Goal: Task Accomplishment & Management: Complete application form

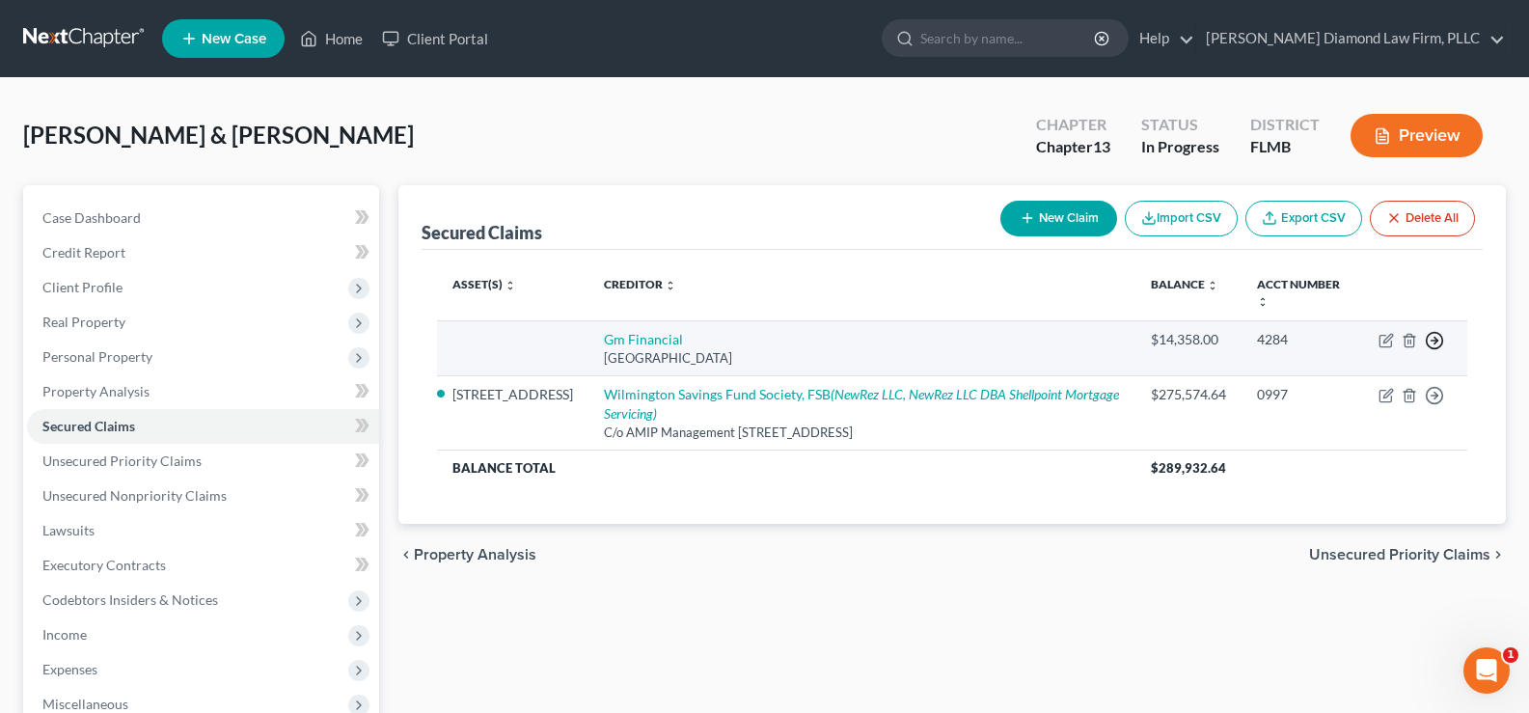
click at [1439, 338] on icon "button" at bounding box center [1434, 340] width 19 height 19
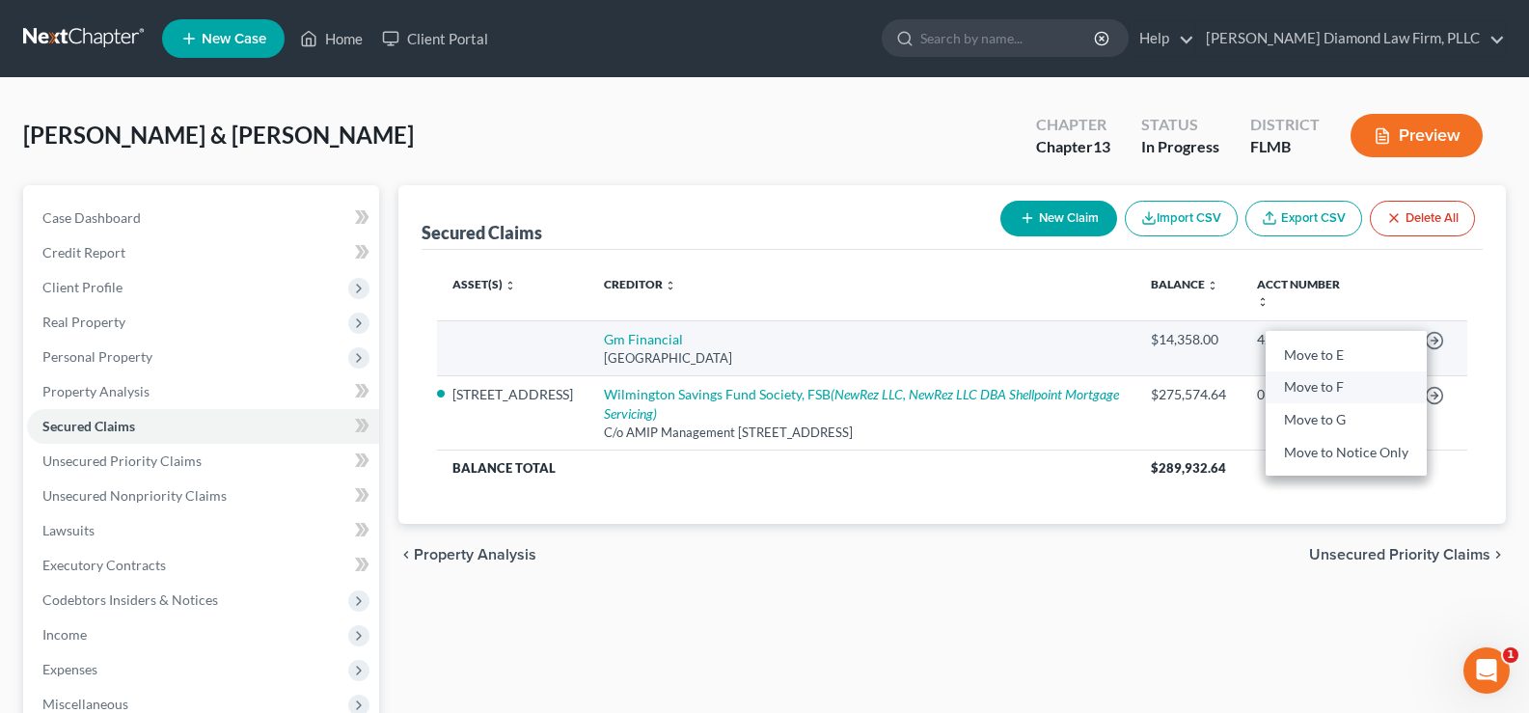
click at [1321, 383] on link "Move to F" at bounding box center [1345, 386] width 161 height 33
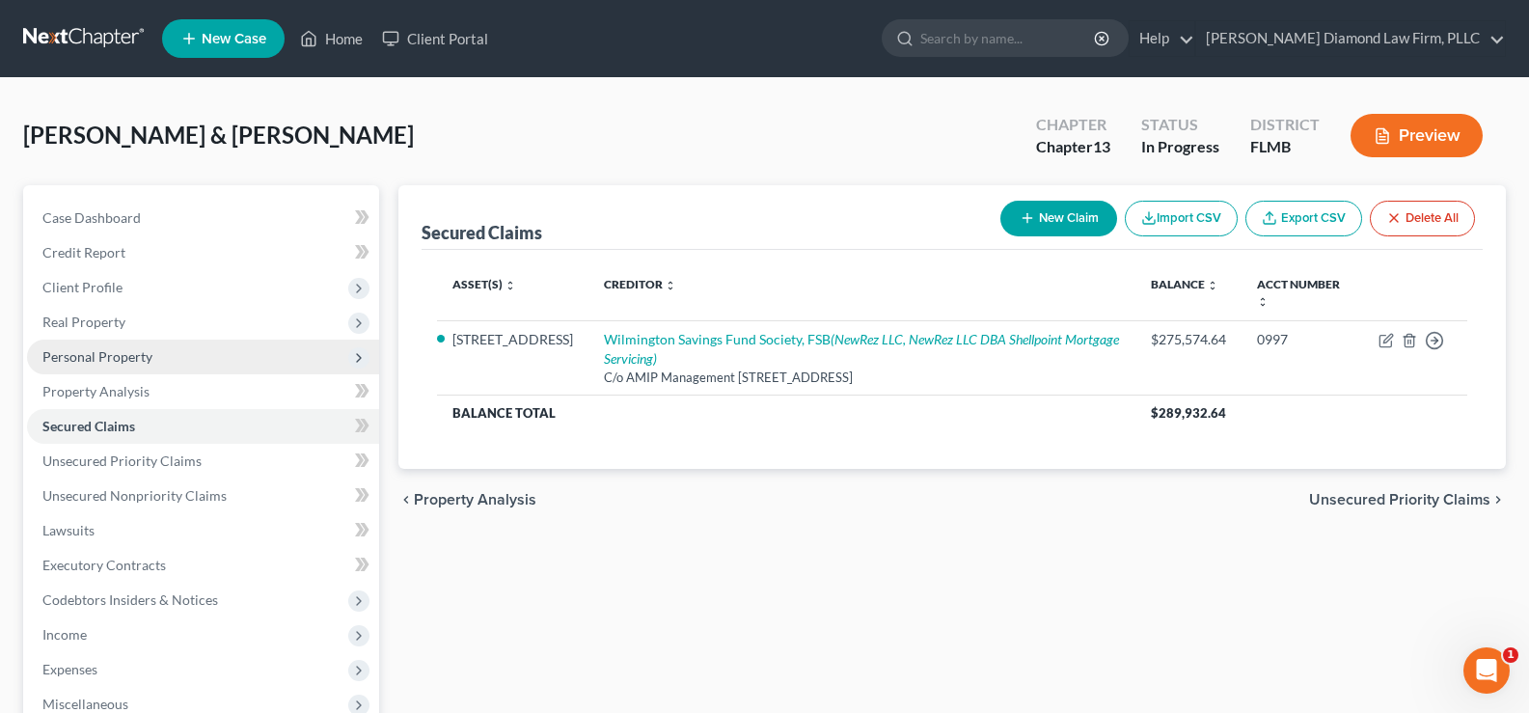
click at [156, 357] on span "Personal Property" at bounding box center [203, 357] width 352 height 35
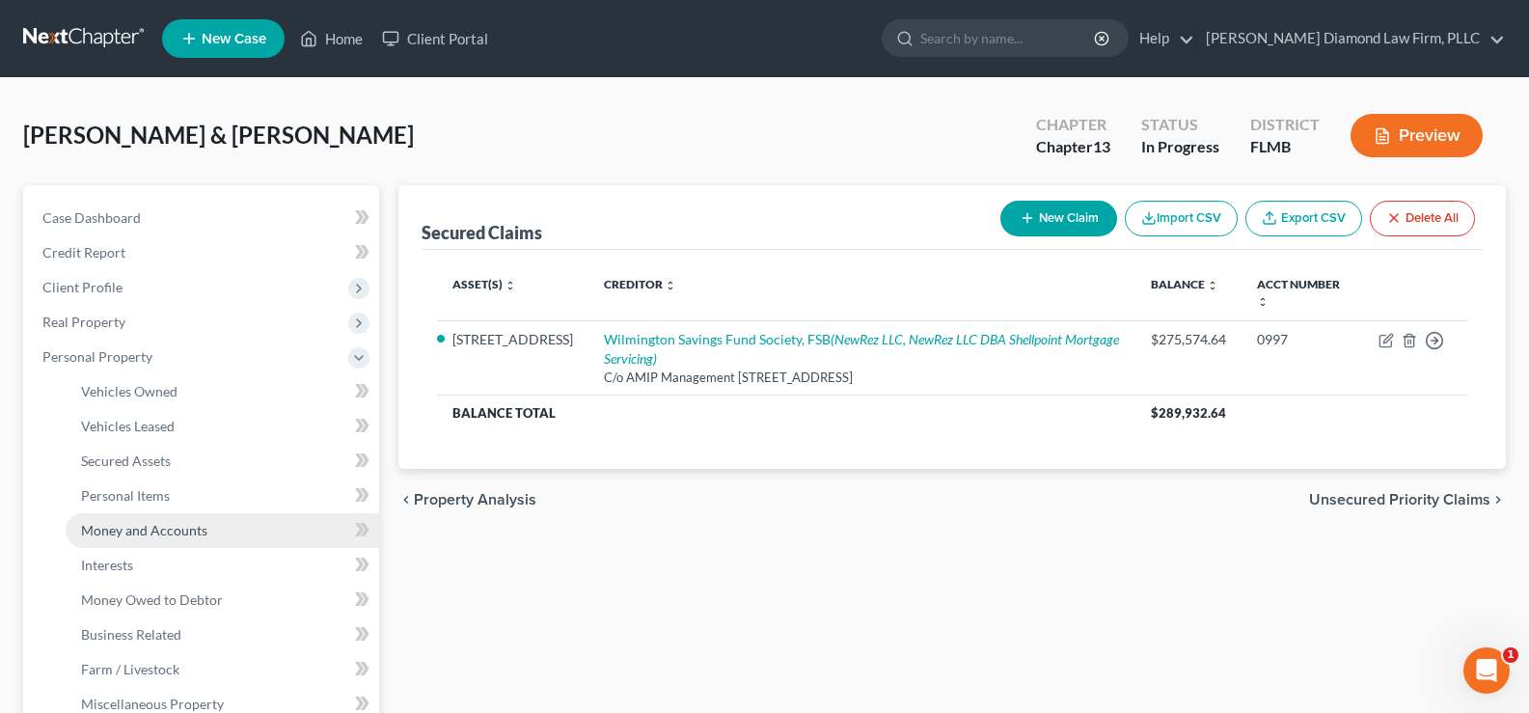
click at [196, 533] on span "Money and Accounts" at bounding box center [144, 530] width 126 height 16
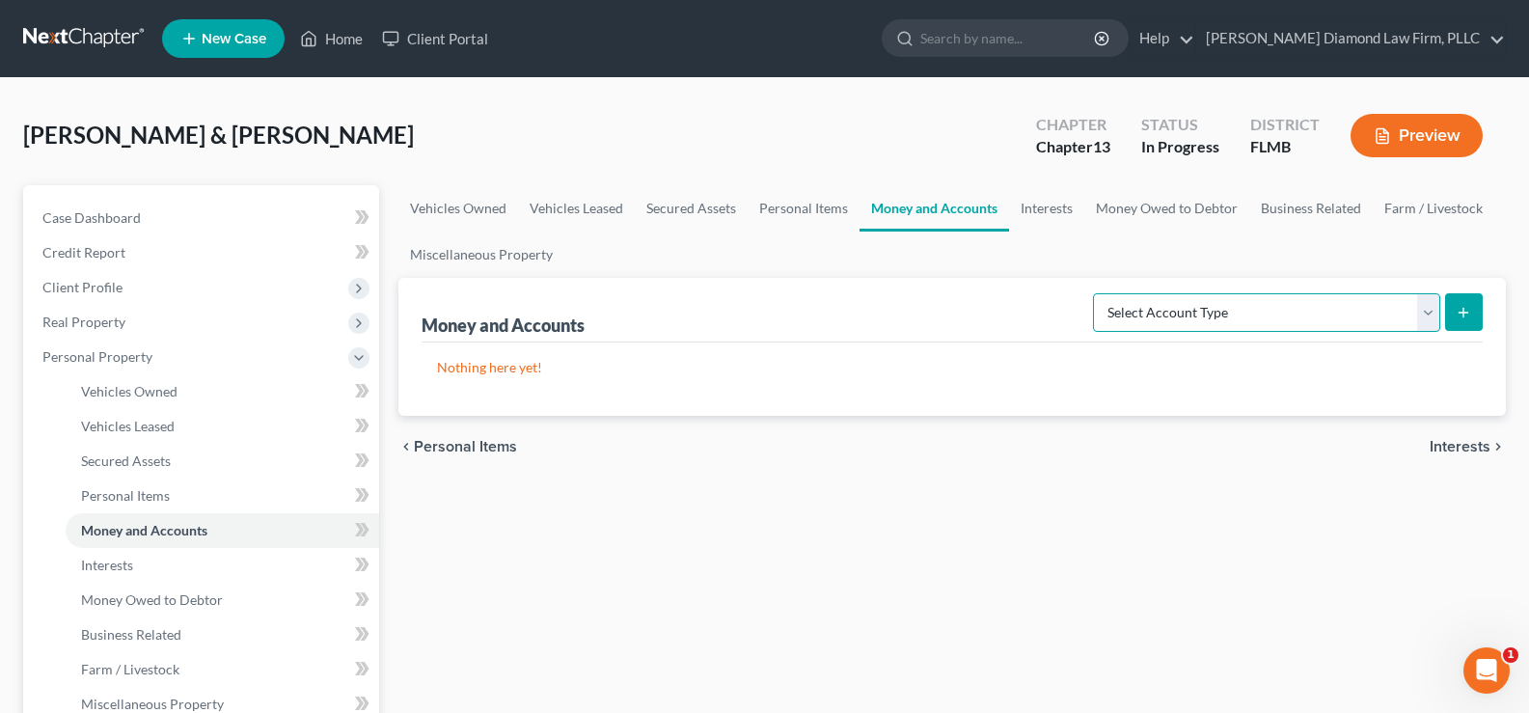
click at [1296, 324] on select "Select Account Type Brokerage Cash on Hand Certificates of Deposit Checking Acc…" at bounding box center [1266, 312] width 347 height 39
select select "checking"
click at [1097, 293] on select "Select Account Type Brokerage Cash on Hand Certificates of Deposit Checking Acc…" at bounding box center [1266, 312] width 347 height 39
click at [1470, 308] on icon "submit" at bounding box center [1462, 312] width 15 height 15
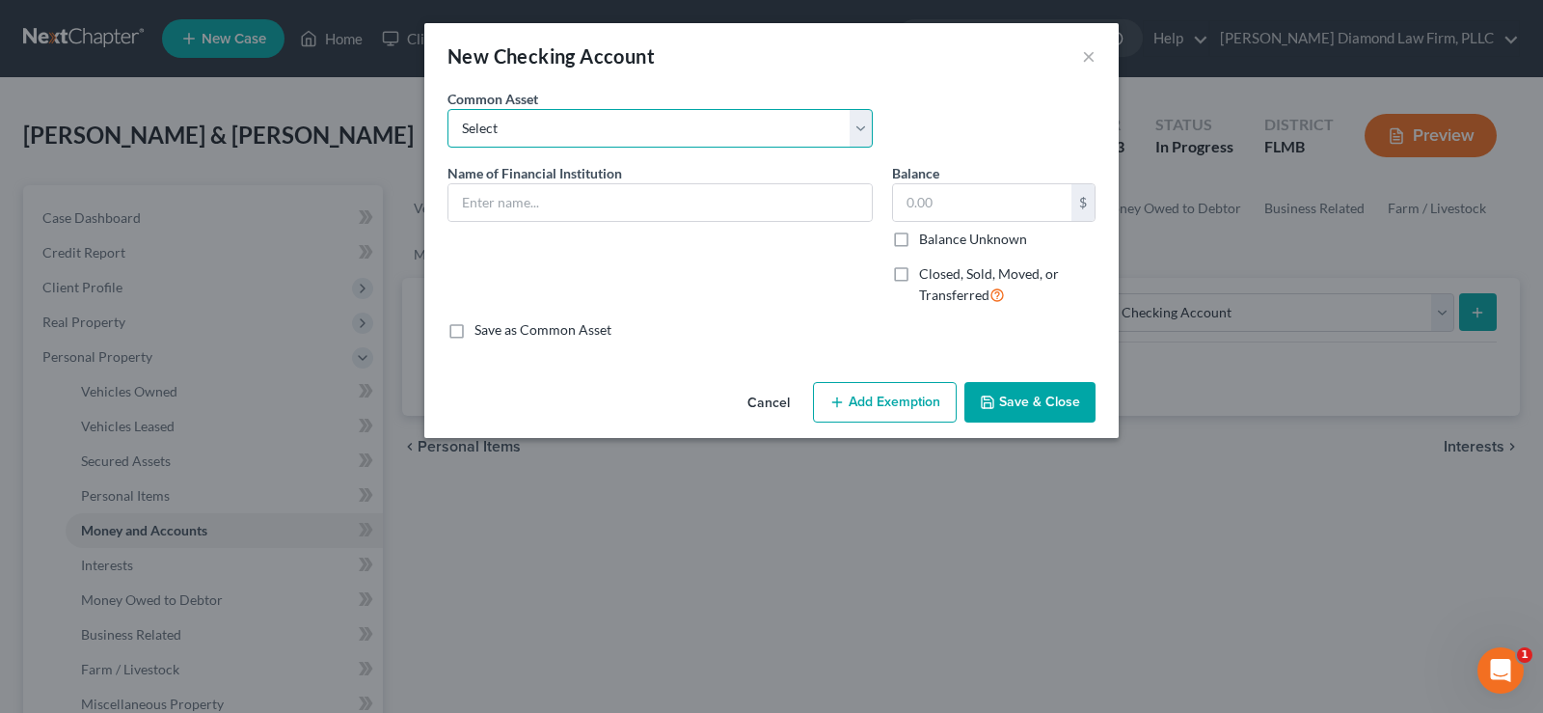
click at [587, 128] on select "Select Chase Bank Achieva Truist Regions Truist Navy Federal CU Bank of America…" at bounding box center [660, 128] width 425 height 39
click at [1141, 520] on div "New Checking Account × An exemption set must first be selected from the Filing …" at bounding box center [771, 356] width 1543 height 713
click at [540, 215] on input "text" at bounding box center [660, 202] width 423 height 37
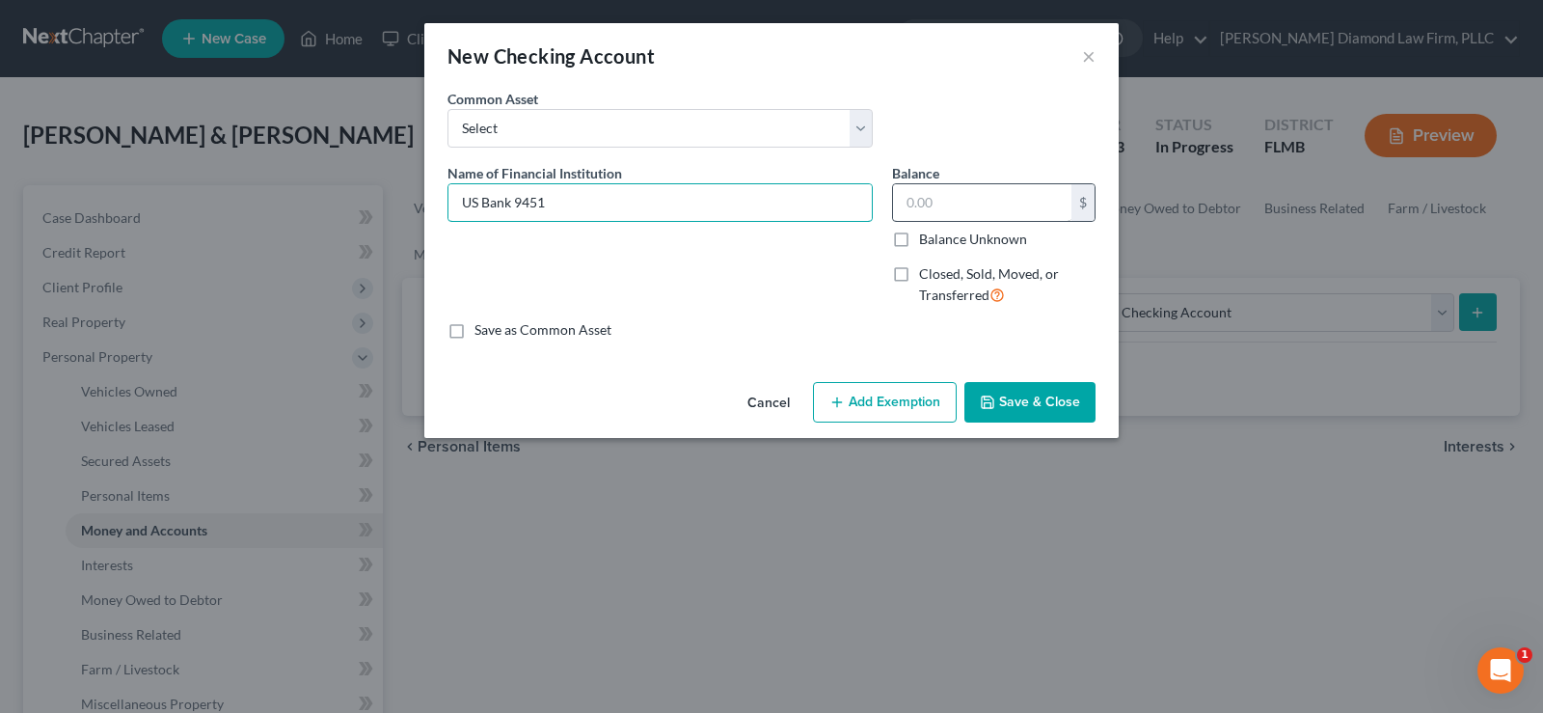
type input "US Bank 9451"
click at [950, 195] on input "text" at bounding box center [982, 202] width 178 height 37
click at [958, 203] on input "text" at bounding box center [982, 202] width 178 height 37
type input "28.93"
click at [1021, 406] on button "Save & Close" at bounding box center [1030, 402] width 131 height 41
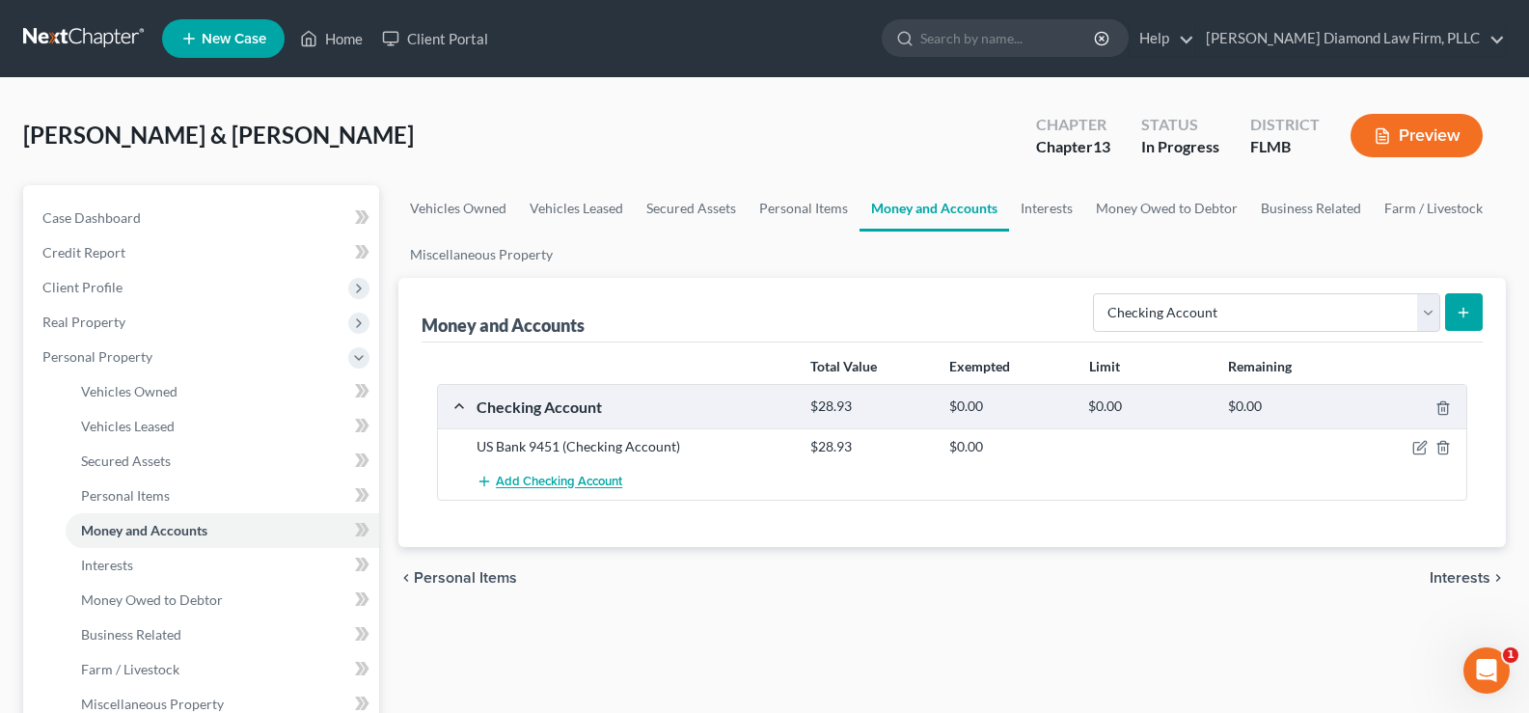
click at [561, 480] on span "Add Checking Account" at bounding box center [559, 482] width 126 height 15
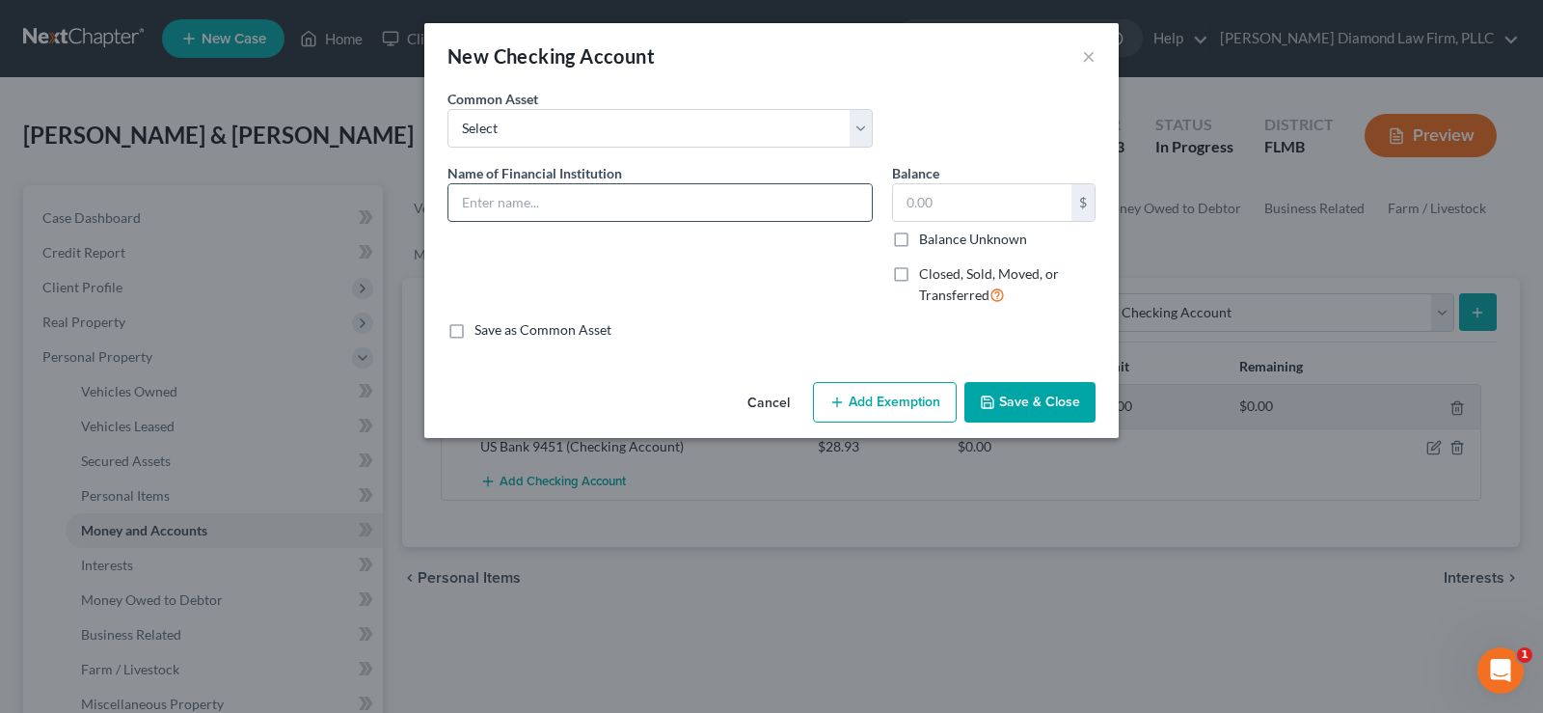
click at [498, 189] on input "text" at bounding box center [660, 202] width 423 height 37
type input "US Bank 9835"
click at [922, 196] on input "text" at bounding box center [982, 202] width 178 height 37
click at [939, 213] on input "text" at bounding box center [982, 202] width 178 height 37
type input "16.92"
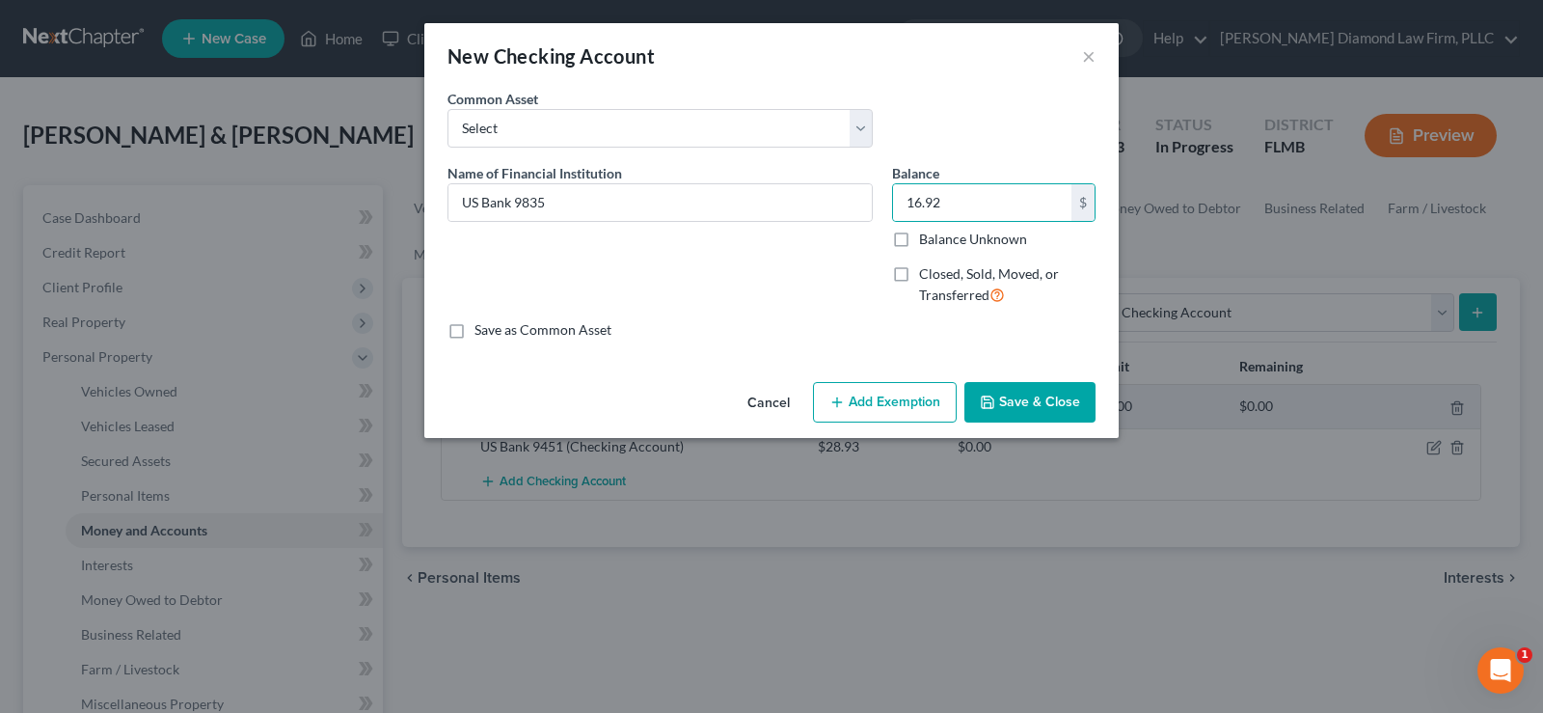
click at [1033, 397] on button "Save & Close" at bounding box center [1030, 402] width 131 height 41
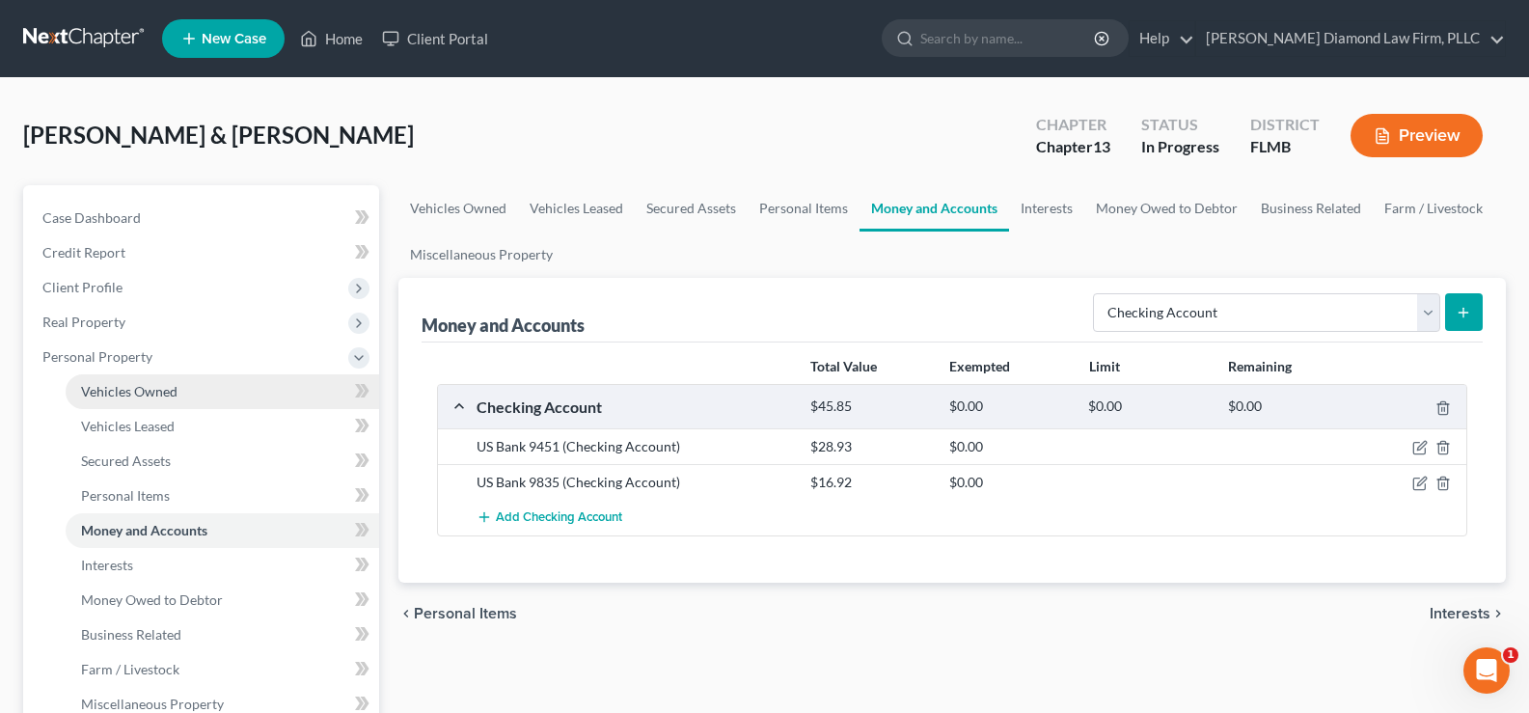
click at [157, 391] on span "Vehicles Owned" at bounding box center [129, 391] width 96 height 16
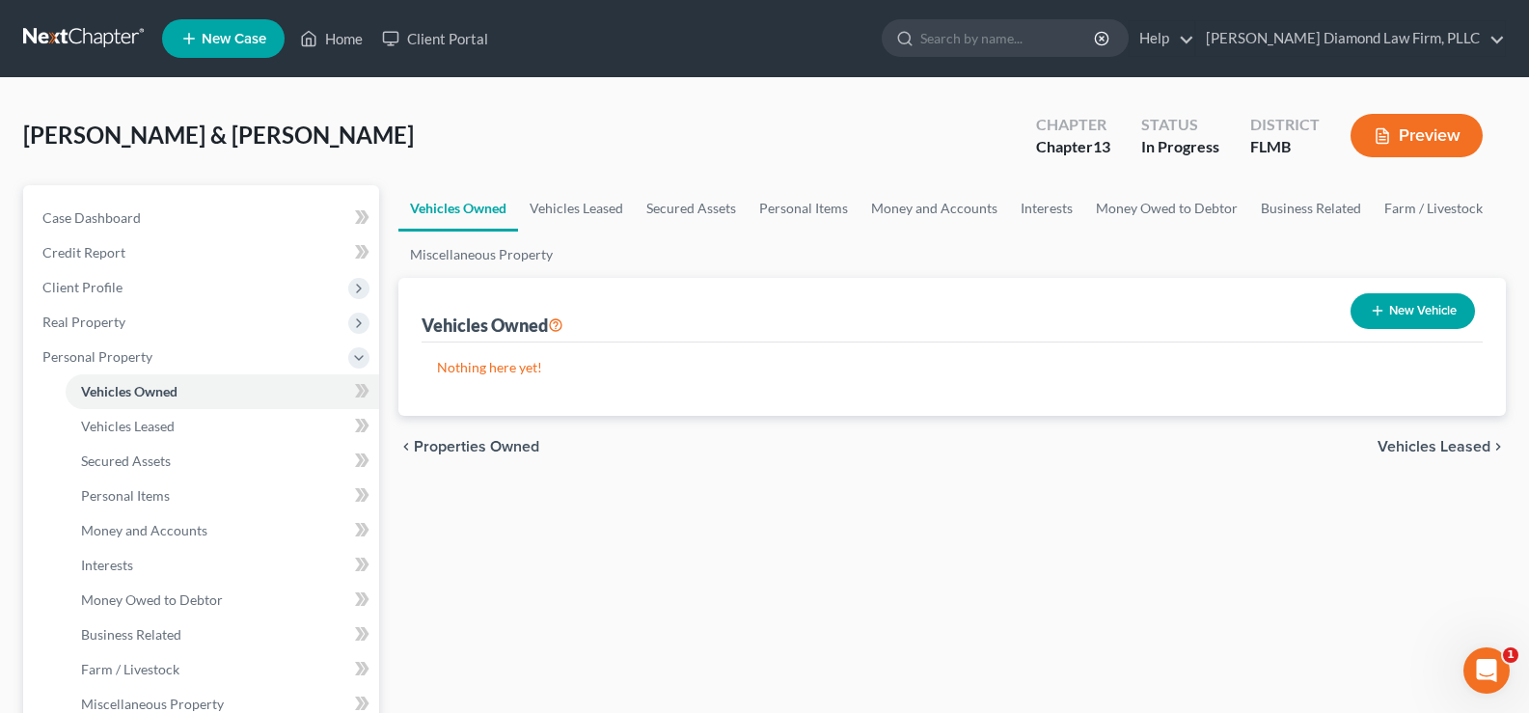
click at [1391, 309] on button "New Vehicle" at bounding box center [1412, 311] width 124 height 36
select select "0"
select select "2"
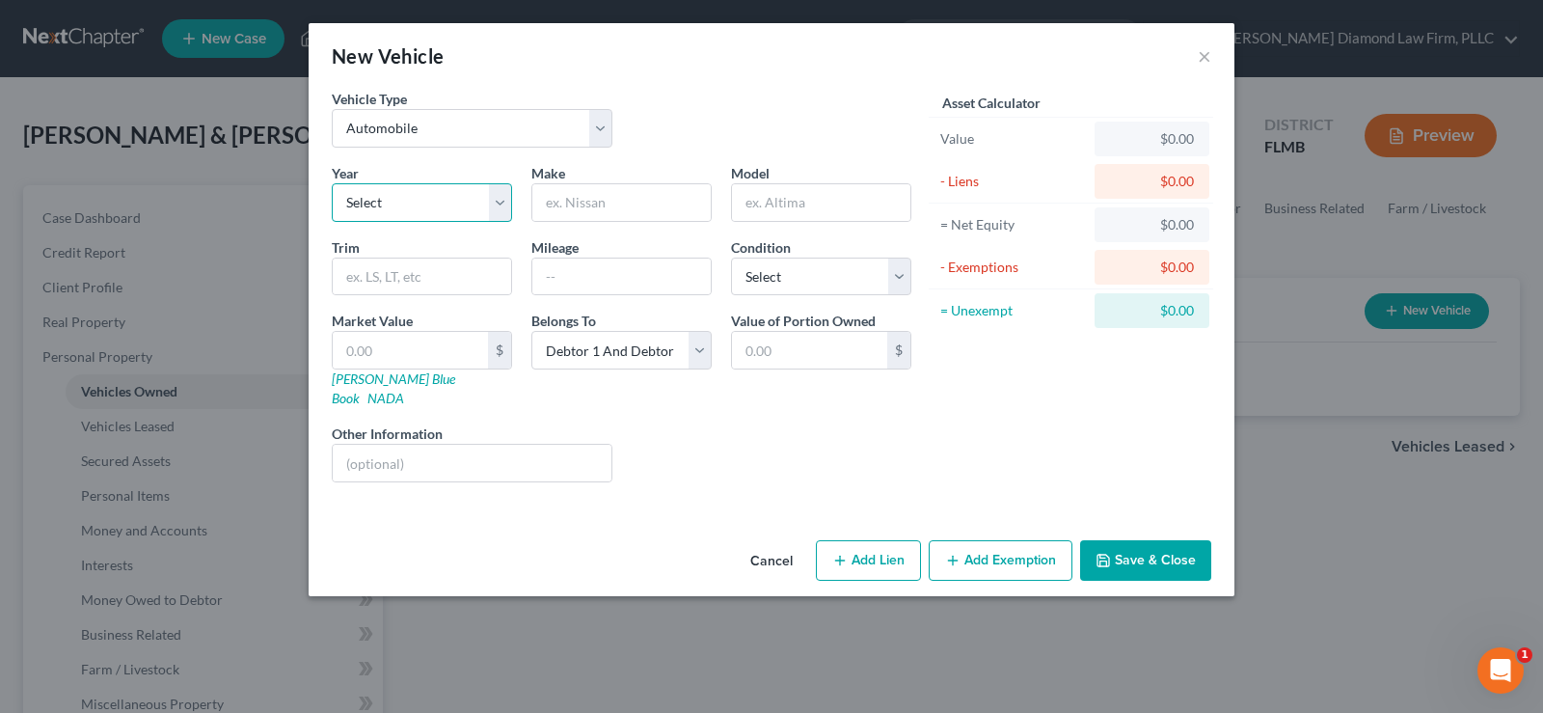
click at [443, 195] on select "Select 2026 2025 2024 2023 2022 2021 2020 2019 2018 2017 2016 2015 2014 2013 20…" at bounding box center [422, 202] width 180 height 39
select select "16"
click at [332, 183] on select "Select 2026 2025 2024 2023 2022 2021 2020 2019 2018 2017 2016 2015 2014 2013 20…" at bounding box center [422, 202] width 180 height 39
click at [664, 204] on input "text" at bounding box center [621, 202] width 178 height 37
type input "Dodge"
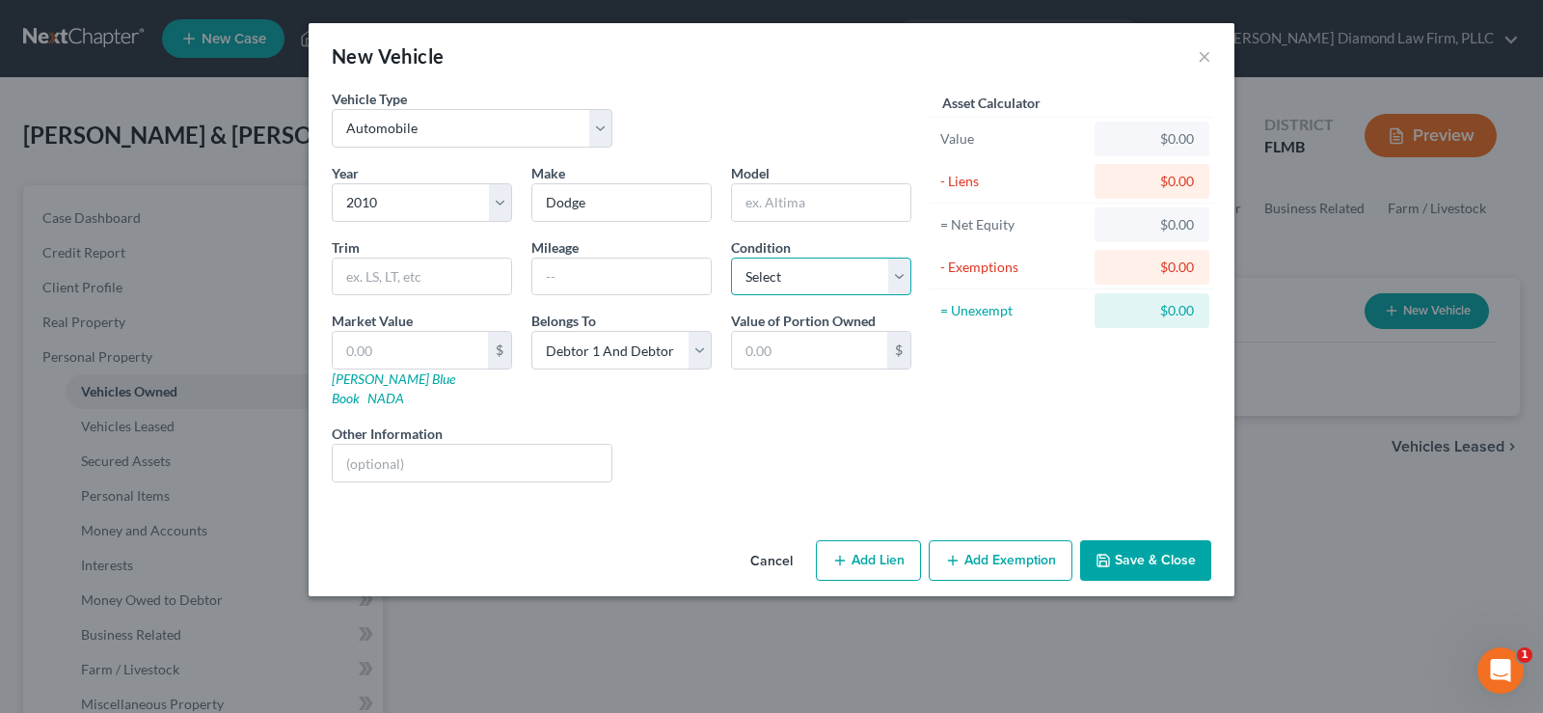
click at [851, 273] on select "Select Excellent Very Good Good Fair Poor" at bounding box center [821, 277] width 180 height 39
select select "3"
click at [731, 258] on select "Select Excellent Very Good Good Fair Poor" at bounding box center [821, 277] width 180 height 39
click at [618, 283] on input "text" at bounding box center [621, 276] width 178 height 37
click at [632, 341] on select "Select Debtor 1 Only Debtor 2 Only Debtor 1 And Debtor 2 Only At Least One Of T…" at bounding box center [621, 350] width 180 height 39
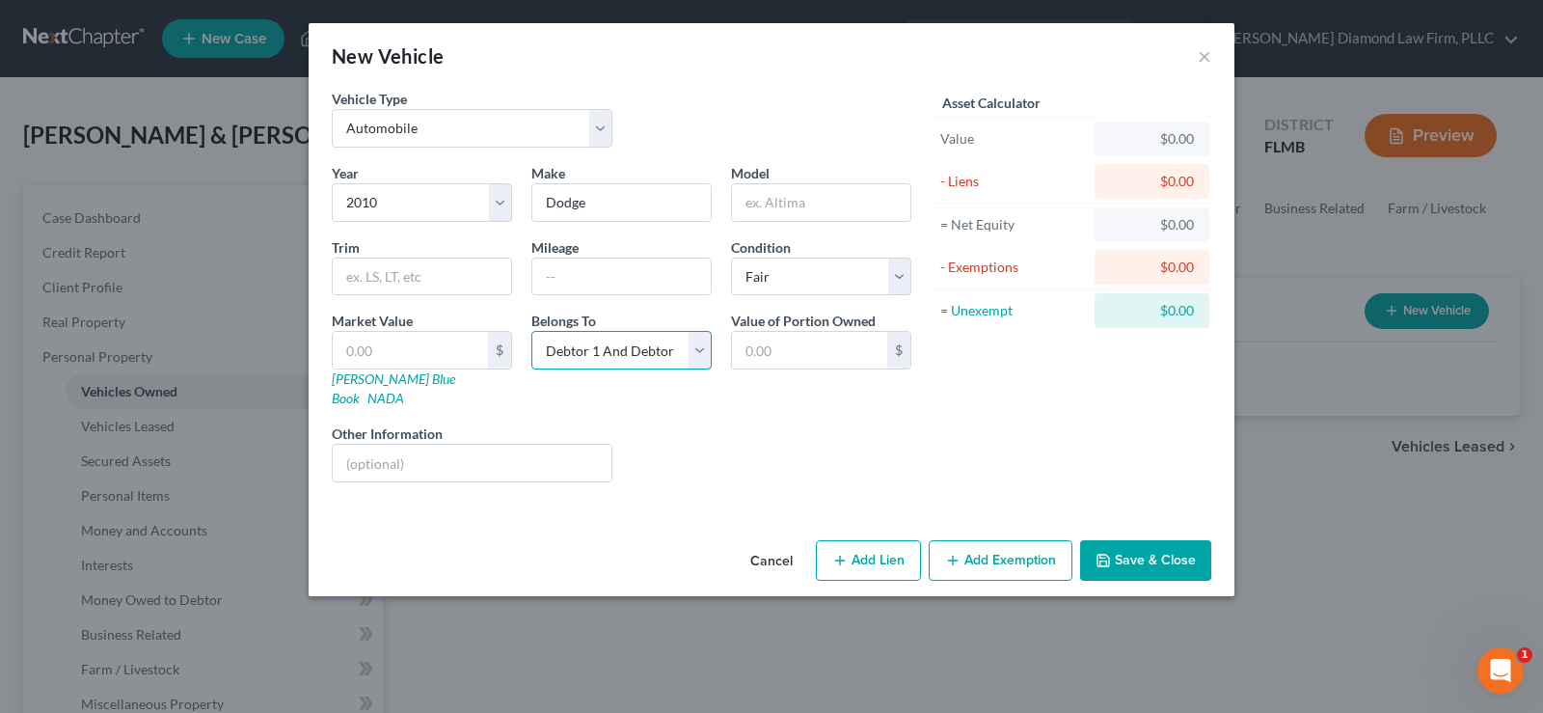
select select "0"
click at [531, 331] on select "Select Debtor 1 Only Debtor 2 Only Debtor 1 And Debtor 2 Only At Least One Of T…" at bounding box center [621, 350] width 180 height 39
click at [605, 340] on select "Select Debtor 1 Only Debtor 2 Only Debtor 1 And Debtor 2 Only At Least One Of T…" at bounding box center [621, 350] width 180 height 39
click at [531, 331] on select "Select Debtor 1 Only Debtor 2 Only Debtor 1 And Debtor 2 Only At Least One Of T…" at bounding box center [621, 350] width 180 height 39
click at [463, 454] on input "text" at bounding box center [472, 463] width 279 height 37
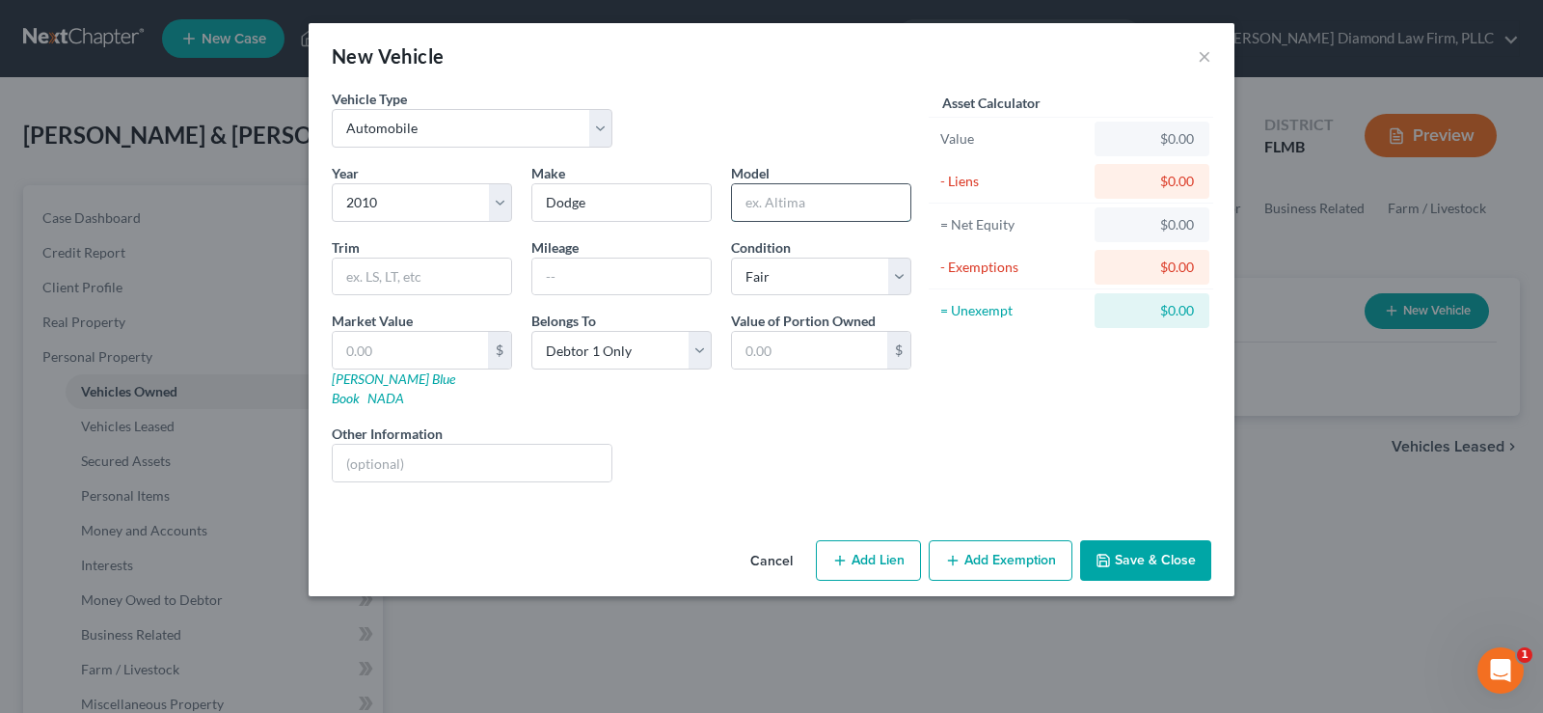
click at [749, 199] on input "text" at bounding box center [821, 202] width 178 height 37
type input "Journey"
type input "SE"
click at [1180, 540] on button "Save & Close" at bounding box center [1145, 560] width 131 height 41
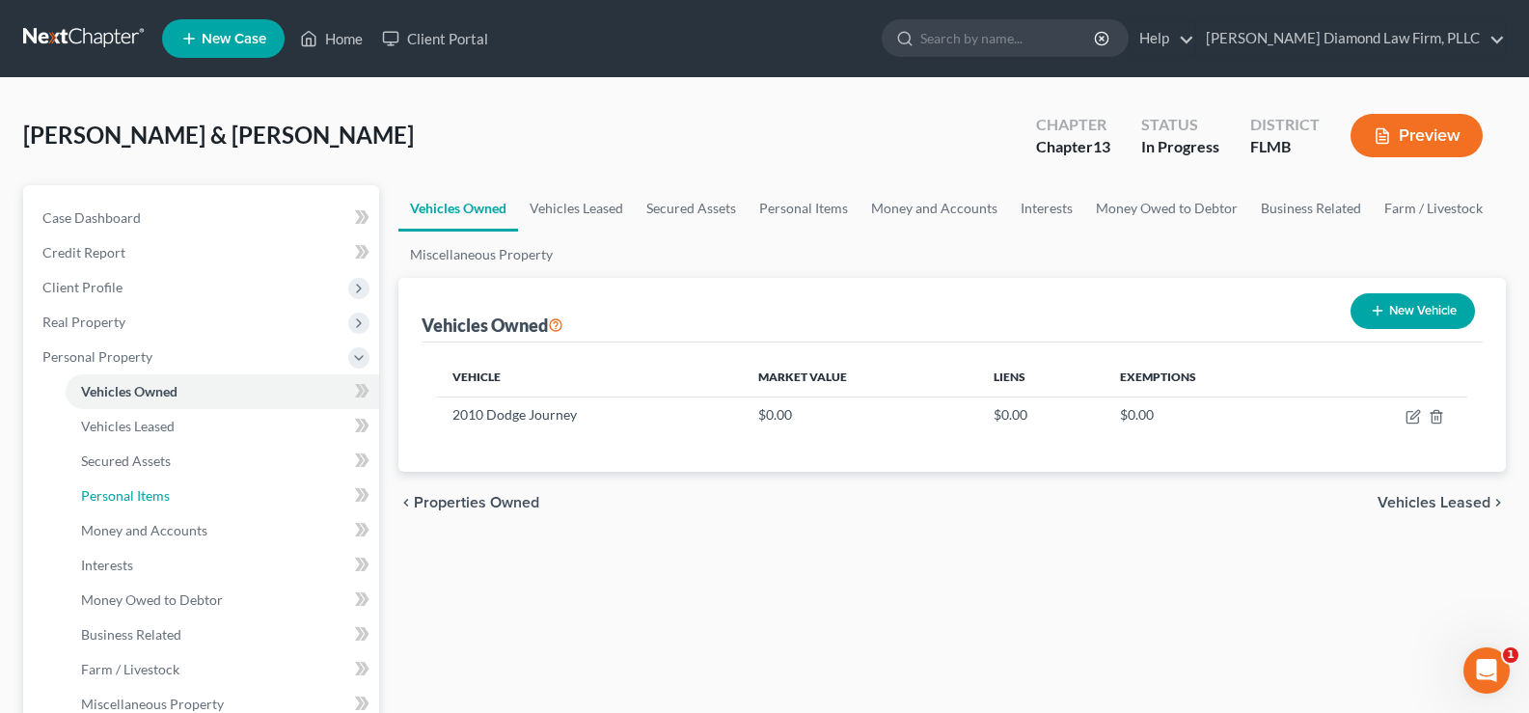
drag, startPoint x: 162, startPoint y: 490, endPoint x: 893, endPoint y: 553, distance: 733.8
click at [162, 490] on span "Personal Items" at bounding box center [125, 495] width 89 height 16
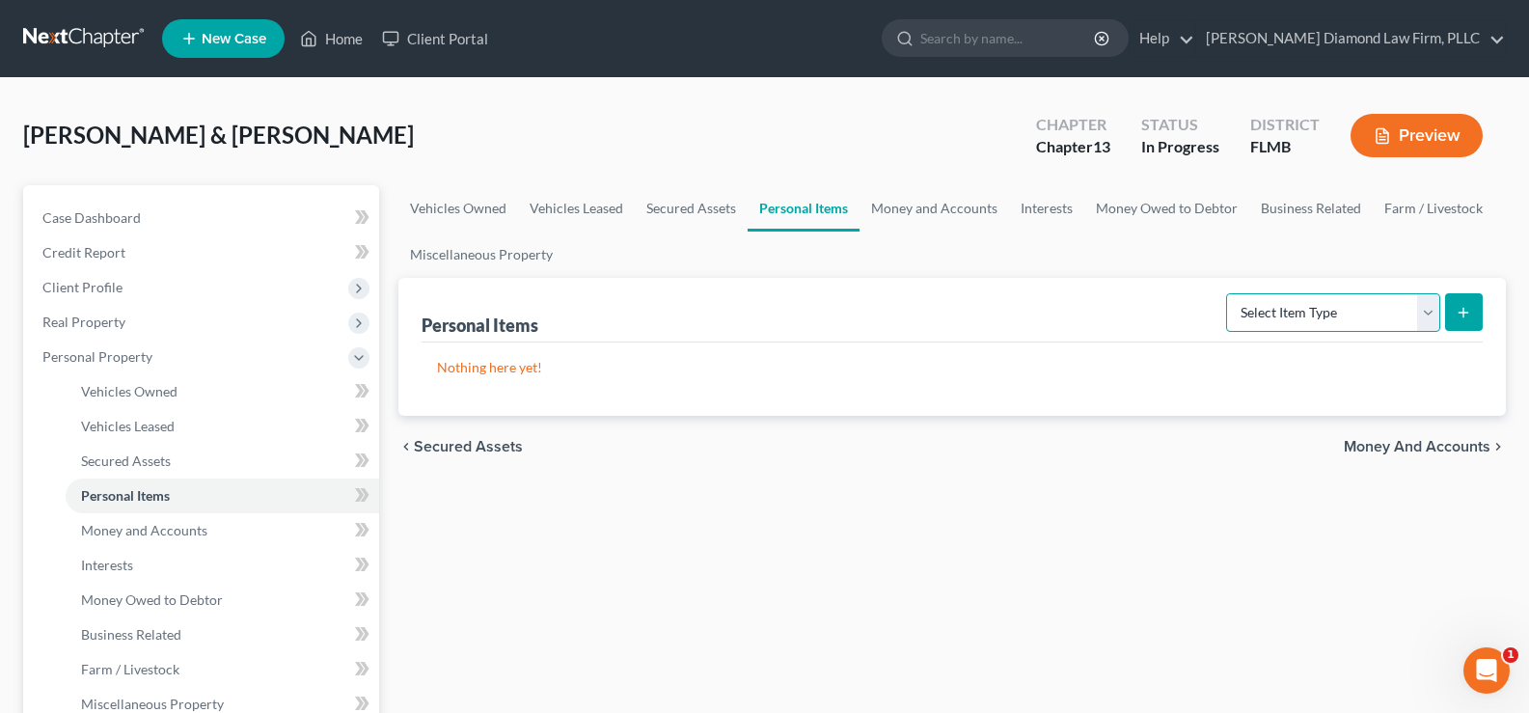
click at [1373, 312] on select "Select Item Type Clothing Collectibles Of Value Electronics Firearms Household …" at bounding box center [1333, 312] width 214 height 39
select select "electronics"
click at [1228, 293] on select "Select Item Type Clothing Collectibles Of Value Electronics Firearms Household …" at bounding box center [1333, 312] width 214 height 39
click at [1463, 313] on line "submit" at bounding box center [1463, 312] width 0 height 9
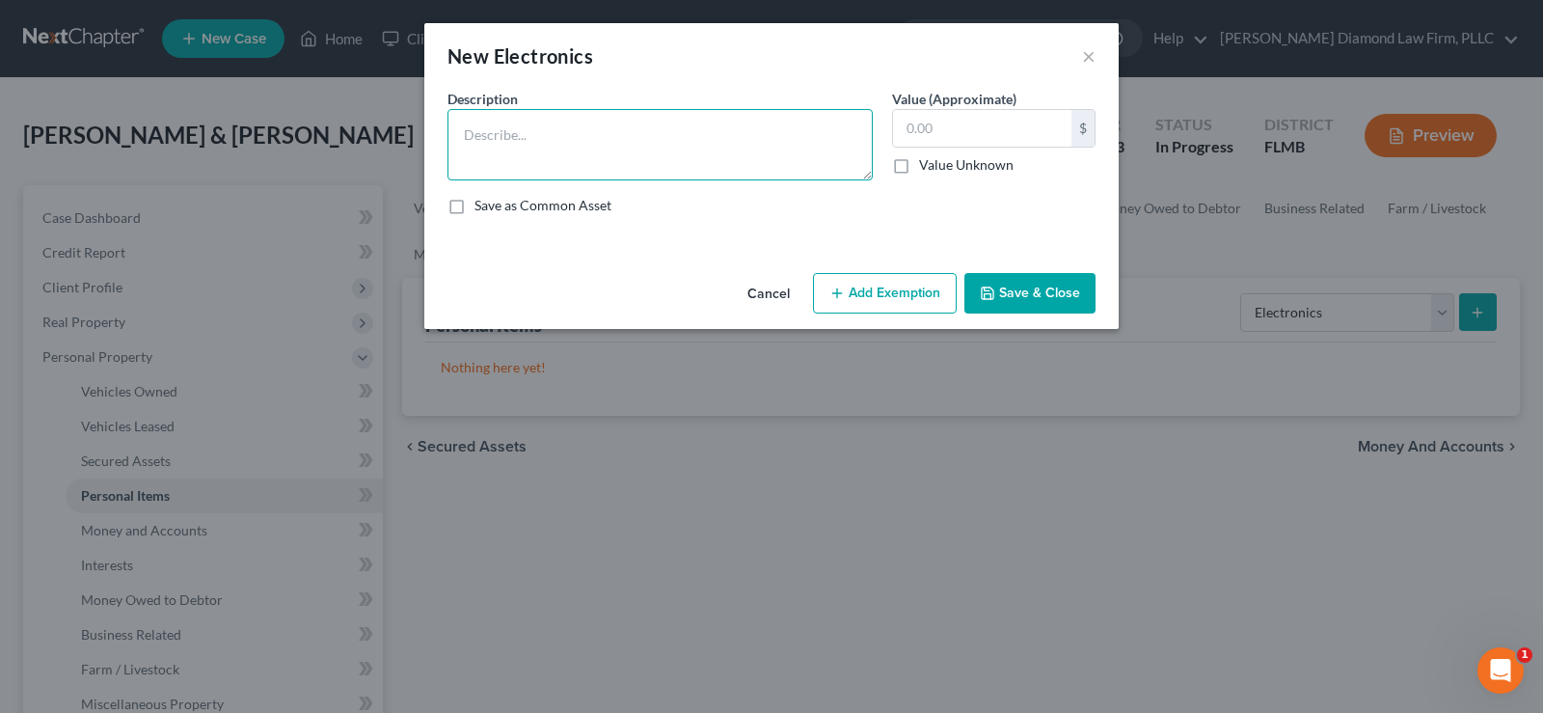
click at [542, 135] on textarea at bounding box center [660, 144] width 425 height 71
type textarea "1"
type textarea "4 tvs, speakers, music/movies, 2 game consoles, computers and equipment (6), ce…"
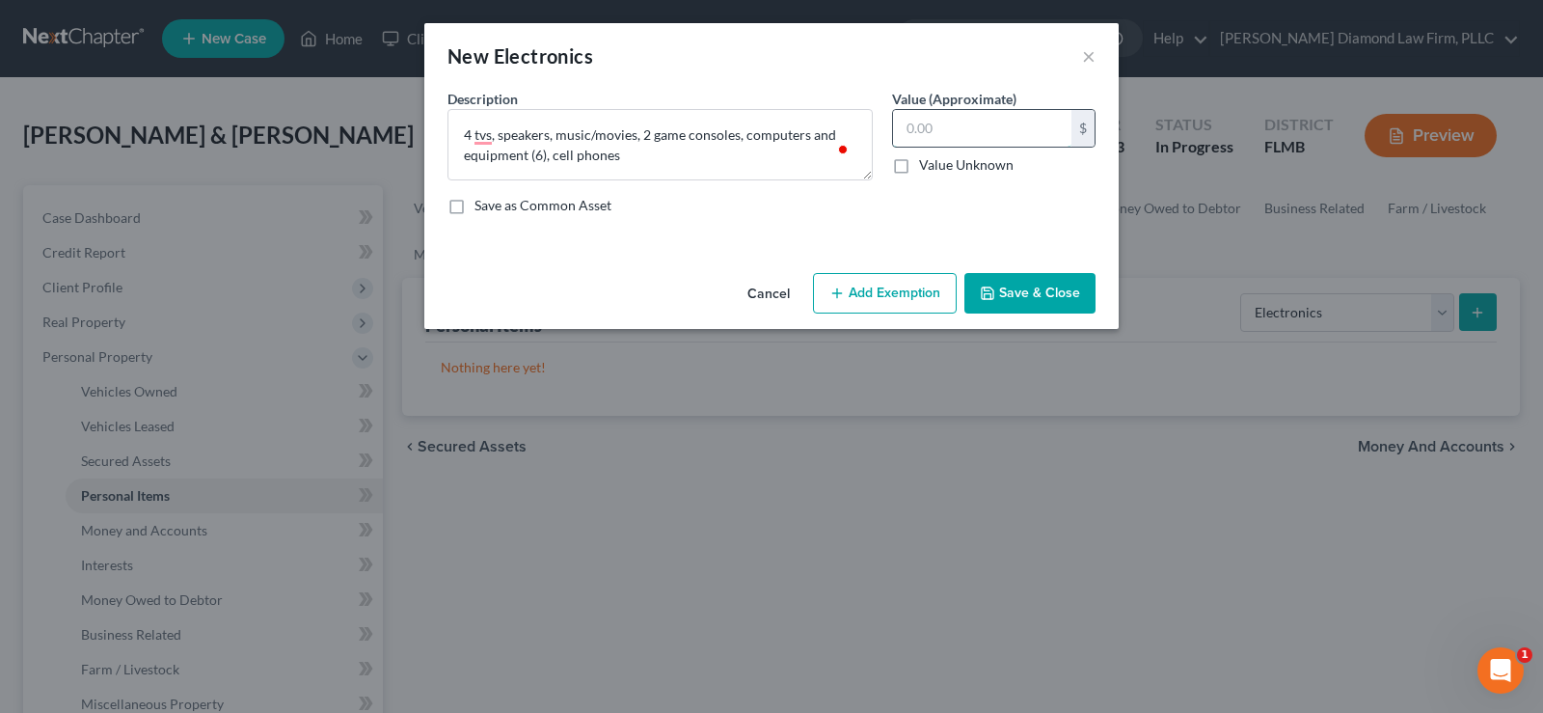
click at [923, 127] on input "text" at bounding box center [982, 128] width 178 height 37
type input "4,050"
click at [1031, 300] on button "Save & Close" at bounding box center [1030, 293] width 131 height 41
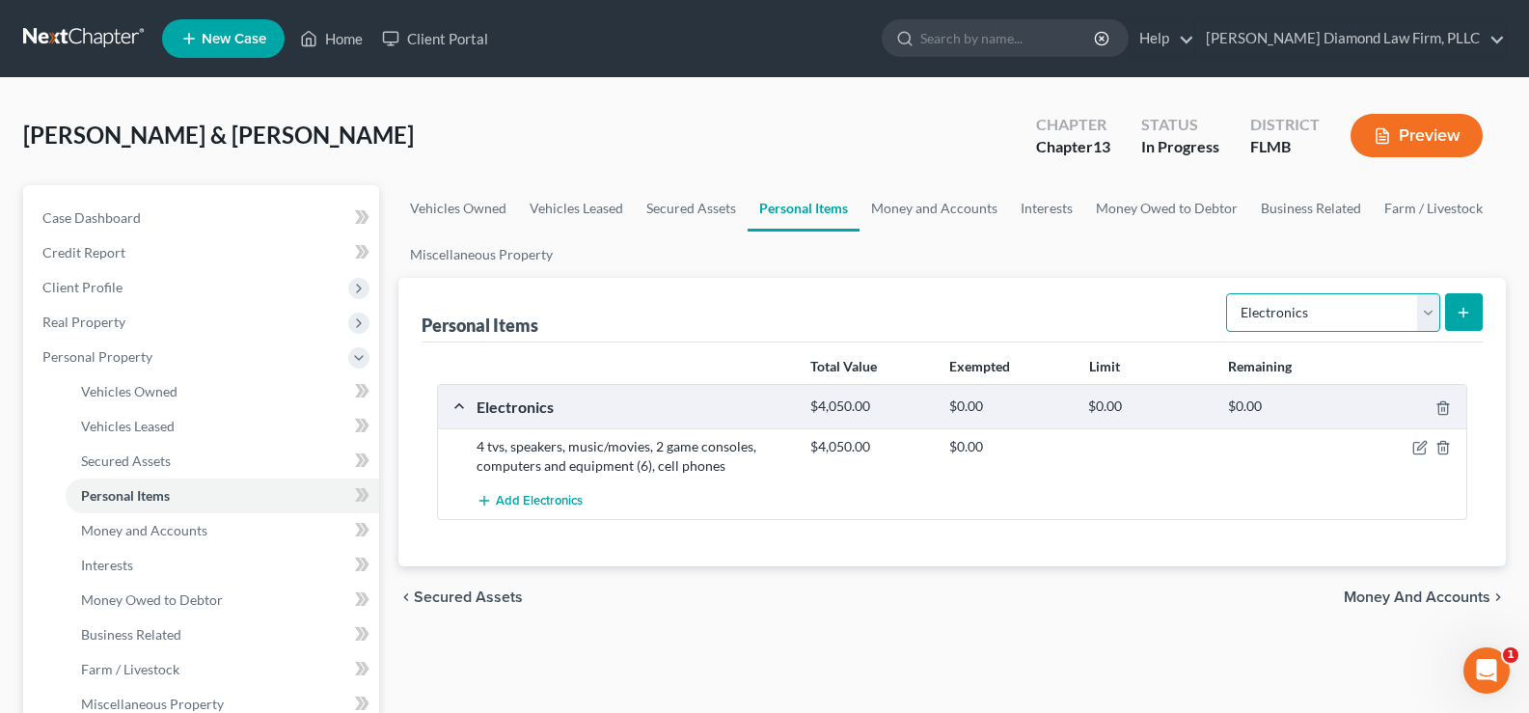
click at [1321, 317] on select "Select Item Type Clothing Collectibles Of Value Electronics Firearms Household …" at bounding box center [1333, 312] width 214 height 39
select select "household_goods"
click at [1228, 293] on select "Select Item Type Clothing Collectibles Of Value Electronics Firearms Household …" at bounding box center [1333, 312] width 214 height 39
click at [1459, 313] on line "submit" at bounding box center [1463, 313] width 9 height 0
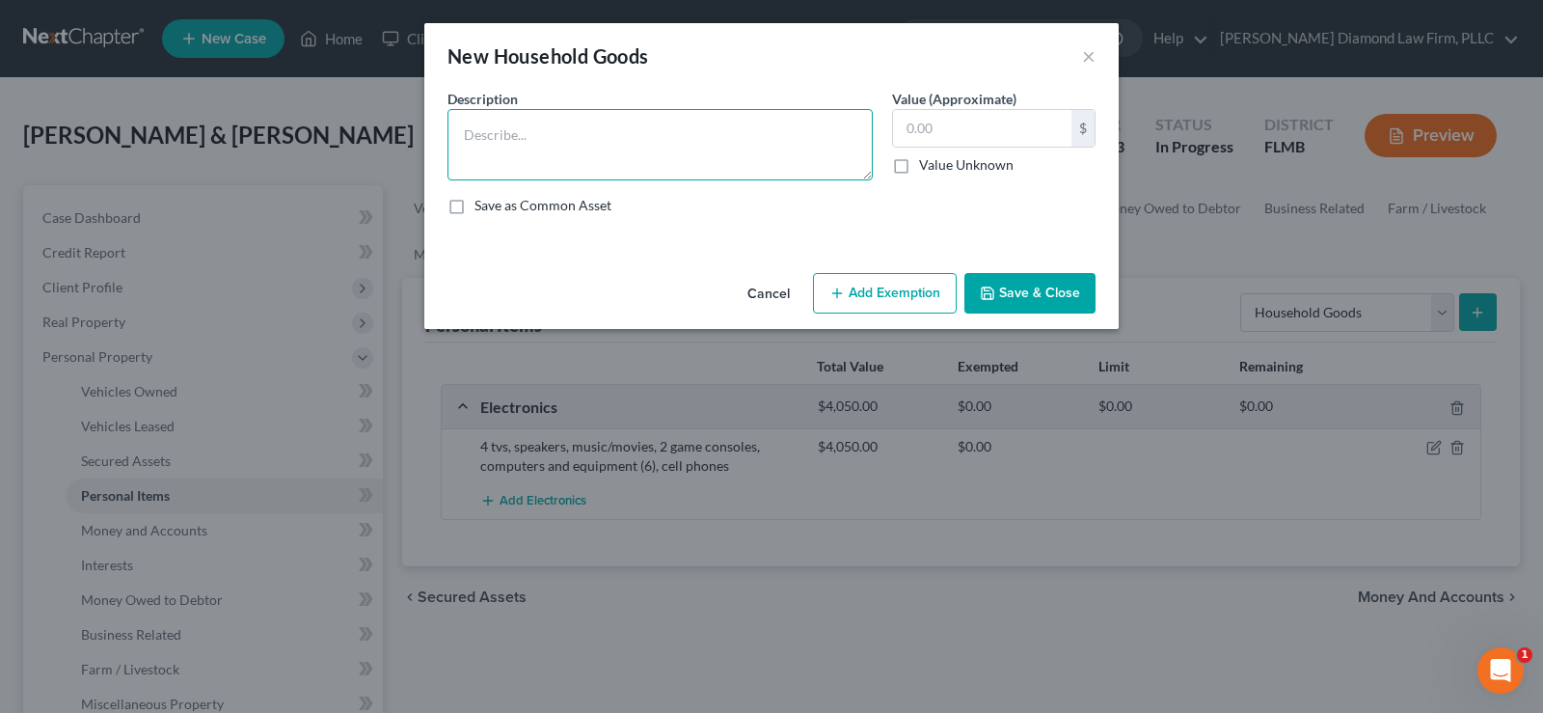
click at [673, 156] on textarea at bounding box center [660, 144] width 425 height 71
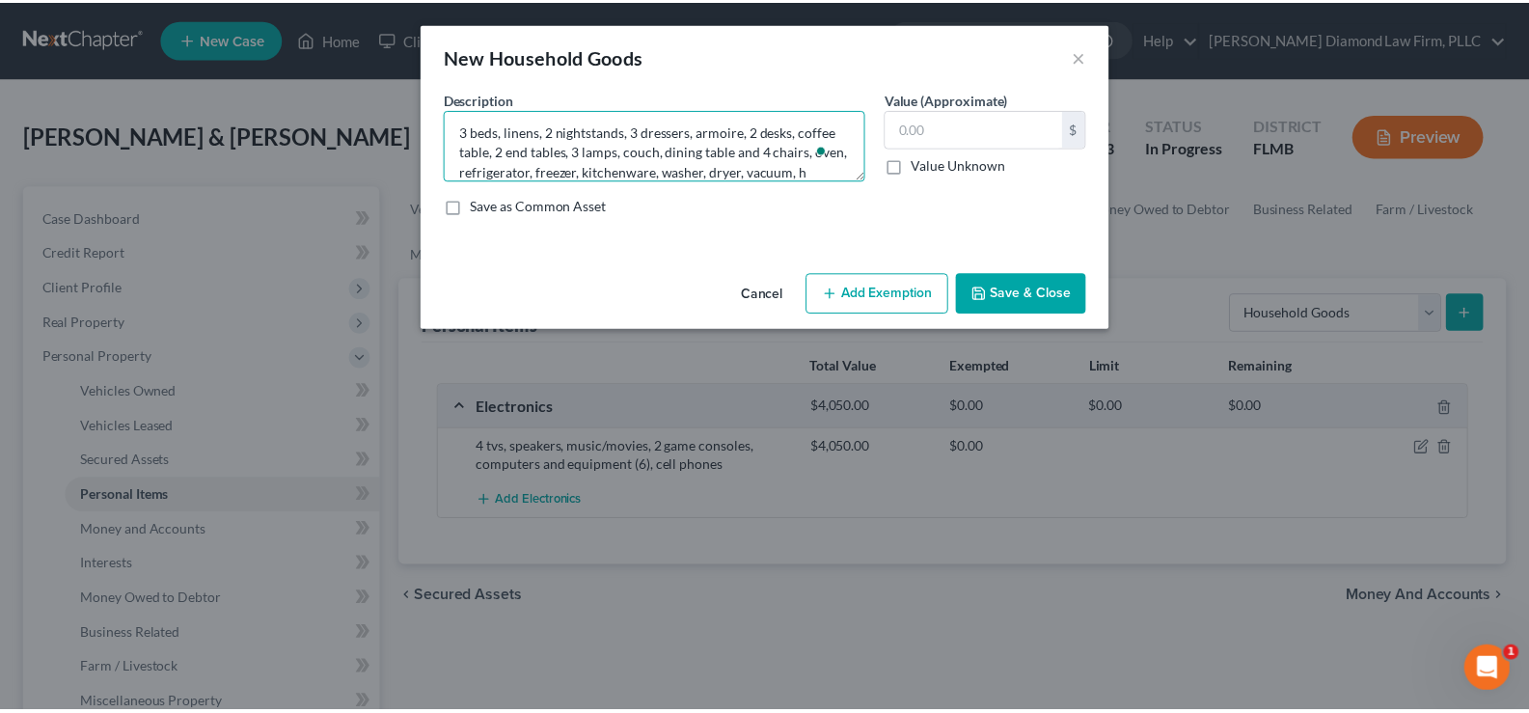
scroll to position [24, 0]
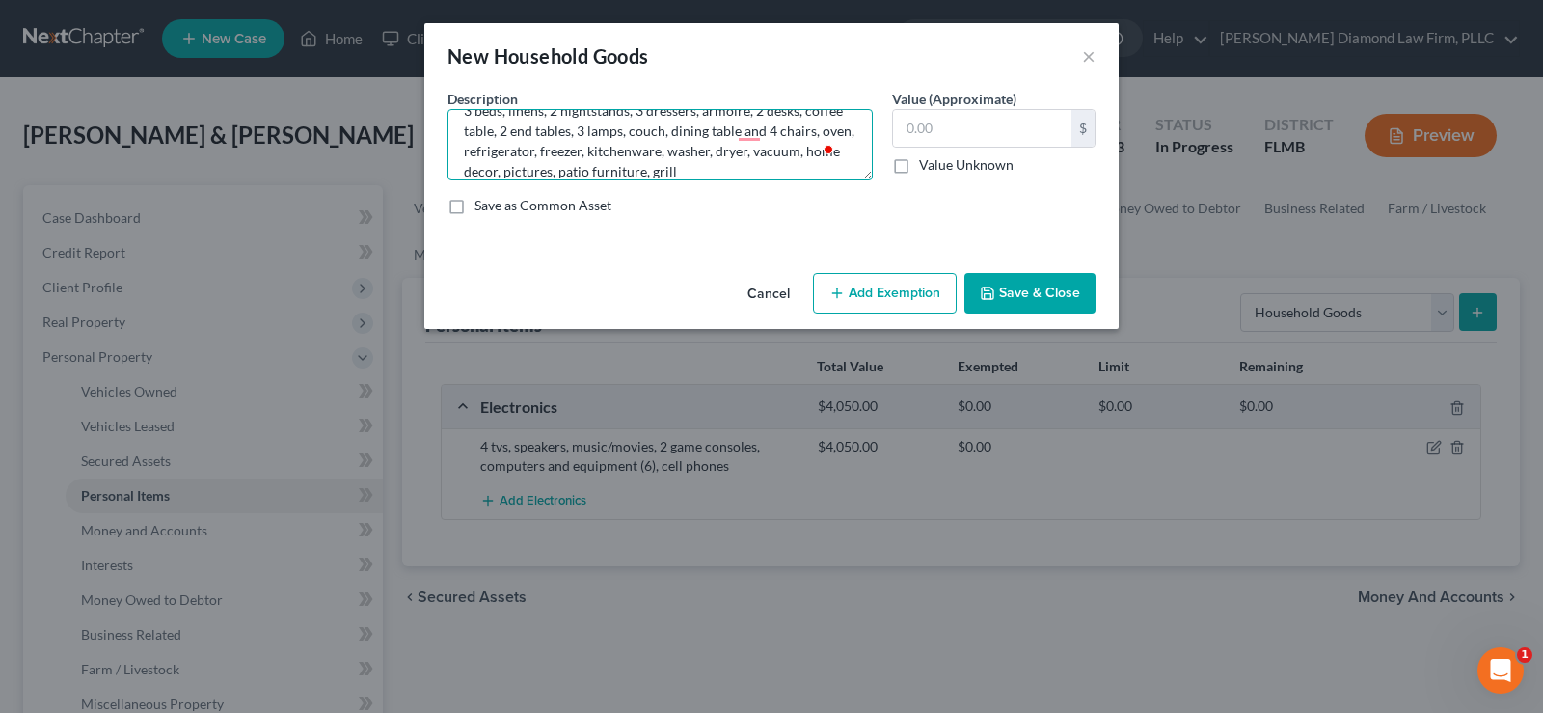
click at [825, 128] on textarea "3 beds, linens, 2 nightstands, 3 dressers, armoire, 2 desks, coffee table, 2 en…" at bounding box center [660, 144] width 425 height 71
type textarea "3 beds, linens, 2 nightstands, 3 dressers, armoire, 2 desks, coffee table, 2 en…"
click at [962, 126] on input "text" at bounding box center [982, 128] width 178 height 37
type input "4,075"
click at [1063, 293] on button "Save & Close" at bounding box center [1030, 293] width 131 height 41
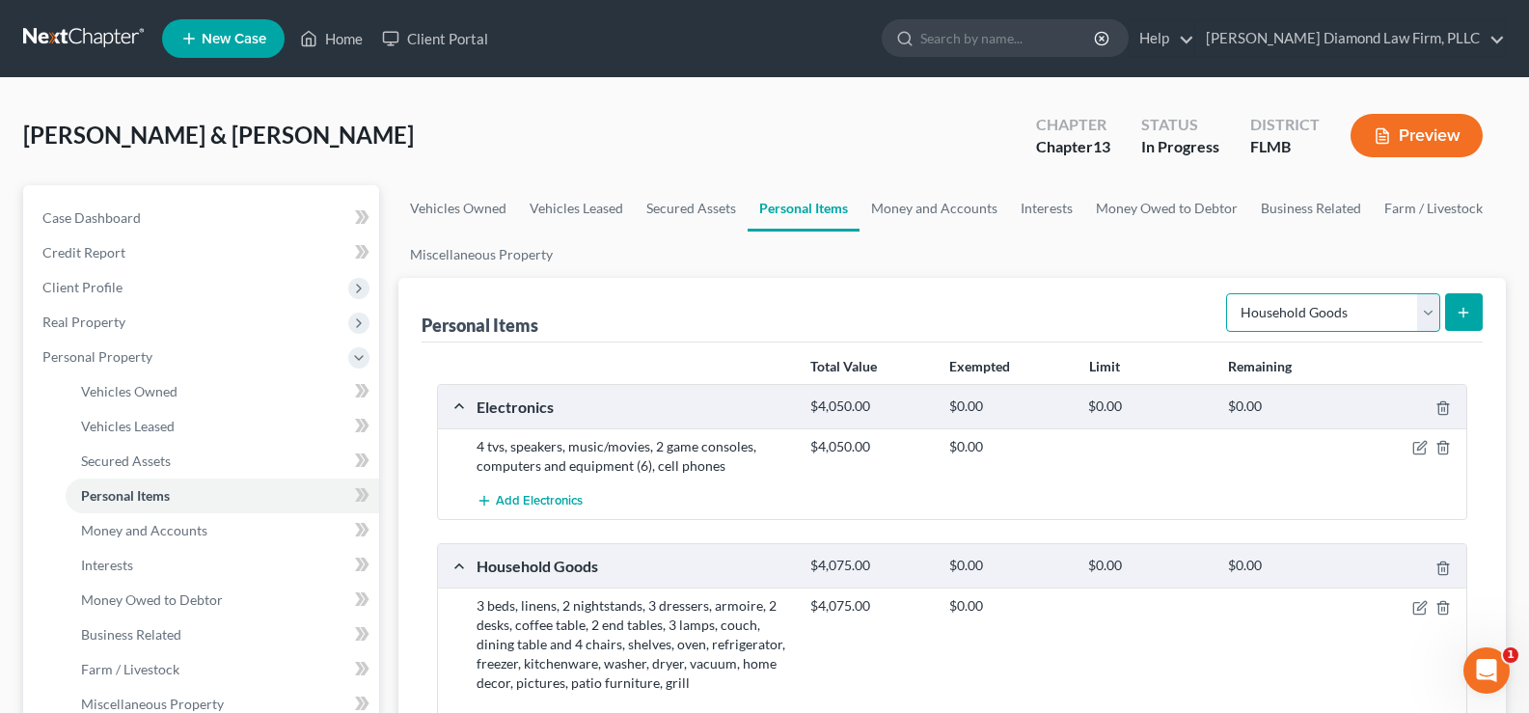
click at [1369, 311] on select "Select Item Type Clothing Collectibles Of Value Electronics Firearms Household …" at bounding box center [1333, 312] width 214 height 39
select select "clothing"
click at [1228, 293] on select "Select Item Type Clothing Collectibles Of Value Electronics Firearms Household …" at bounding box center [1333, 312] width 214 height 39
click at [1473, 302] on button "submit" at bounding box center [1464, 312] width 38 height 38
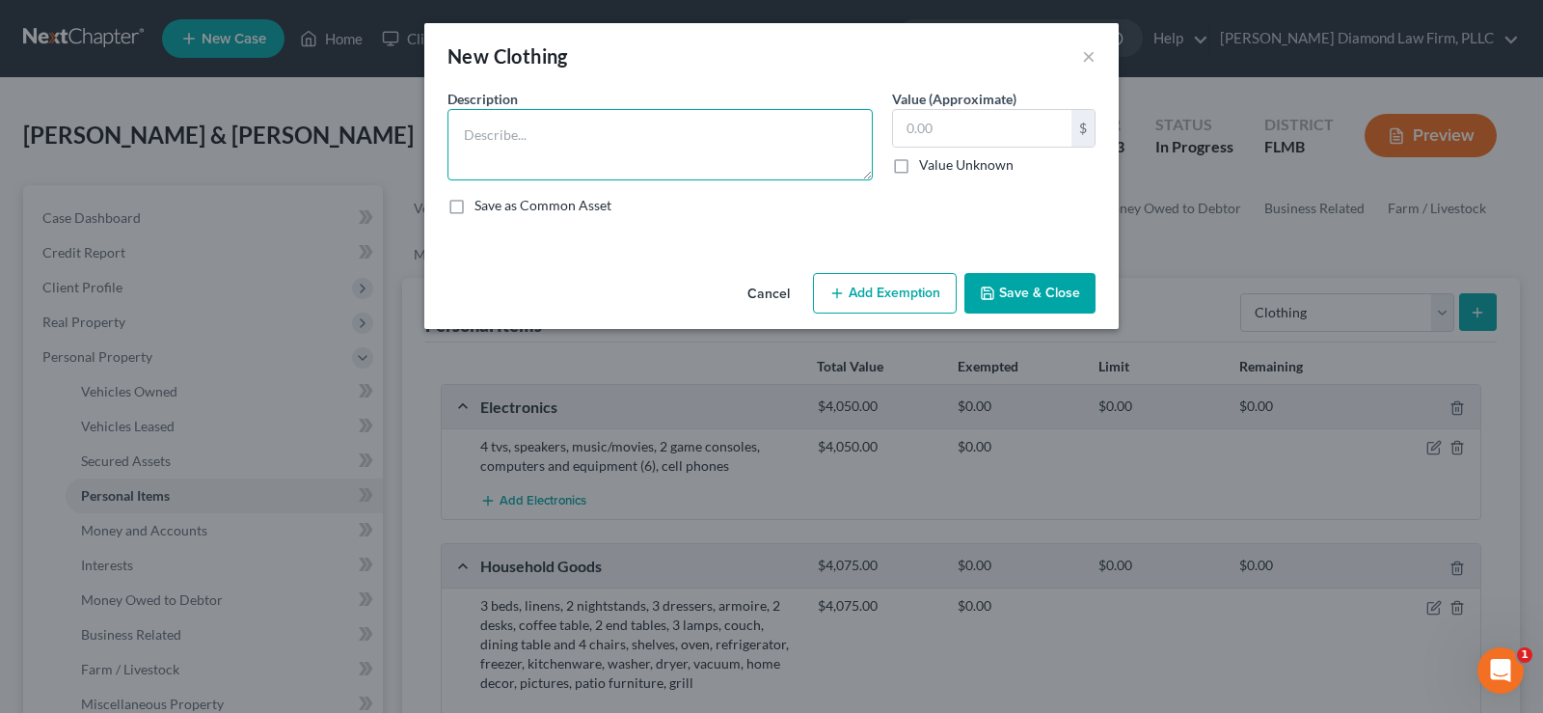
click at [605, 117] on textarea at bounding box center [660, 144] width 425 height 71
type textarea "Used clothing, shoes and accessories"
click at [993, 127] on input "text" at bounding box center [982, 128] width 178 height 37
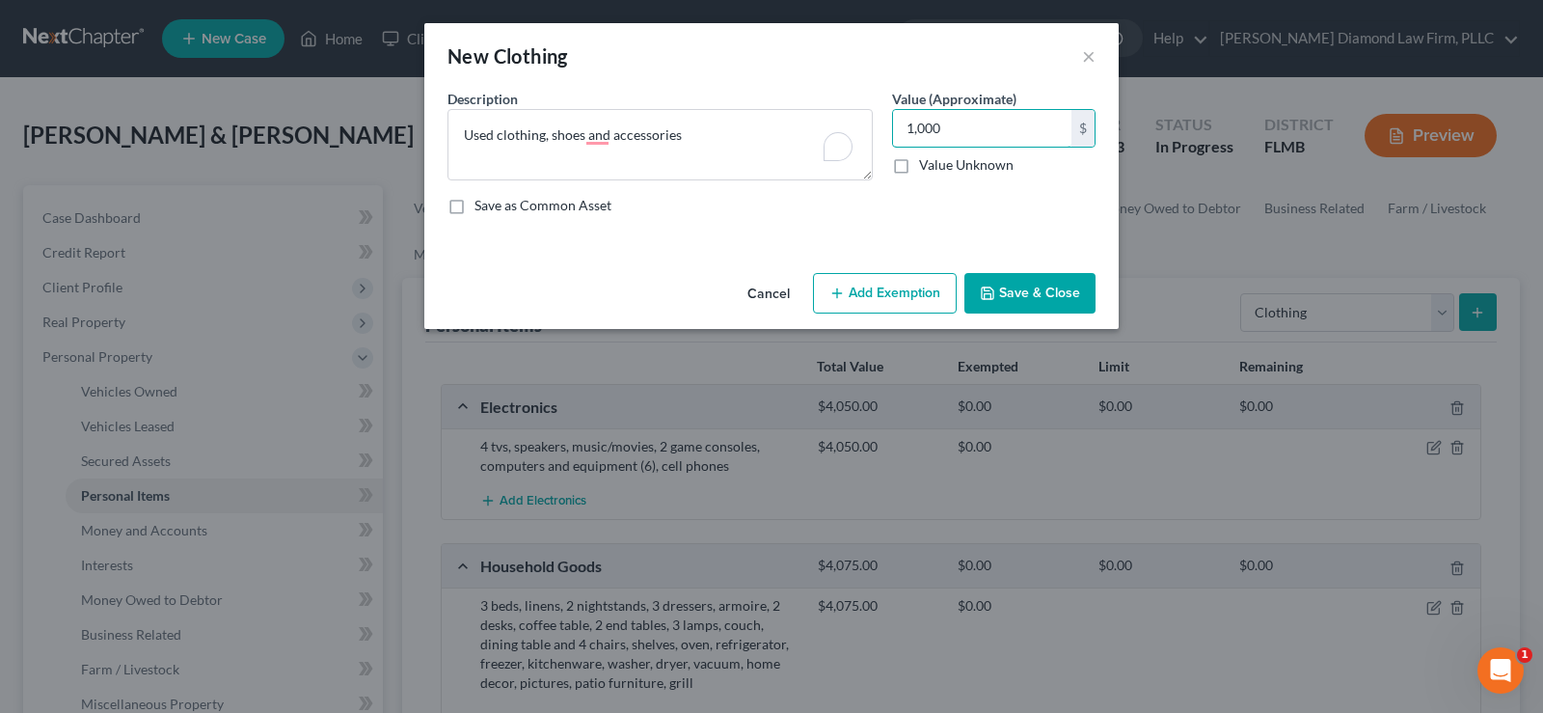
type input "1,000"
click at [1035, 278] on button "Save & Close" at bounding box center [1030, 293] width 131 height 41
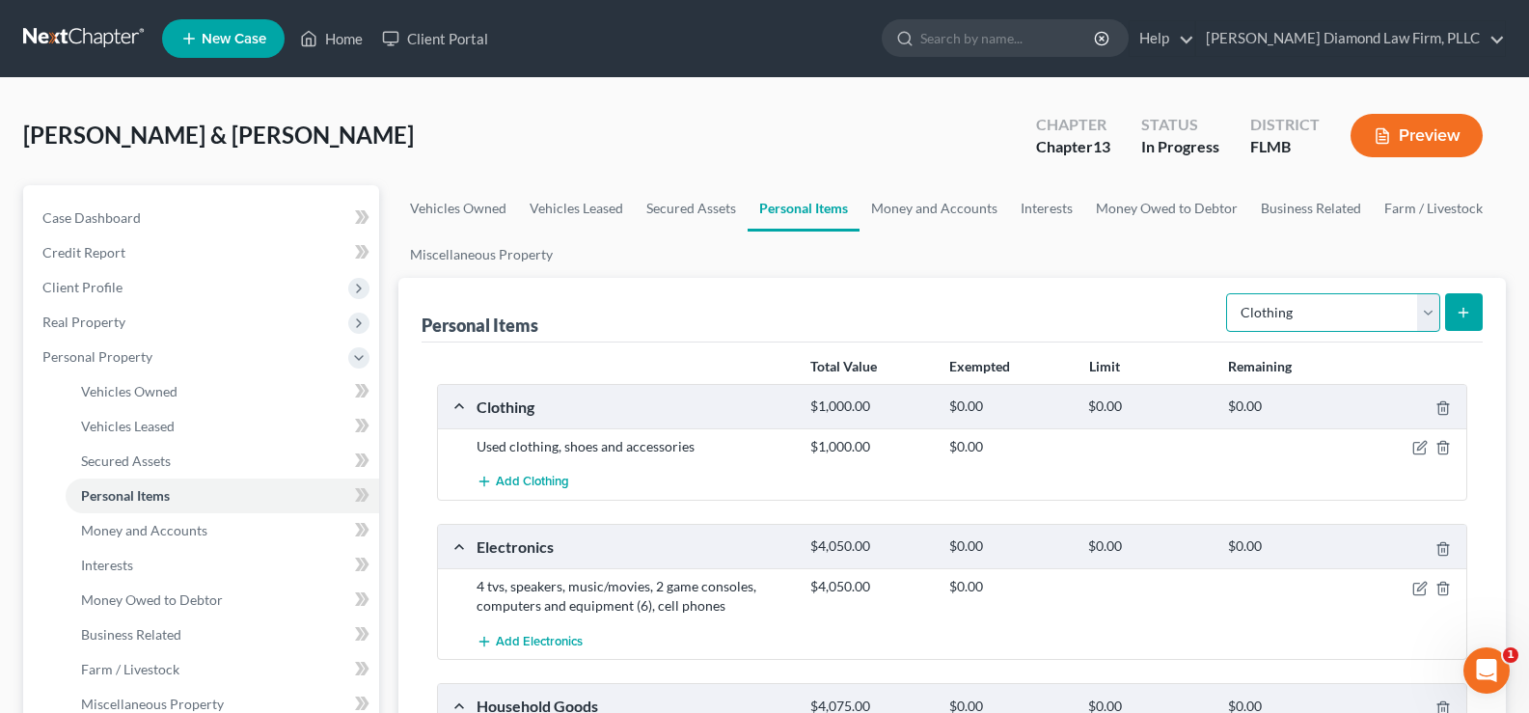
click at [1356, 300] on select "Select Item Type Clothing Collectibles Of Value Electronics Firearms Household …" at bounding box center [1333, 312] width 214 height 39
select select "sports_and_hobby_equipment"
click at [1228, 293] on select "Select Item Type Clothing Collectibles Of Value Electronics Firearms Household …" at bounding box center [1333, 312] width 214 height 39
click at [1463, 314] on line "submit" at bounding box center [1463, 312] width 0 height 9
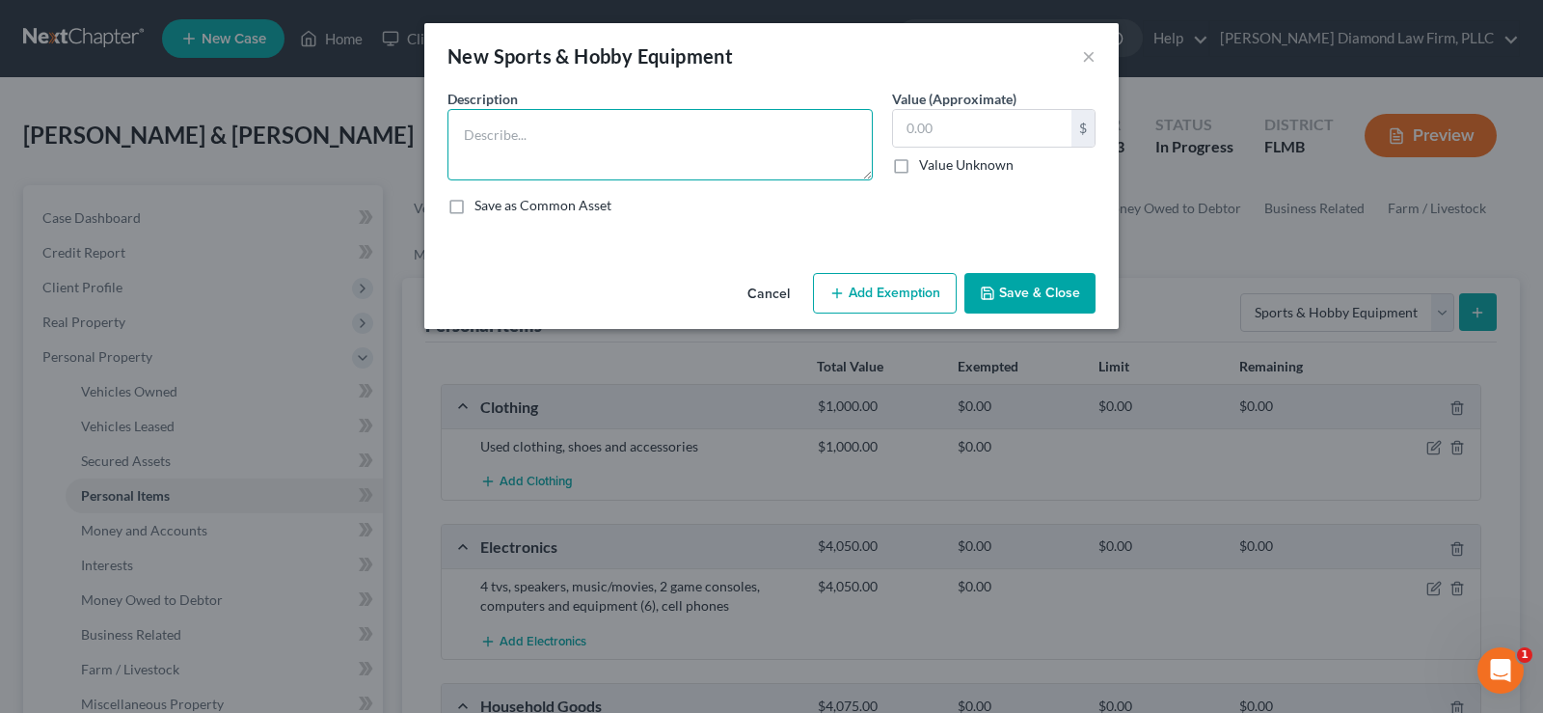
click at [492, 139] on textarea at bounding box center [660, 144] width 425 height 71
type textarea "books, 2 bicycles"
type input "300"
click at [1052, 295] on button "Save & Close" at bounding box center [1030, 293] width 131 height 41
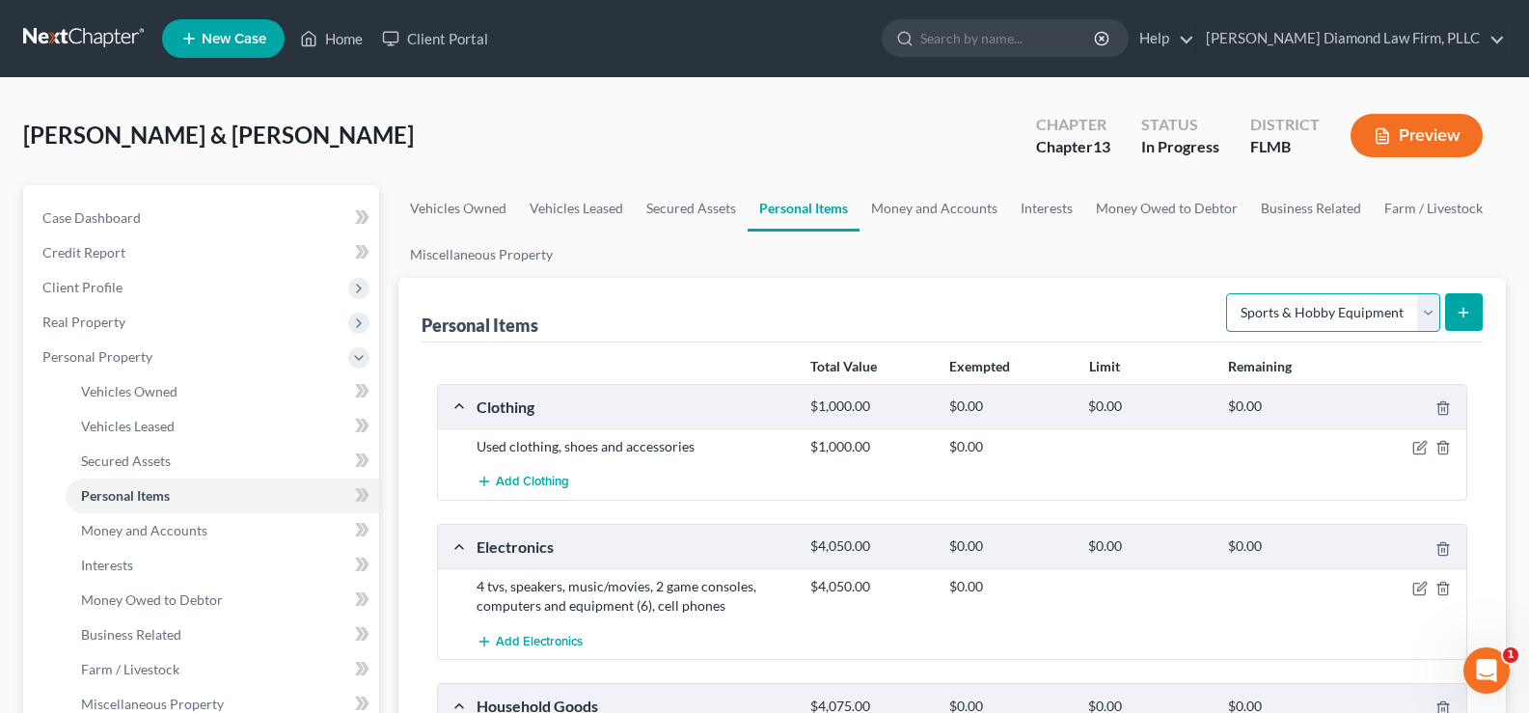
click at [1394, 311] on select "Select Item Type Clothing Collectibles Of Value Electronics Firearms Household …" at bounding box center [1333, 312] width 214 height 39
select select "other"
click at [1228, 293] on select "Select Item Type Clothing Collectibles Of Value Electronics Firearms Household …" at bounding box center [1333, 312] width 214 height 39
click at [1467, 313] on icon "submit" at bounding box center [1462, 312] width 15 height 15
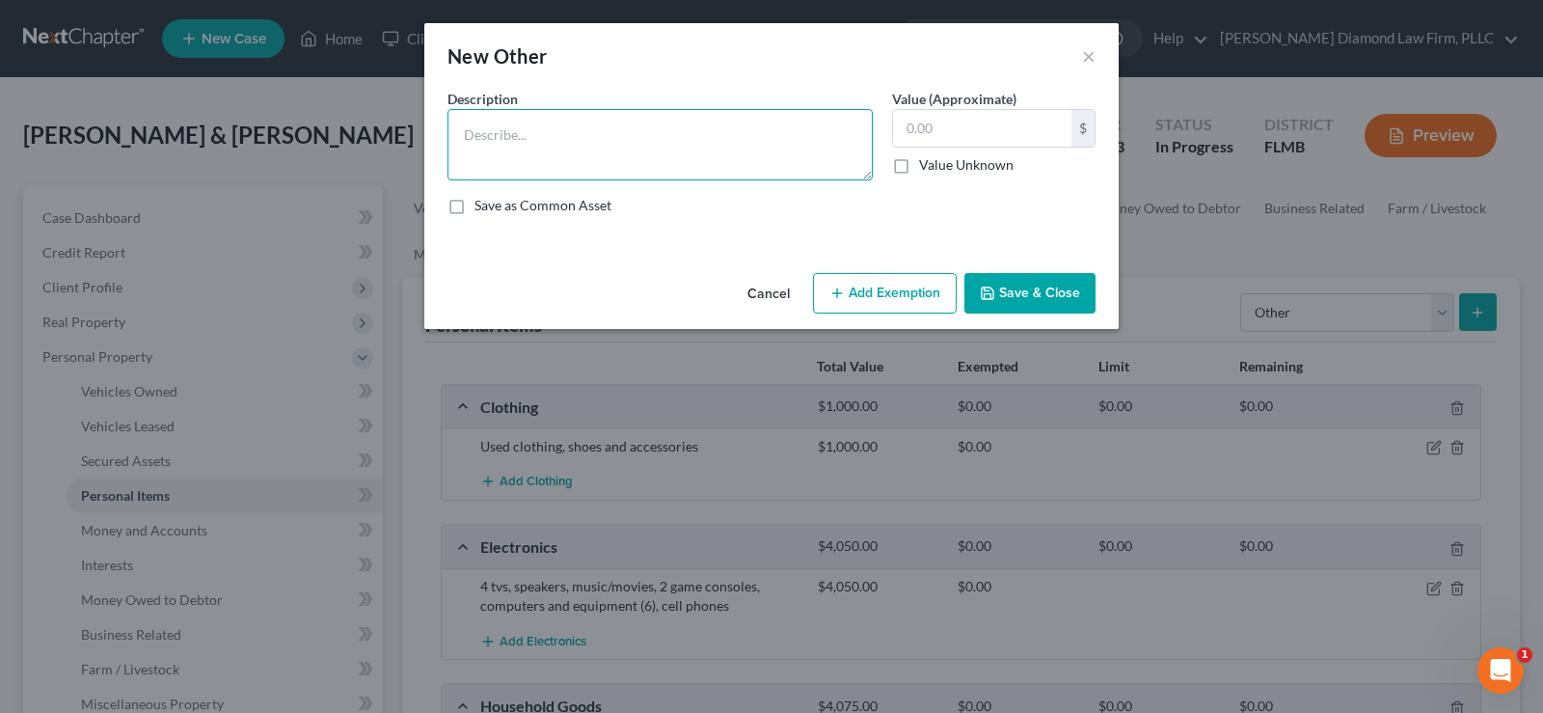
click at [569, 122] on textarea at bounding box center [660, 144] width 425 height 71
type textarea "lawn equipment, tools"
type input "300"
click at [1025, 292] on button "Save & Close" at bounding box center [1030, 293] width 131 height 41
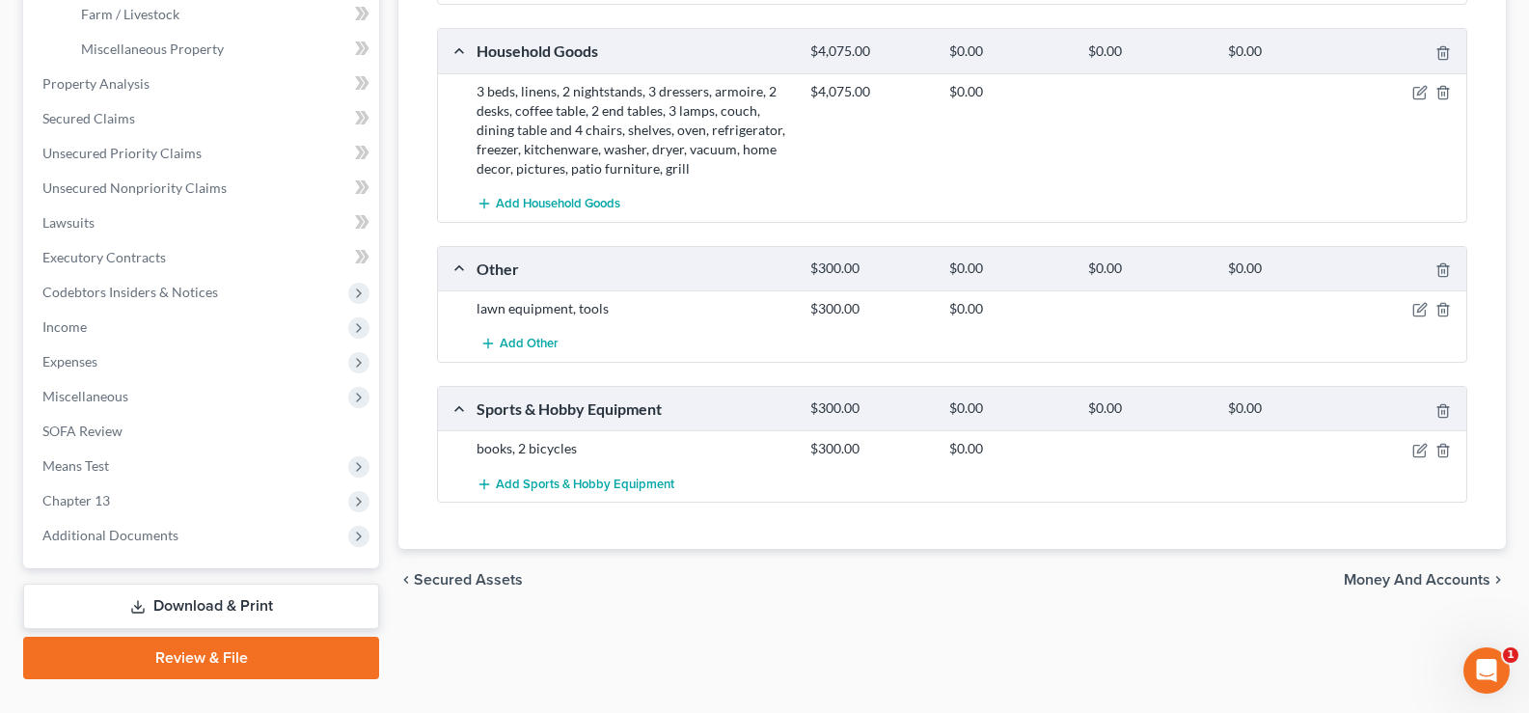
scroll to position [193, 0]
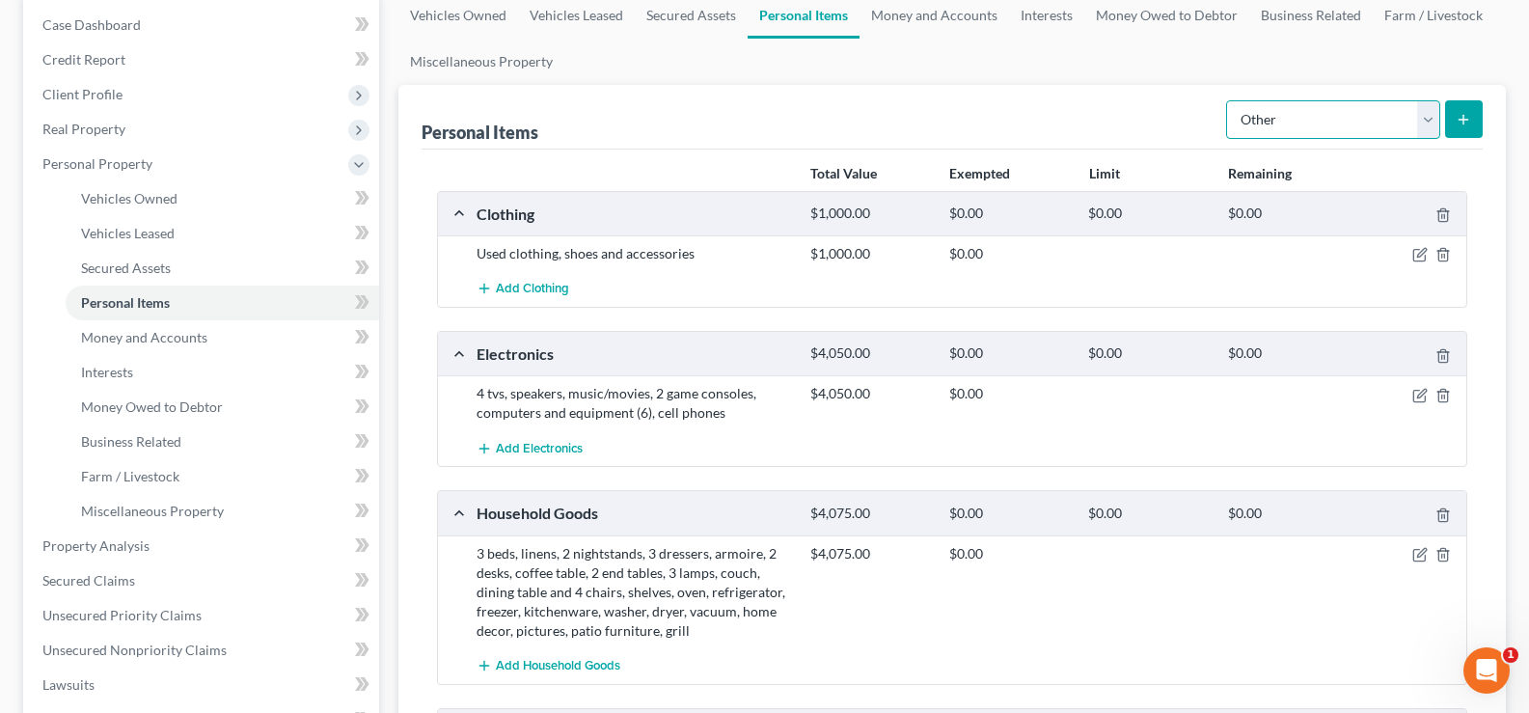
click at [1390, 110] on select "Select Item Type Clothing Collectibles Of Value Electronics Firearms Household …" at bounding box center [1333, 119] width 214 height 39
select select "pets"
click at [1228, 100] on select "Select Item Type Clothing Collectibles Of Value Electronics Firearms Household …" at bounding box center [1333, 119] width 214 height 39
click at [1464, 120] on line "submit" at bounding box center [1463, 120] width 9 height 0
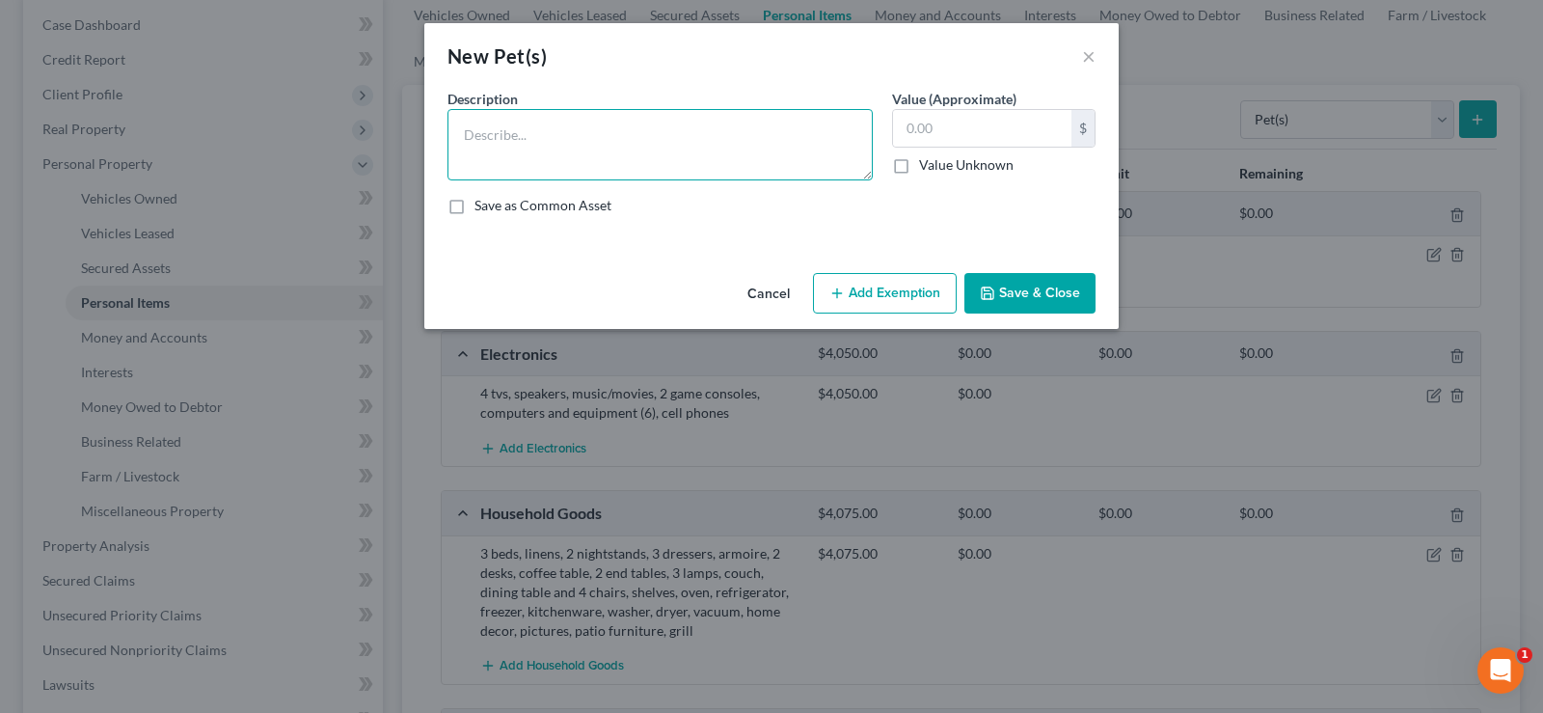
click at [488, 121] on textarea at bounding box center [660, 144] width 425 height 71
type textarea "2 rescued dogs"
type input "0.00"
click at [1048, 293] on button "Save & Close" at bounding box center [1030, 293] width 131 height 41
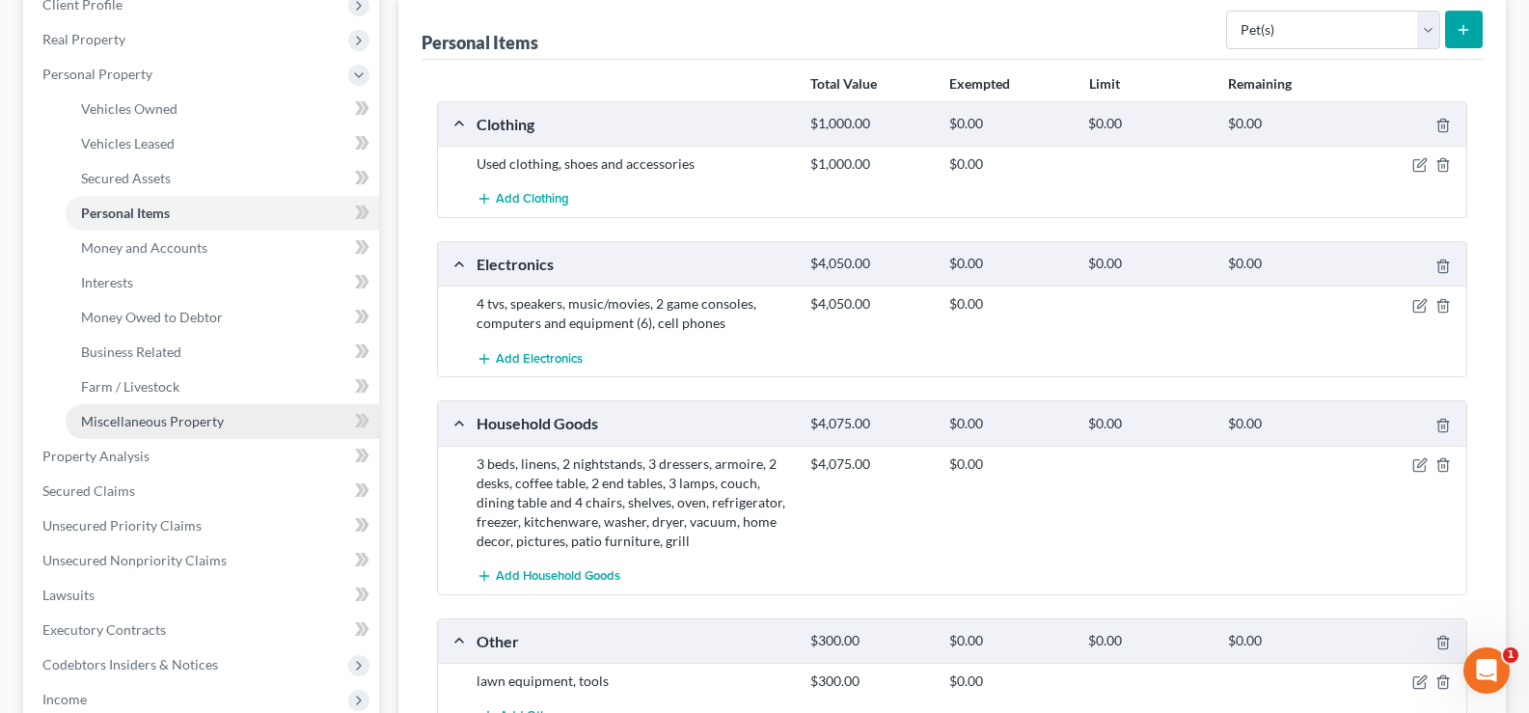
scroll to position [386, 0]
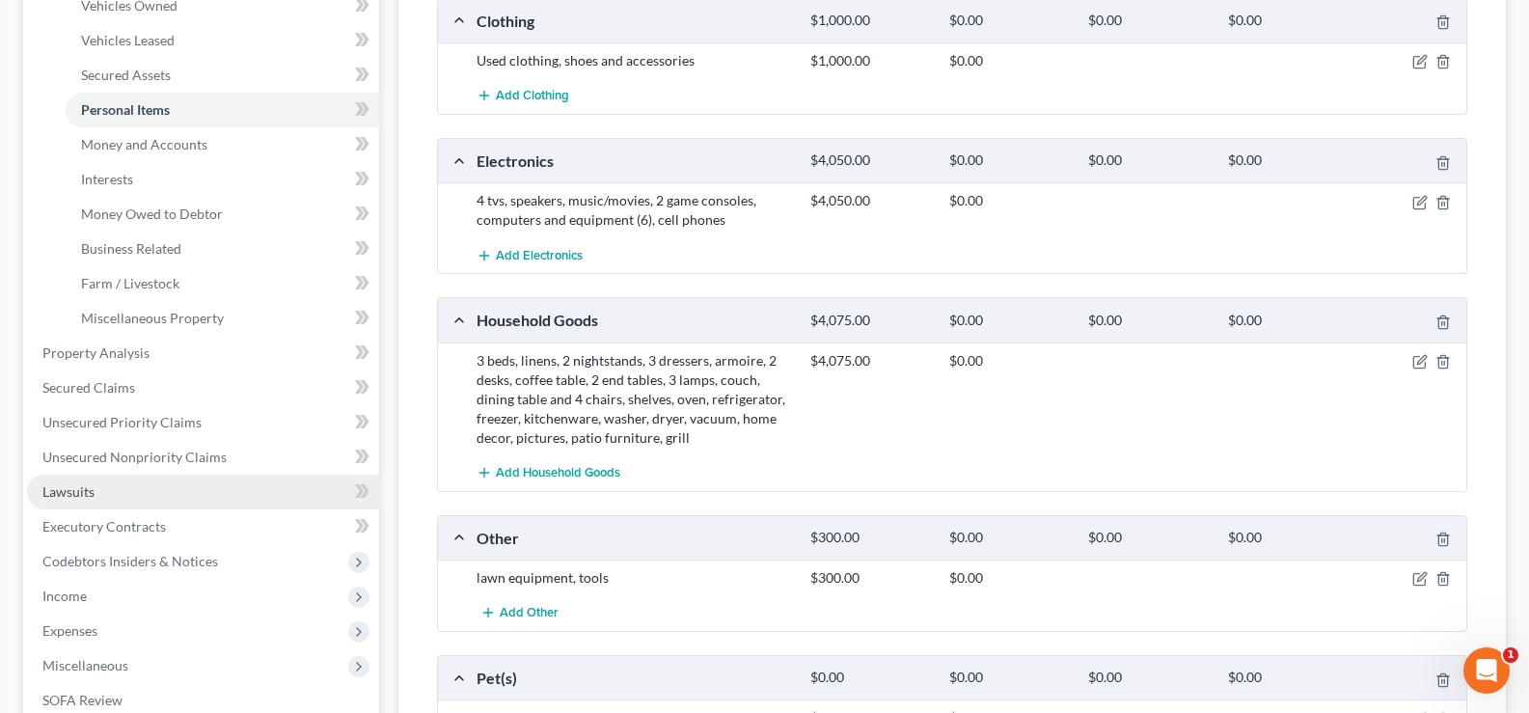
click at [96, 491] on link "Lawsuits" at bounding box center [203, 492] width 352 height 35
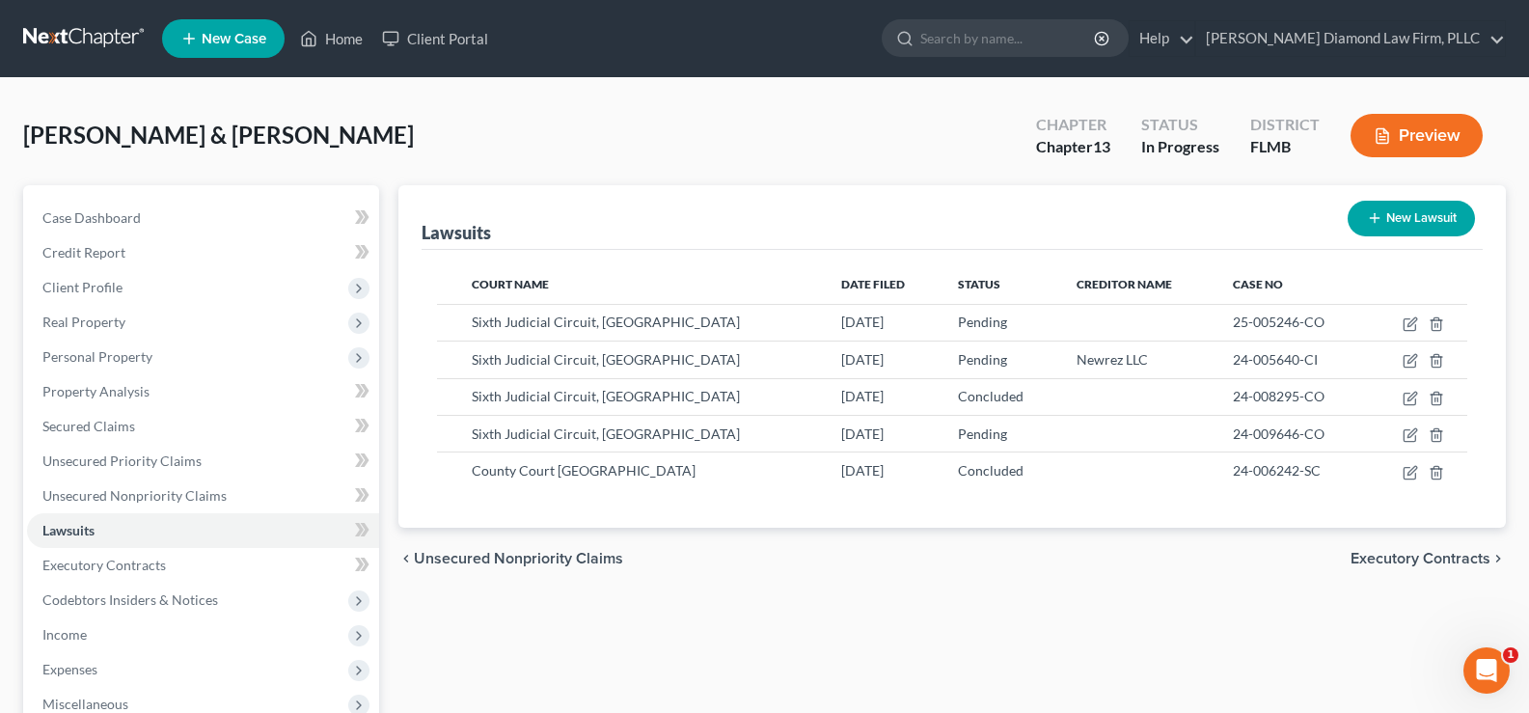
click at [1403, 222] on button "New Lawsuit" at bounding box center [1410, 219] width 127 height 36
select select "0"
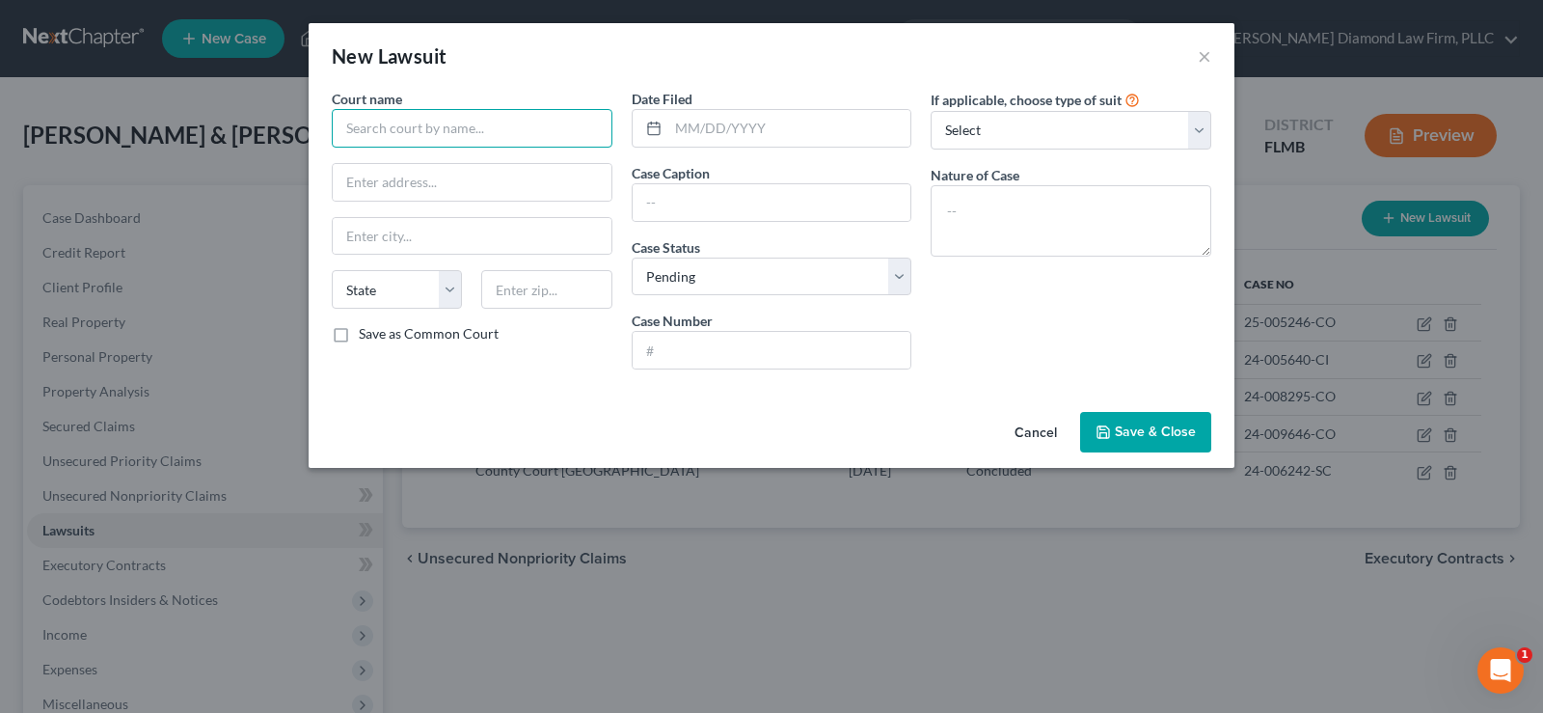
click at [501, 139] on input "text" at bounding box center [472, 128] width 281 height 39
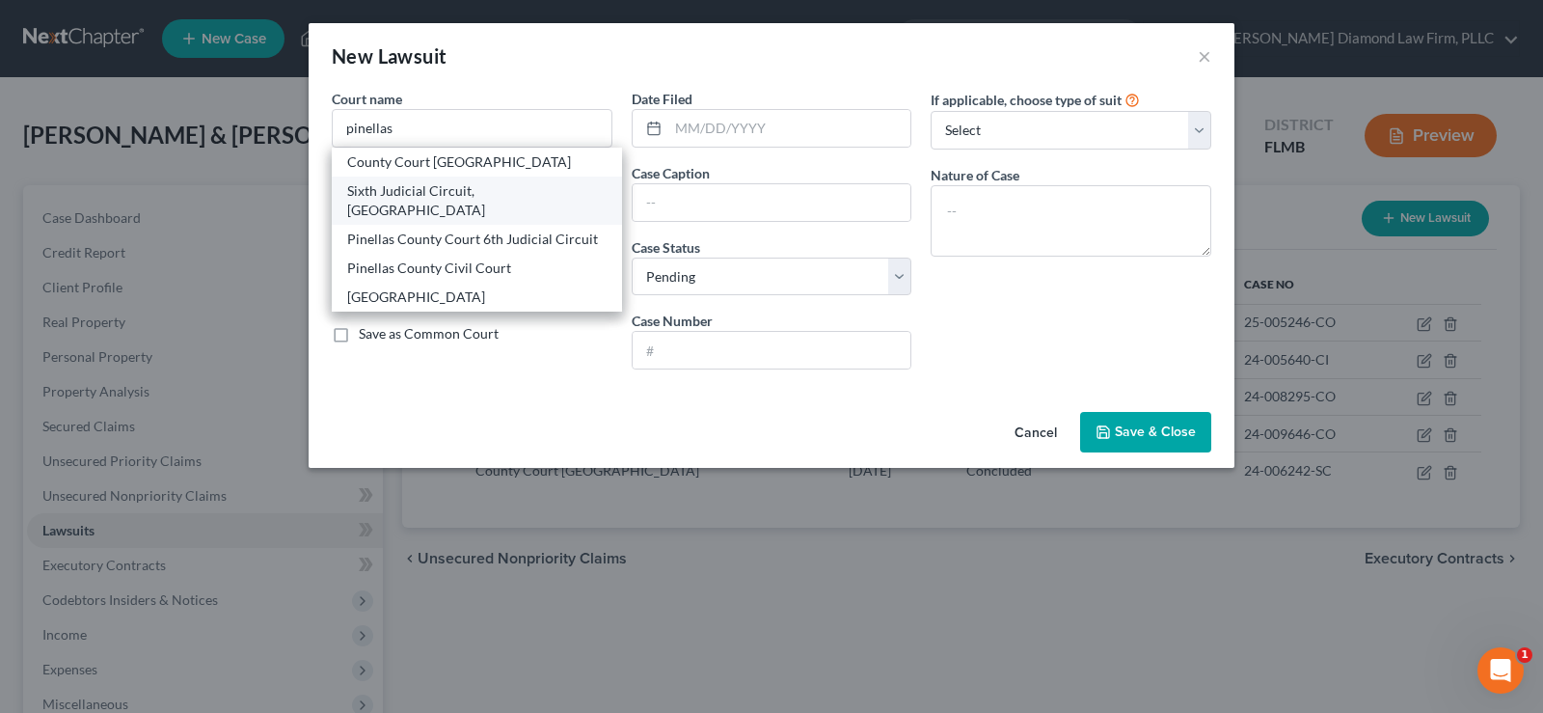
click at [514, 194] on div "Sixth Judicial Circuit, [GEOGRAPHIC_DATA]" at bounding box center [476, 200] width 259 height 39
type input "Sixth Judicial Circuit, [GEOGRAPHIC_DATA]"
type input "[STREET_ADDRESS]"
type input "Clearwater"
select select "9"
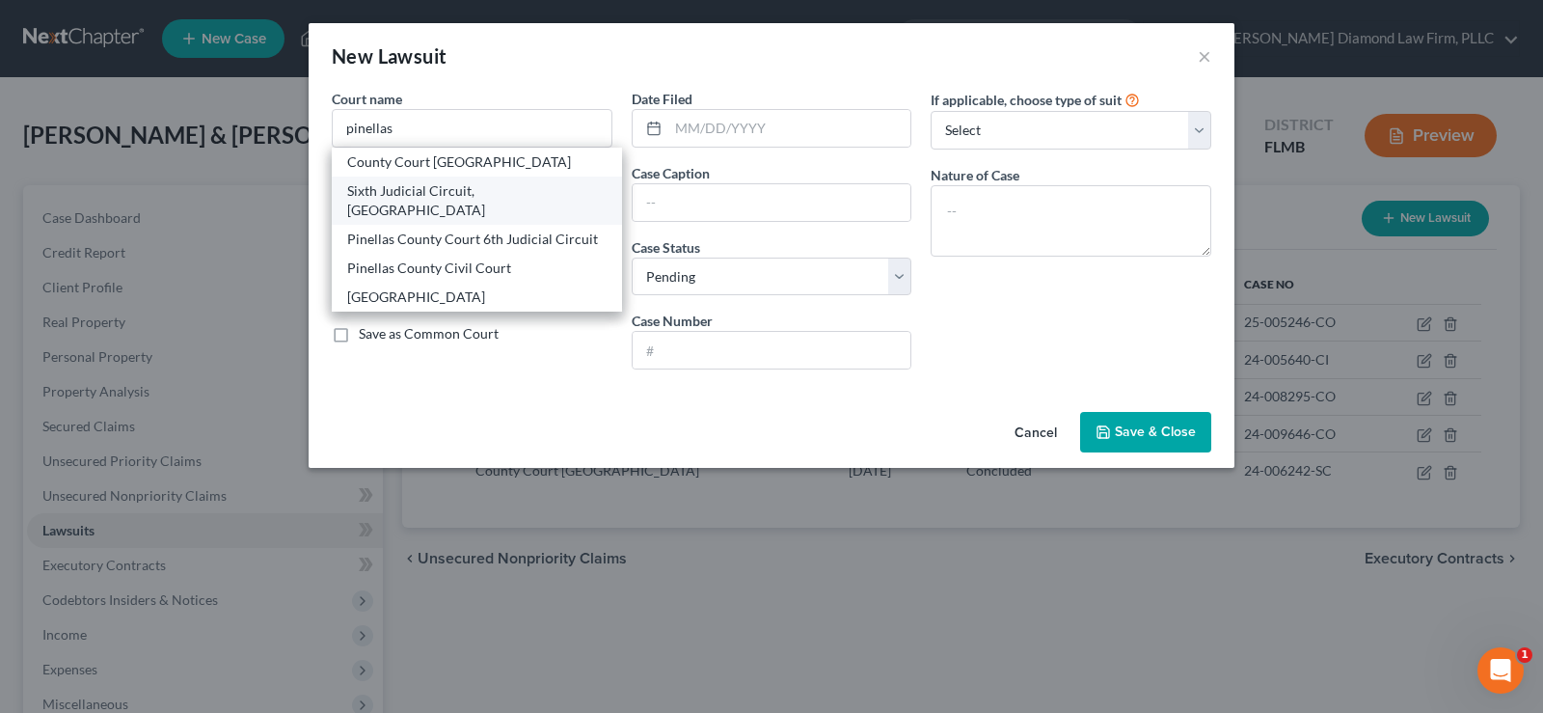
type input "33756"
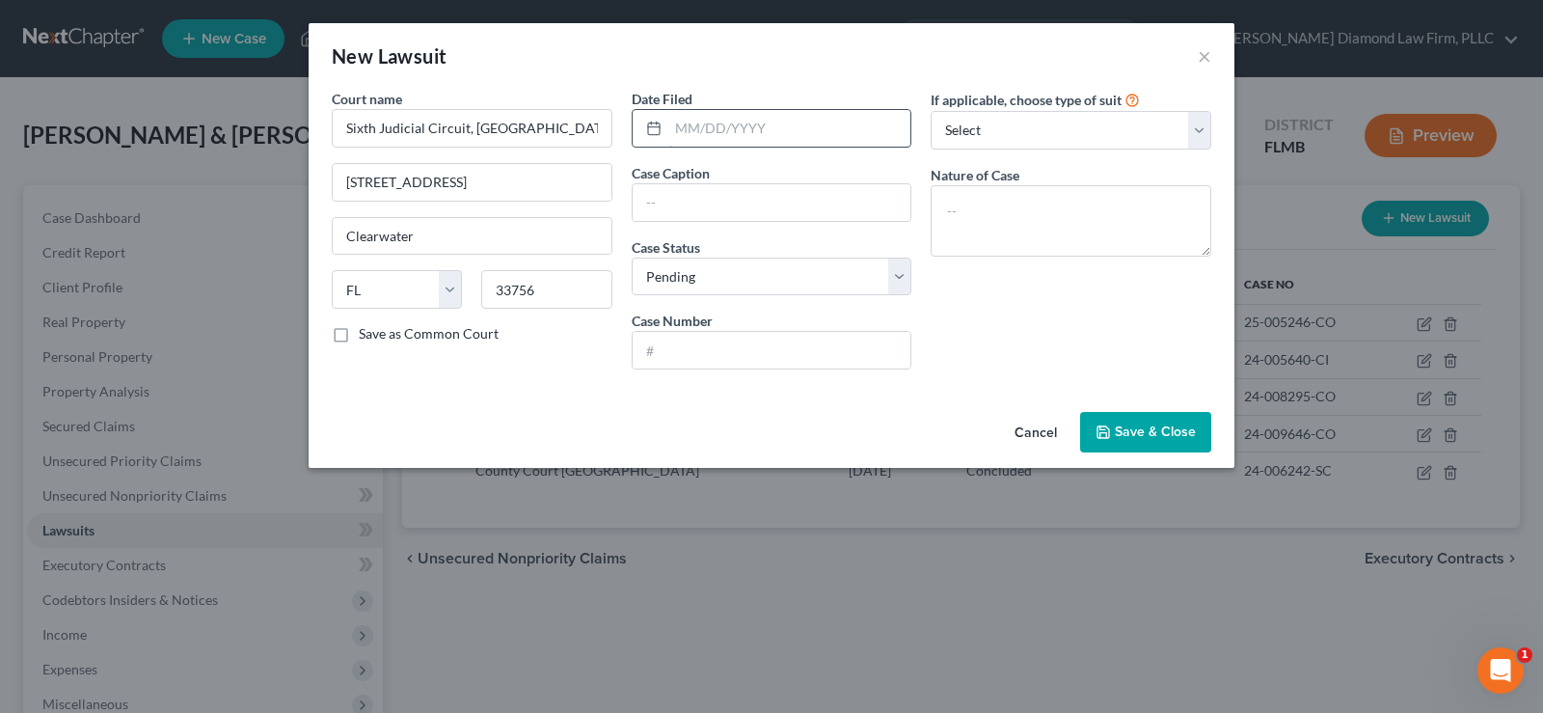
click at [779, 117] on input "text" at bounding box center [789, 128] width 243 height 37
type input "[DATE]"
type input "[US_STATE] State Employees Credit Union Vs. [PERSON_NAME]"
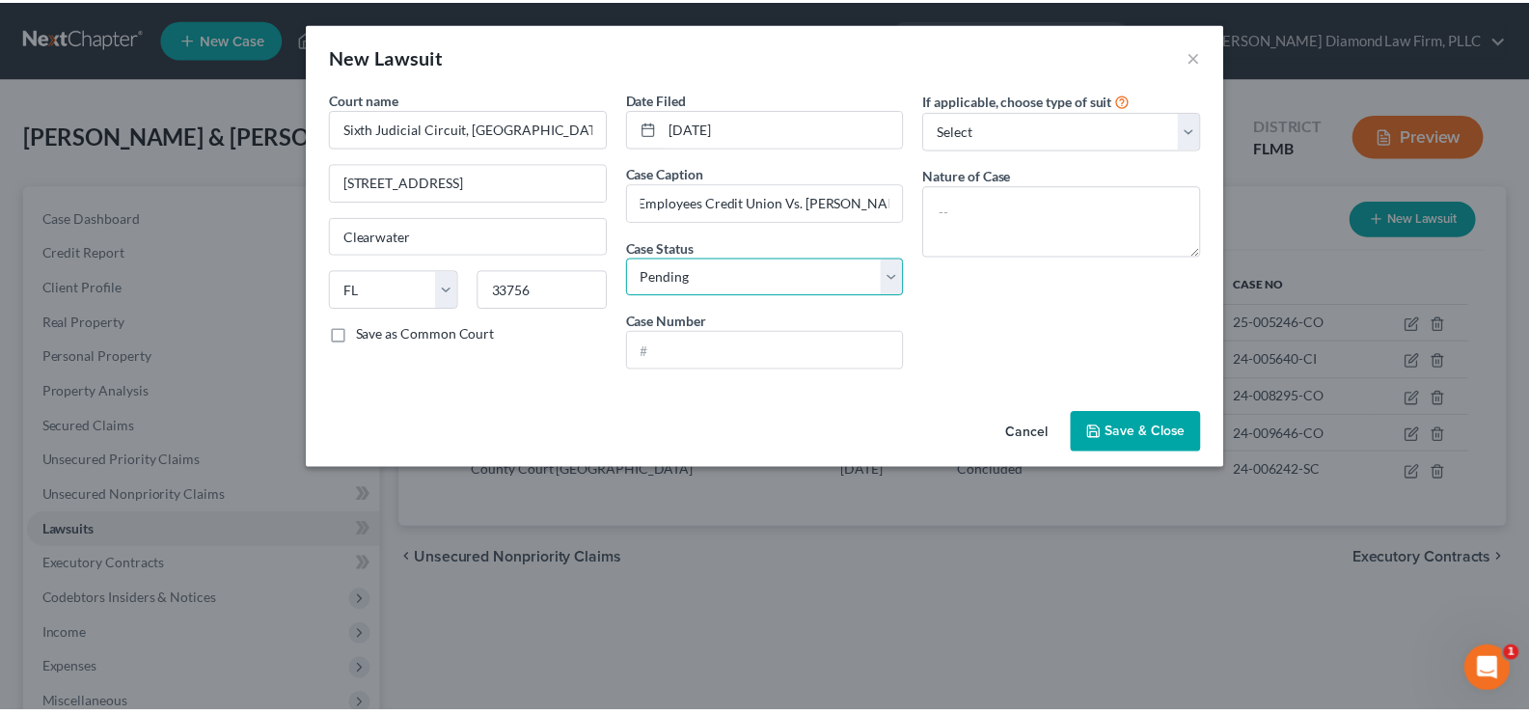
scroll to position [0, 0]
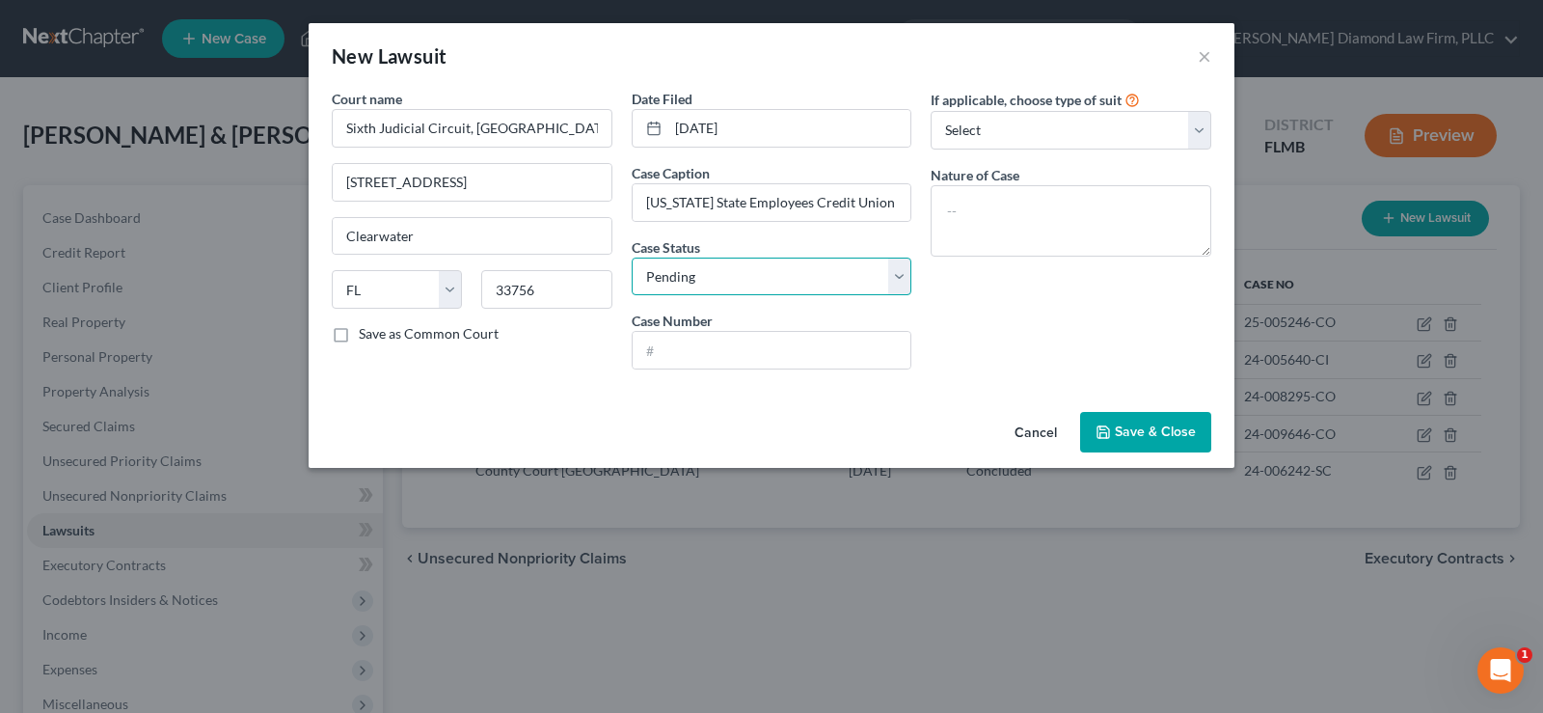
click at [793, 276] on select "Select Pending On Appeal Concluded" at bounding box center [772, 277] width 281 height 39
select select "2"
click at [632, 258] on select "Select Pending On Appeal Concluded" at bounding box center [772, 277] width 281 height 39
click at [732, 344] on input "text" at bounding box center [772, 350] width 279 height 37
type input "25-001077-CO"
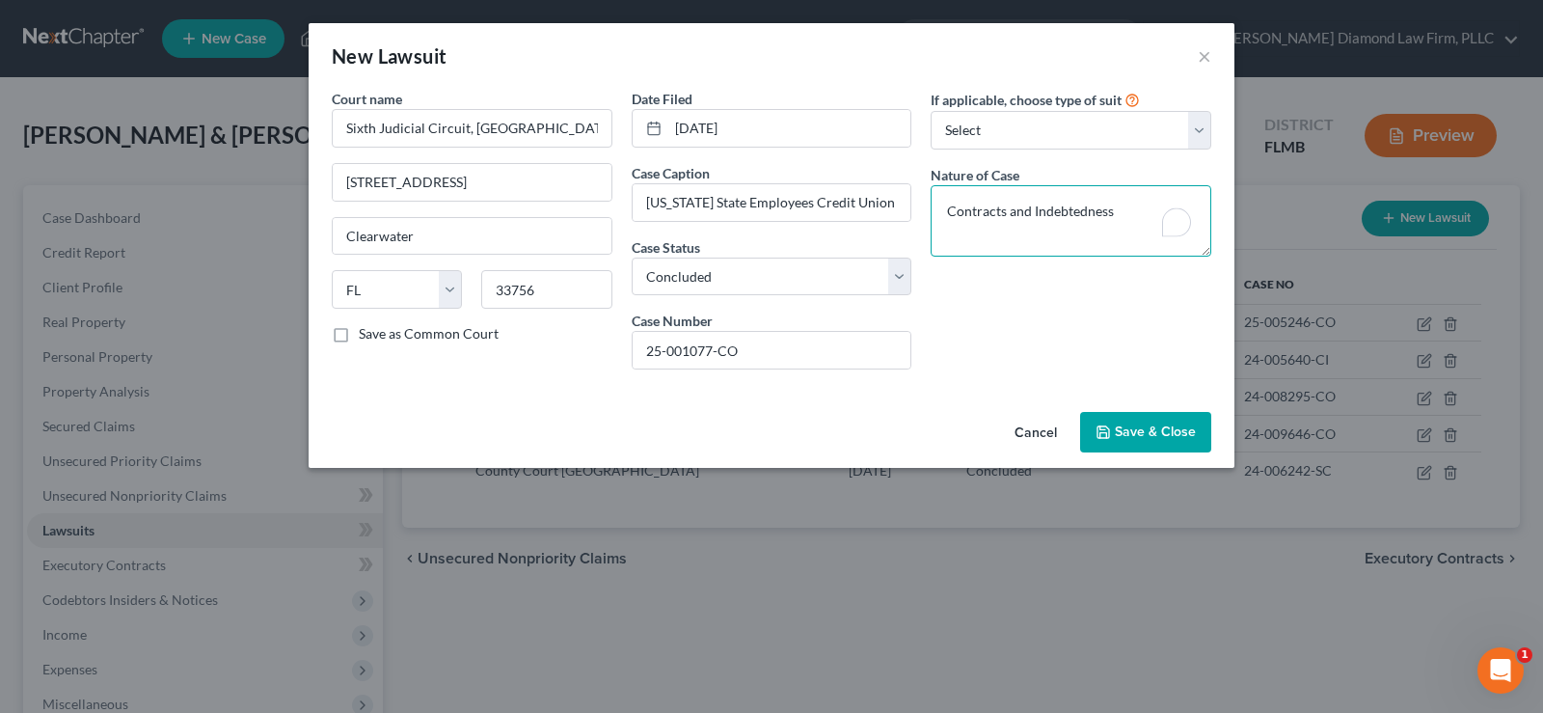
type textarea "Contracts and Indebtedness"
click at [1181, 428] on span "Save & Close" at bounding box center [1155, 431] width 81 height 16
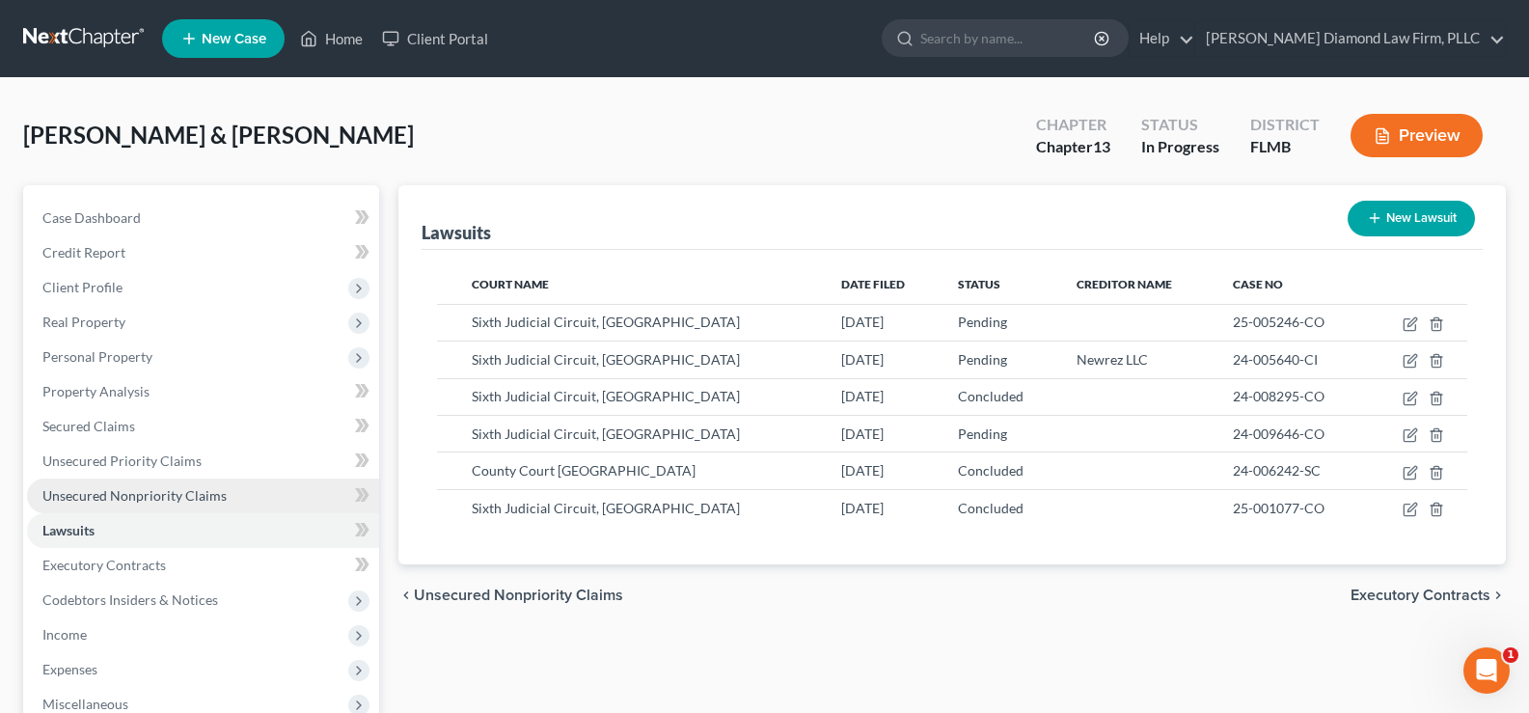
click at [149, 497] on span "Unsecured Nonpriority Claims" at bounding box center [134, 495] width 184 height 16
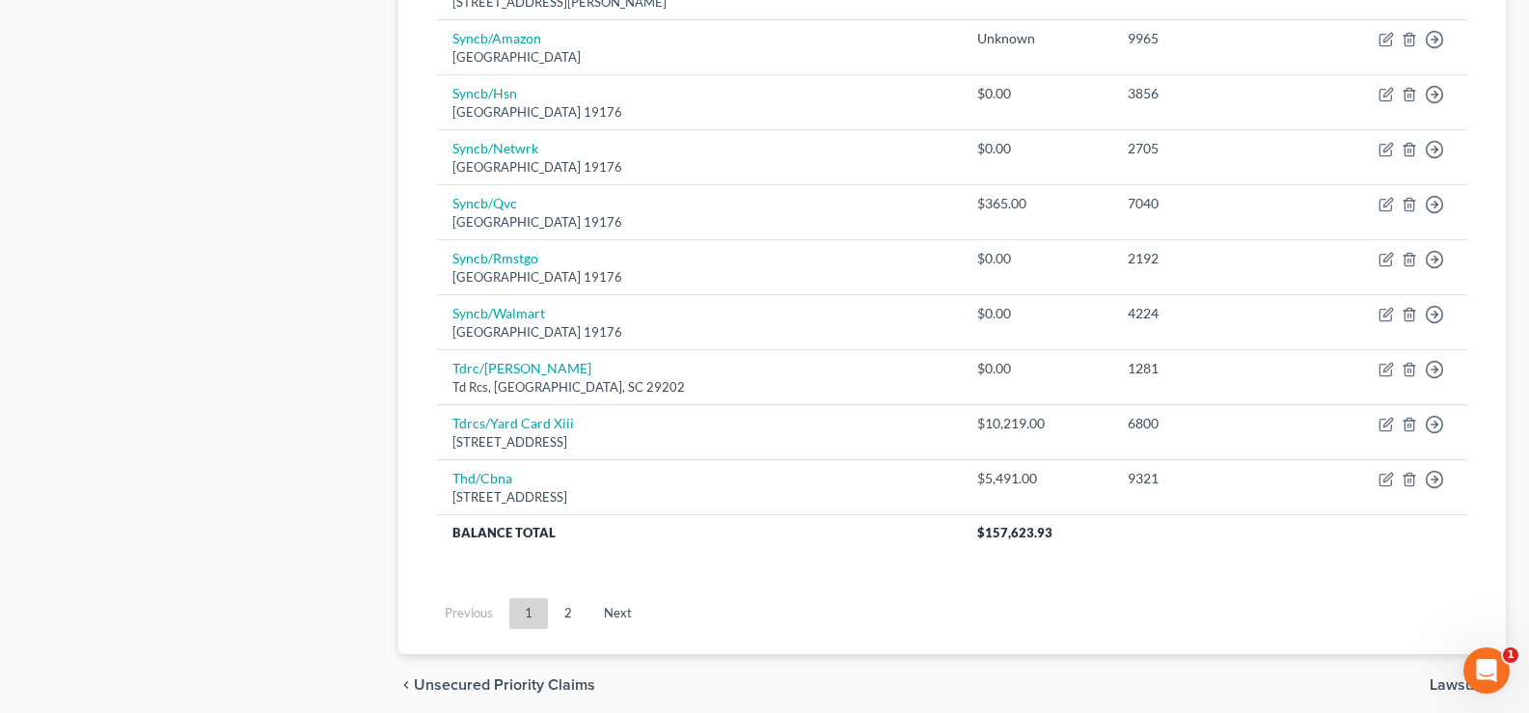
scroll to position [1514, 0]
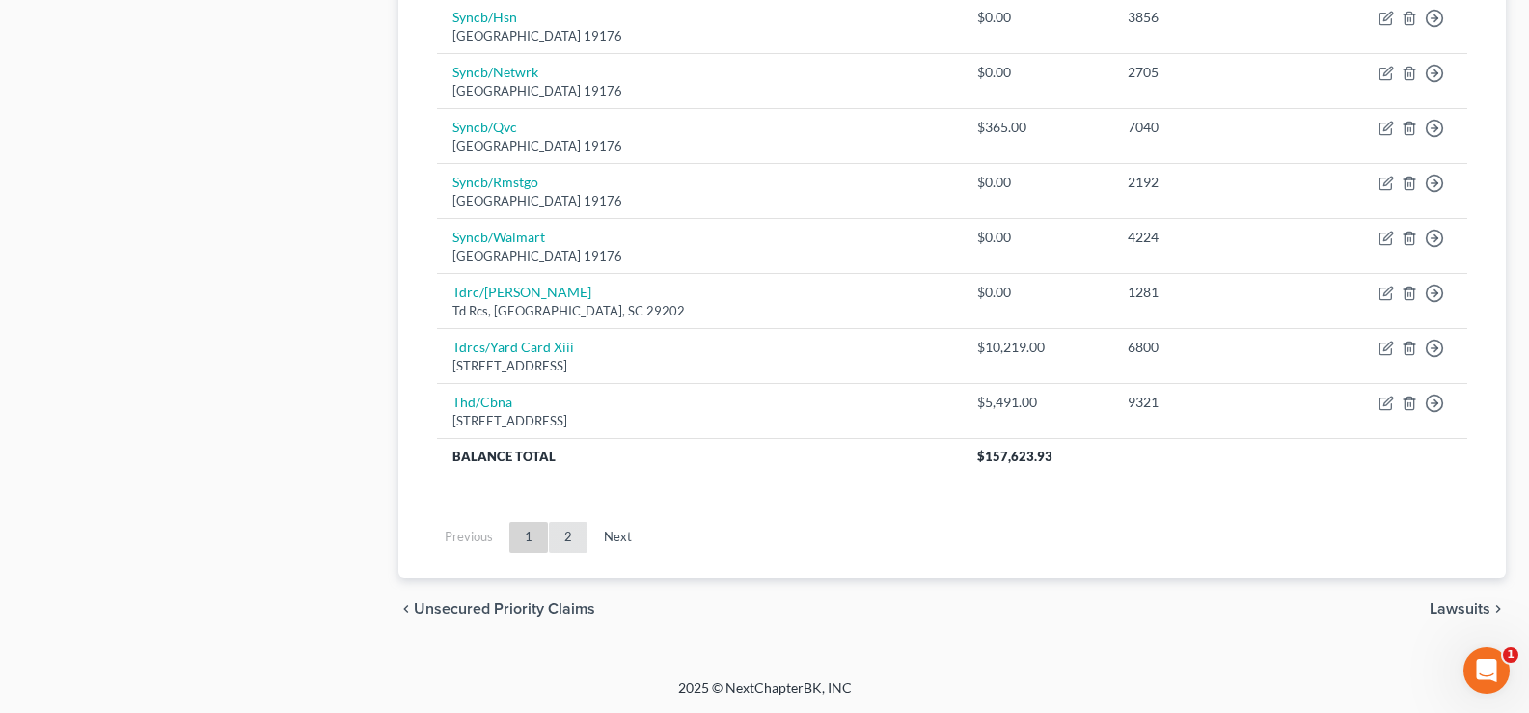
click at [562, 549] on link "2" at bounding box center [568, 537] width 39 height 31
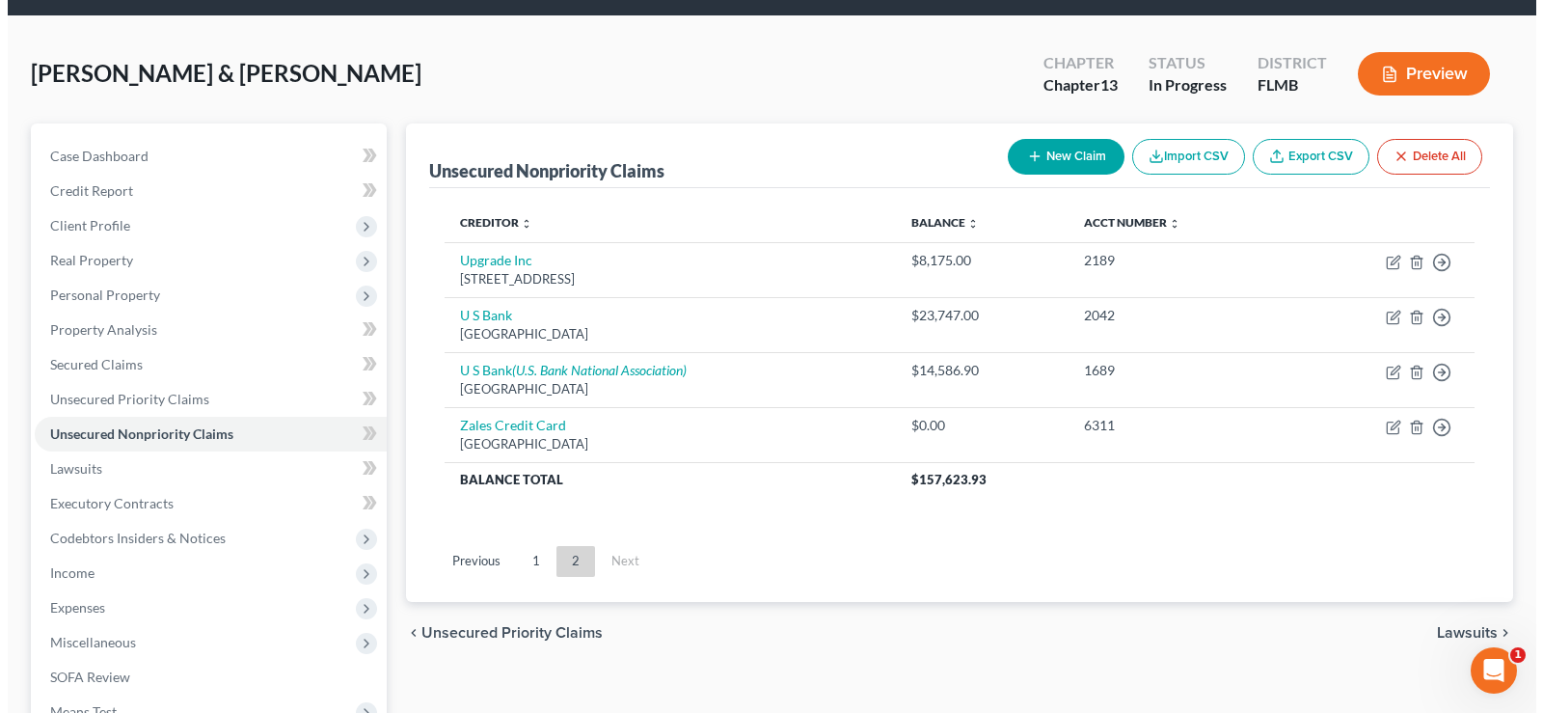
scroll to position [58, 0]
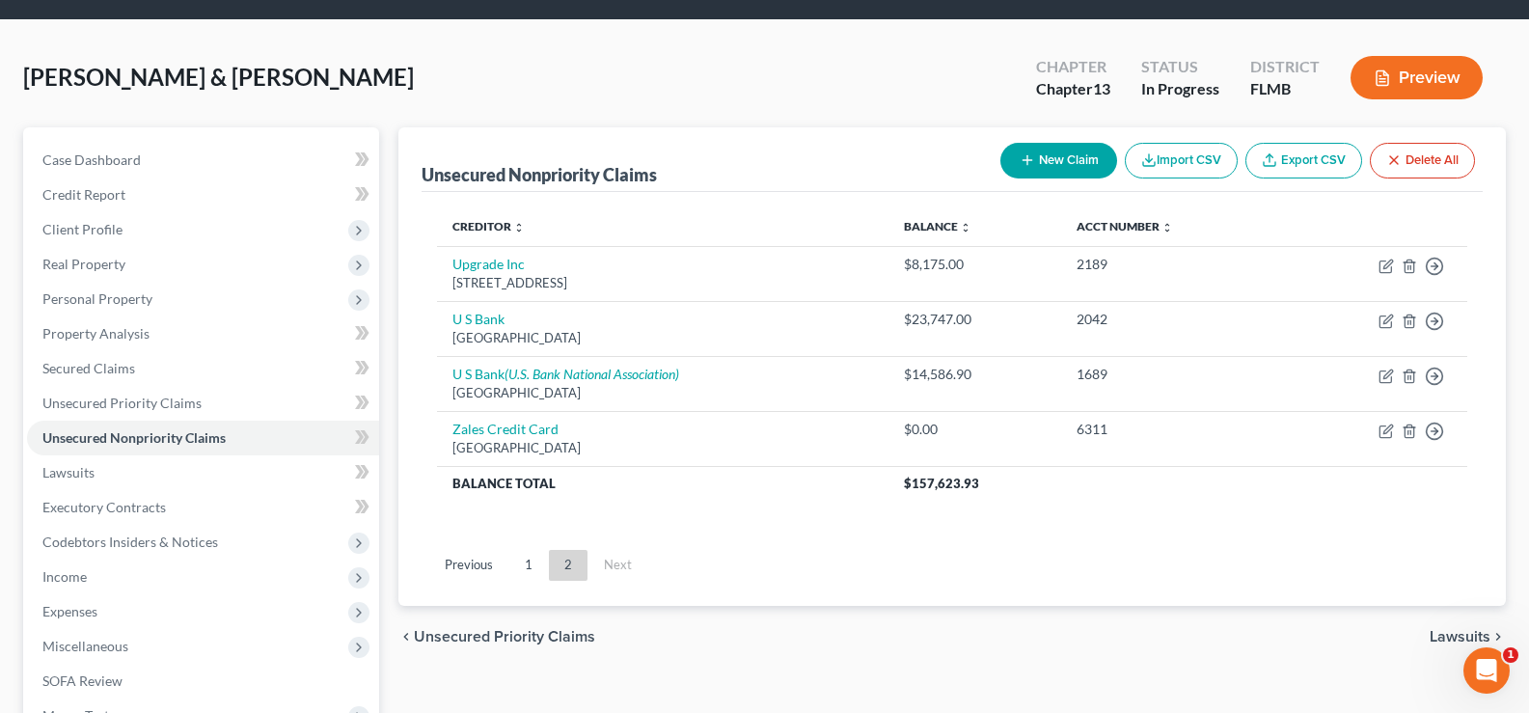
click at [1396, 671] on div "Unsecured Nonpriority Claims New Claim Import CSV Export CSV Delete All Credito…" at bounding box center [952, 528] width 1127 height 802
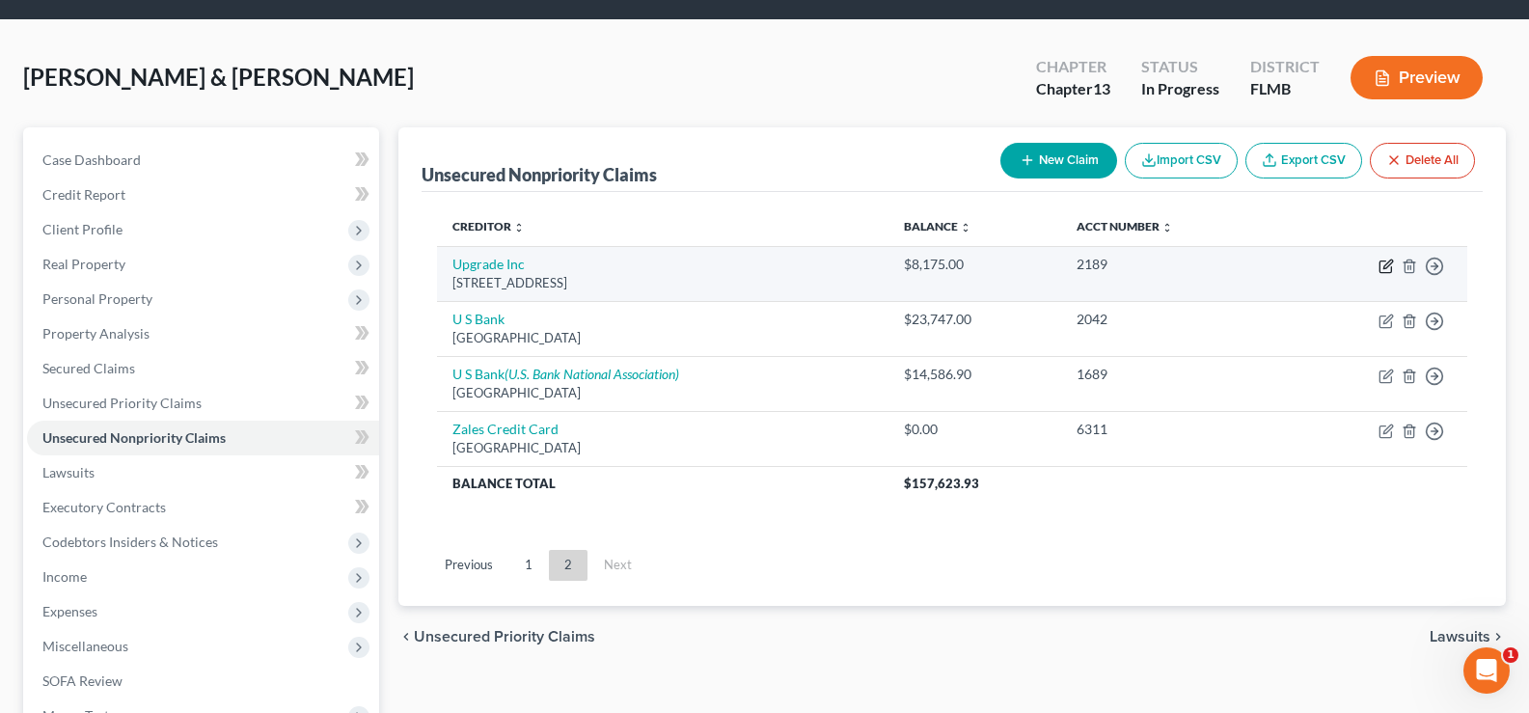
click at [1386, 268] on icon "button" at bounding box center [1387, 263] width 9 height 9
select select "4"
select select "1"
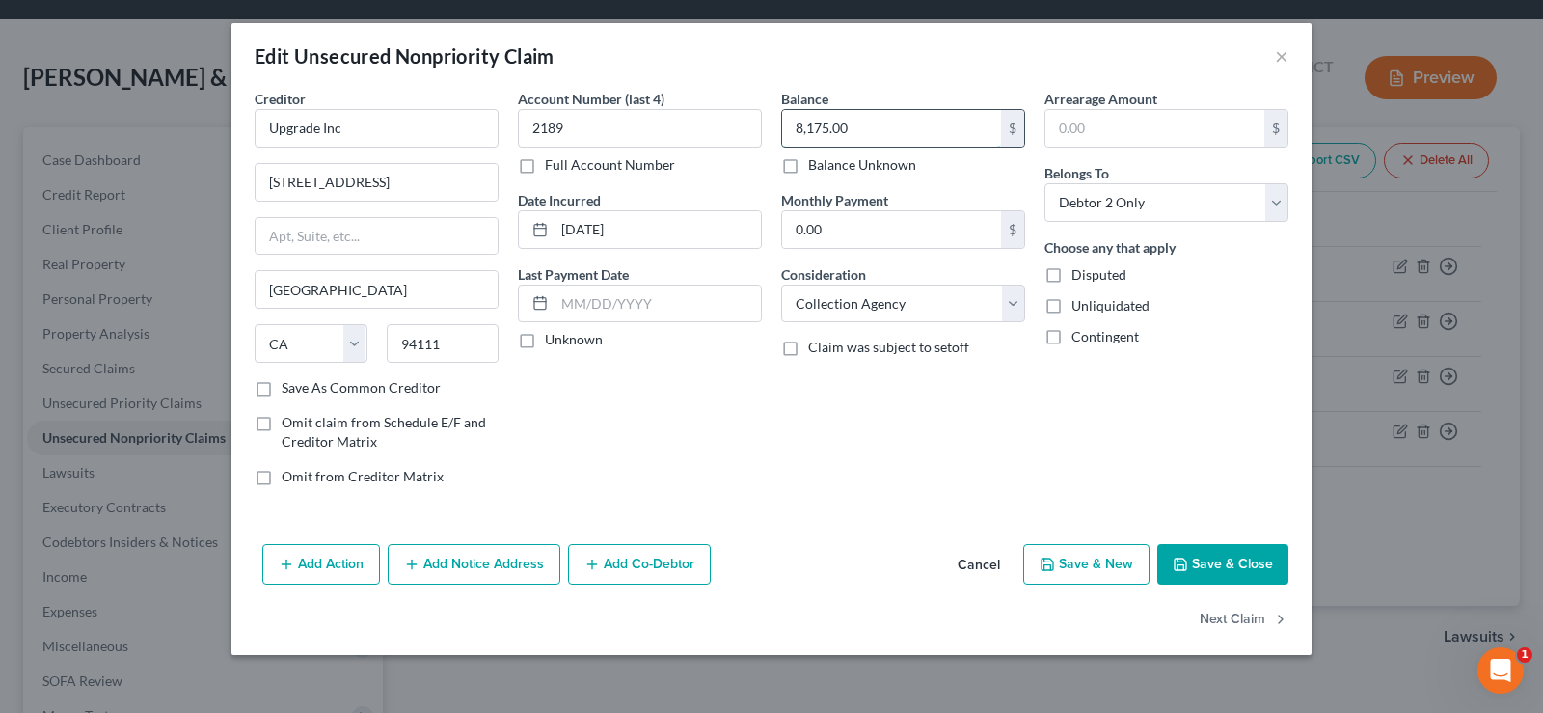
click at [907, 122] on input "8,175.00" at bounding box center [891, 128] width 219 height 37
type input "8,175.67"
click at [944, 303] on select "Select Cable / Satellite Services Collection Agency Credit Card Debt Debt Couns…" at bounding box center [903, 304] width 244 height 39
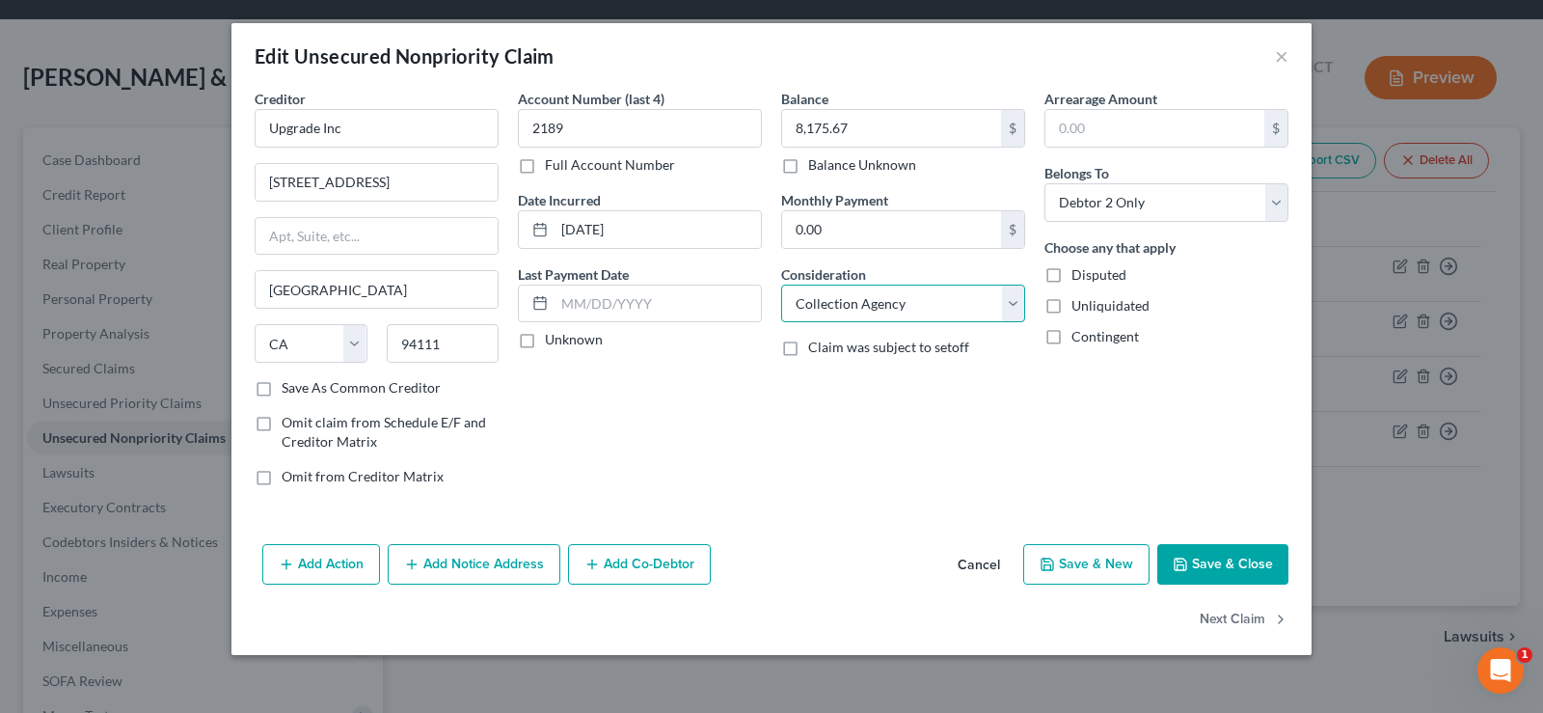
select select "8"
click at [781, 285] on select "Select Cable / Satellite Services Collection Agency Credit Card Debt Debt Couns…" at bounding box center [903, 304] width 244 height 39
click at [513, 546] on button "Add Notice Address" at bounding box center [474, 564] width 173 height 41
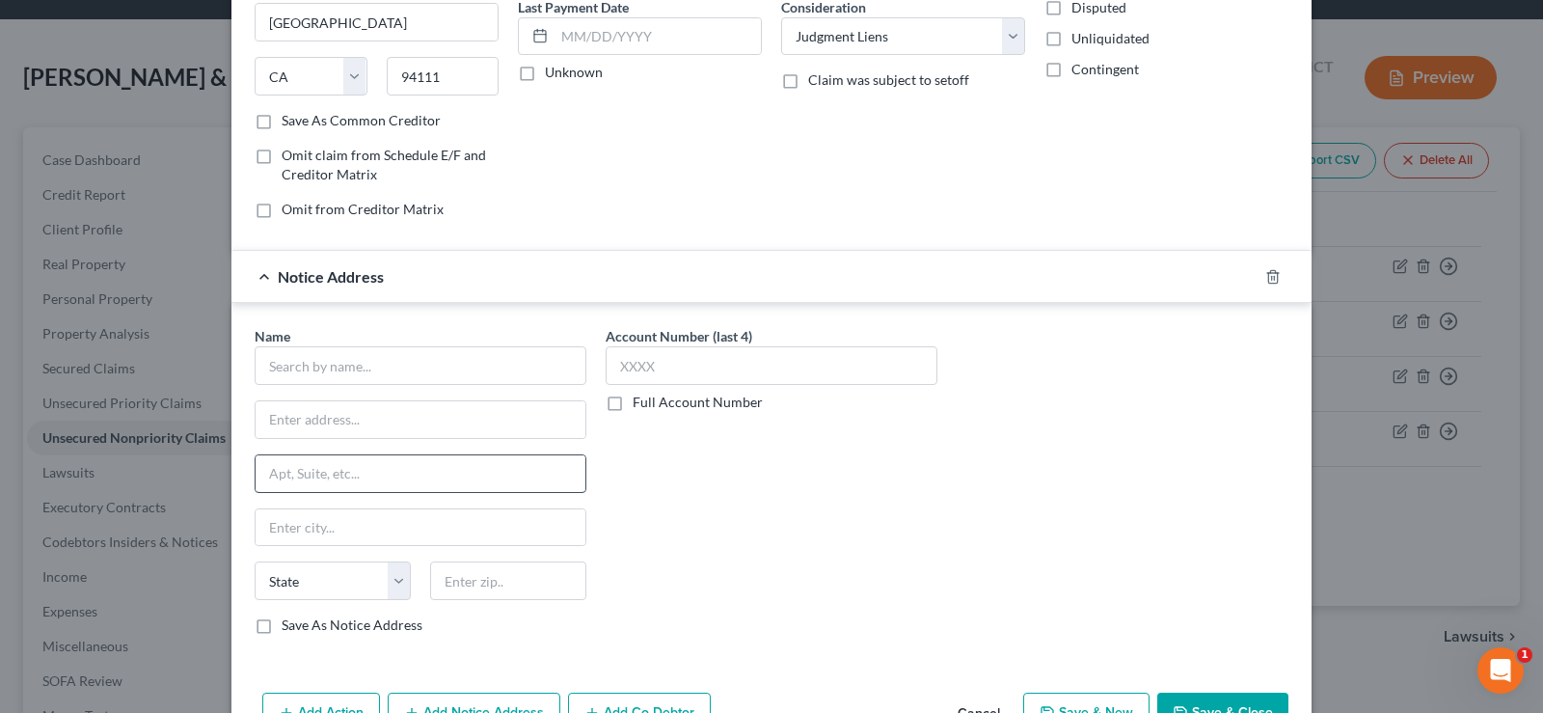
scroll to position [289, 0]
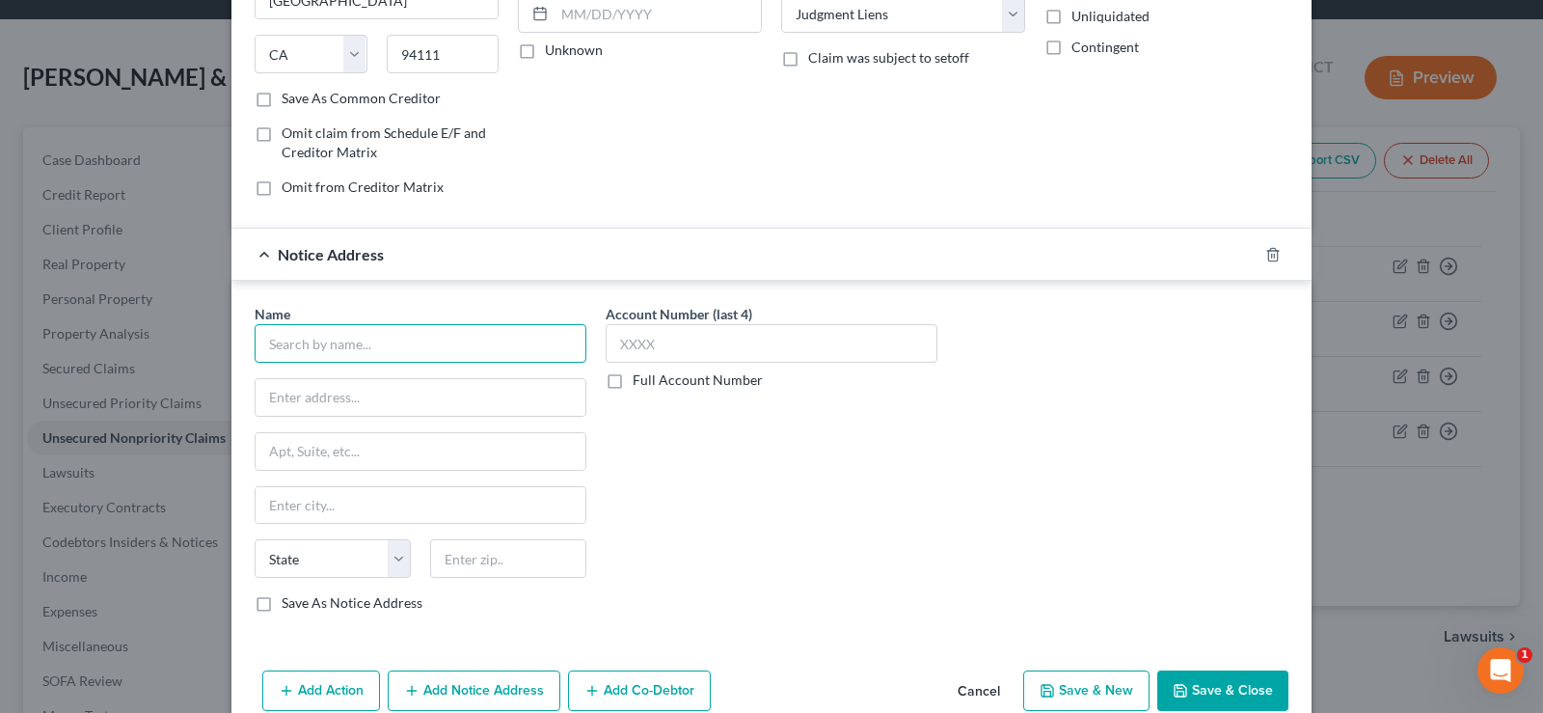
click at [387, 347] on input "text" at bounding box center [421, 343] width 332 height 39
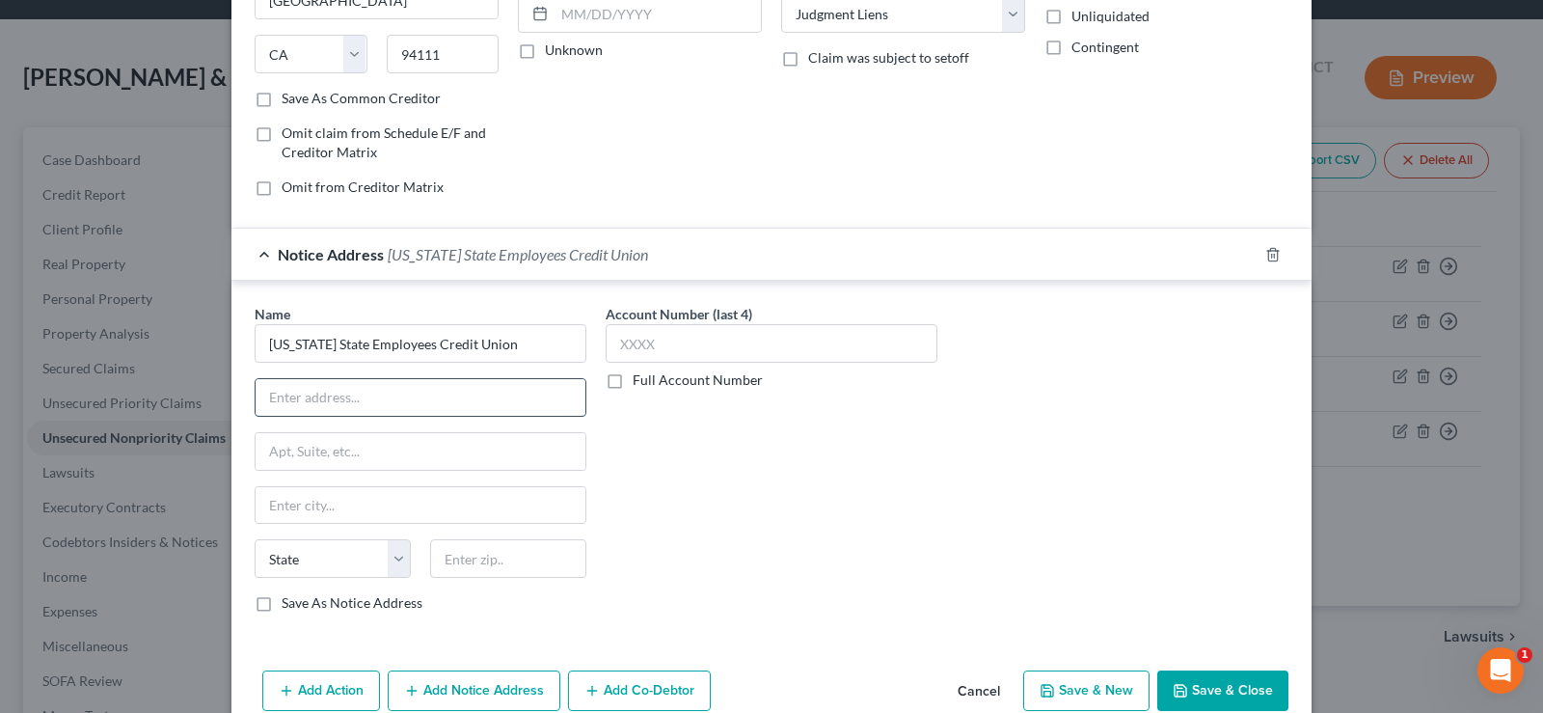
type input "[US_STATE] State Employees Credit Union"
click at [356, 394] on input "C/o" at bounding box center [421, 397] width 330 height 37
click at [348, 394] on input "C/[PERSON_NAME], P.A." at bounding box center [421, 397] width 330 height 37
type input "C/[PERSON_NAME], P.A."
type input "[STREET_ADDRESS]"
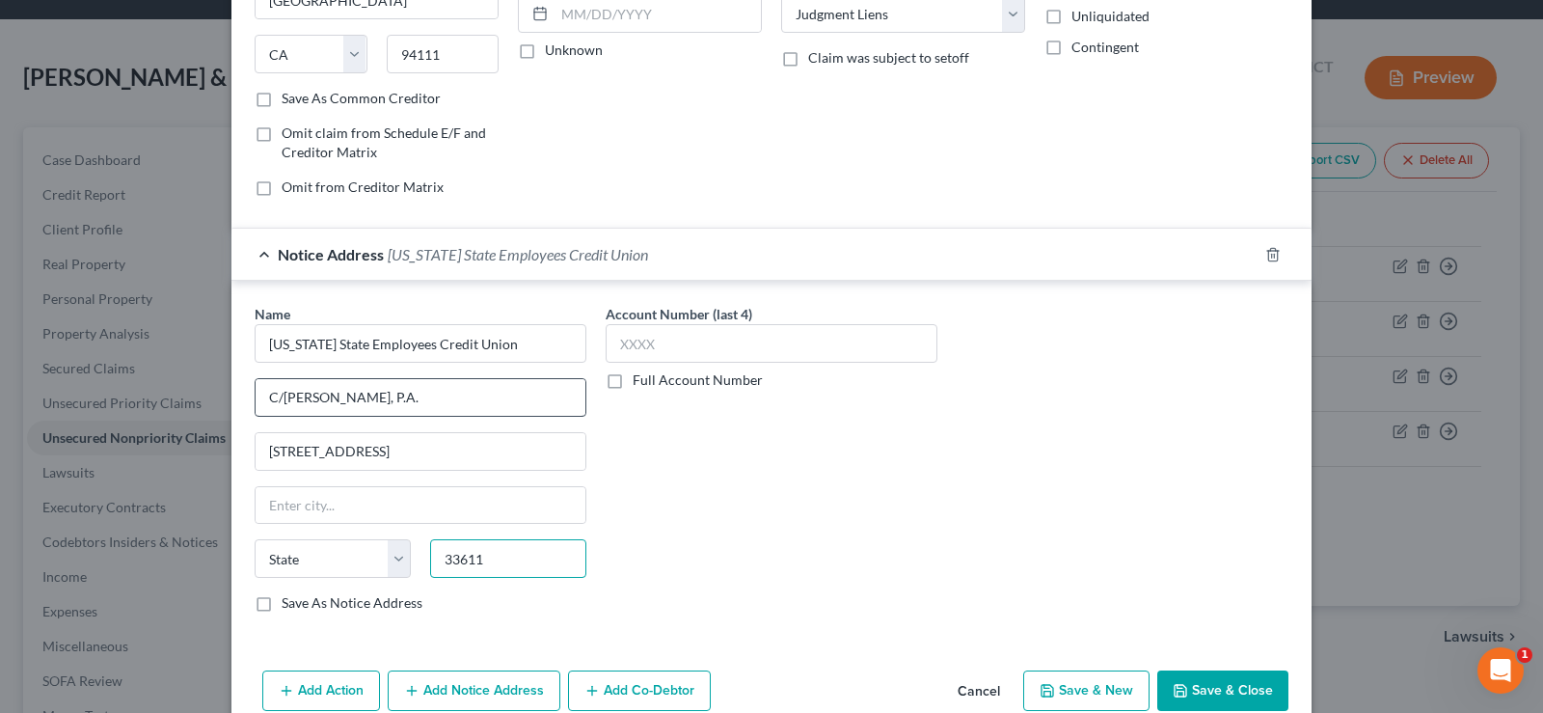
type input "33611"
type input "[GEOGRAPHIC_DATA]"
select select "9"
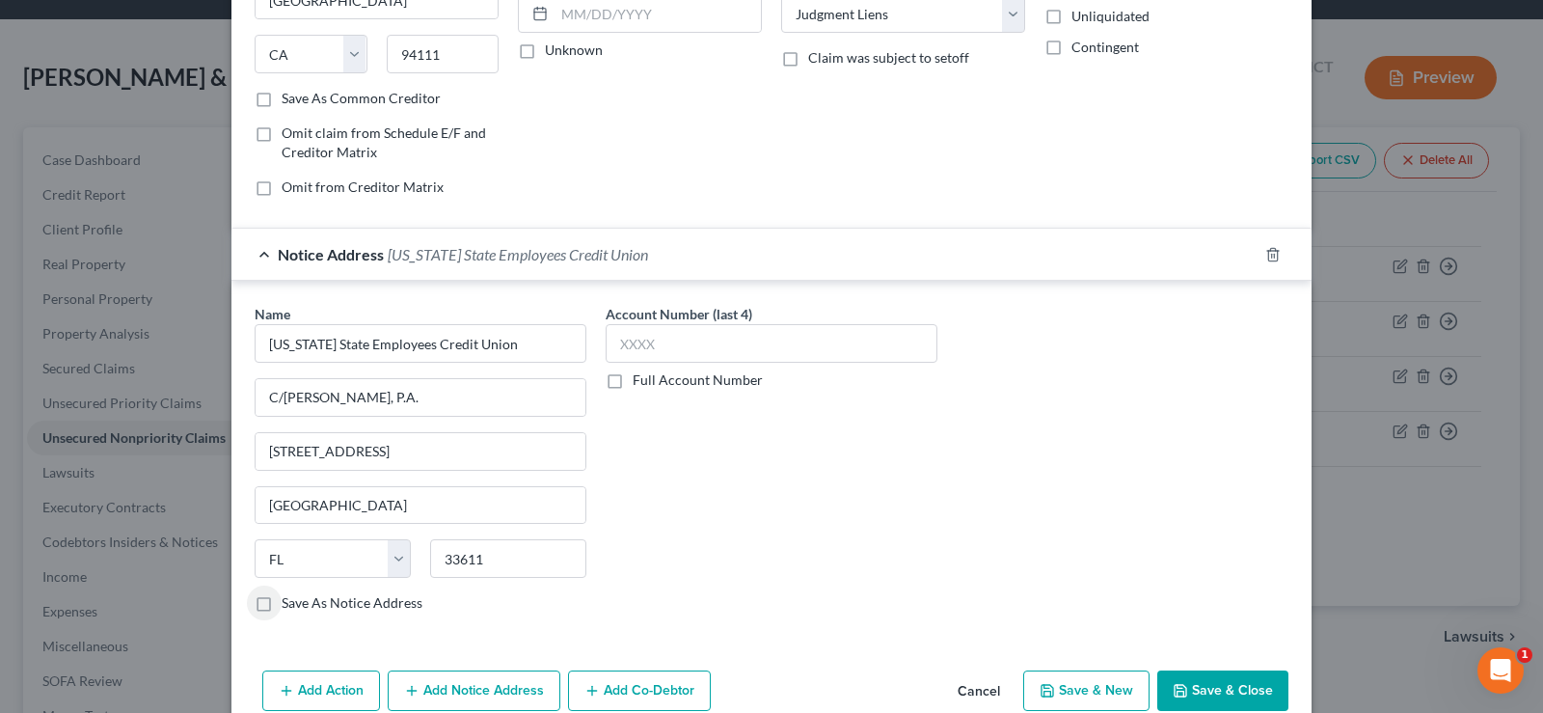
click at [633, 380] on label "Full Account Number" at bounding box center [698, 379] width 130 height 19
click at [640, 380] on input "Full Account Number" at bounding box center [646, 376] width 13 height 13
click at [643, 337] on input "text" at bounding box center [772, 343] width 332 height 39
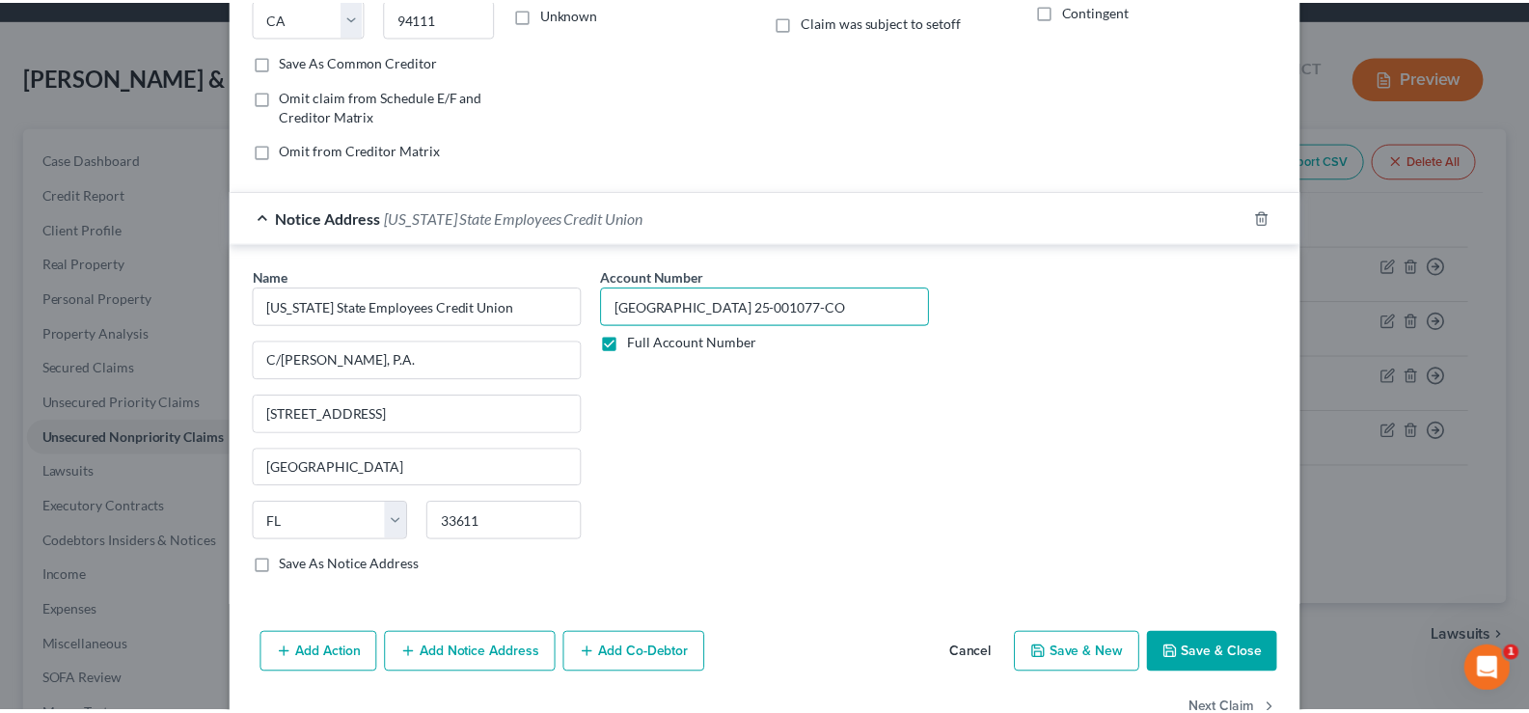
scroll to position [381, 0]
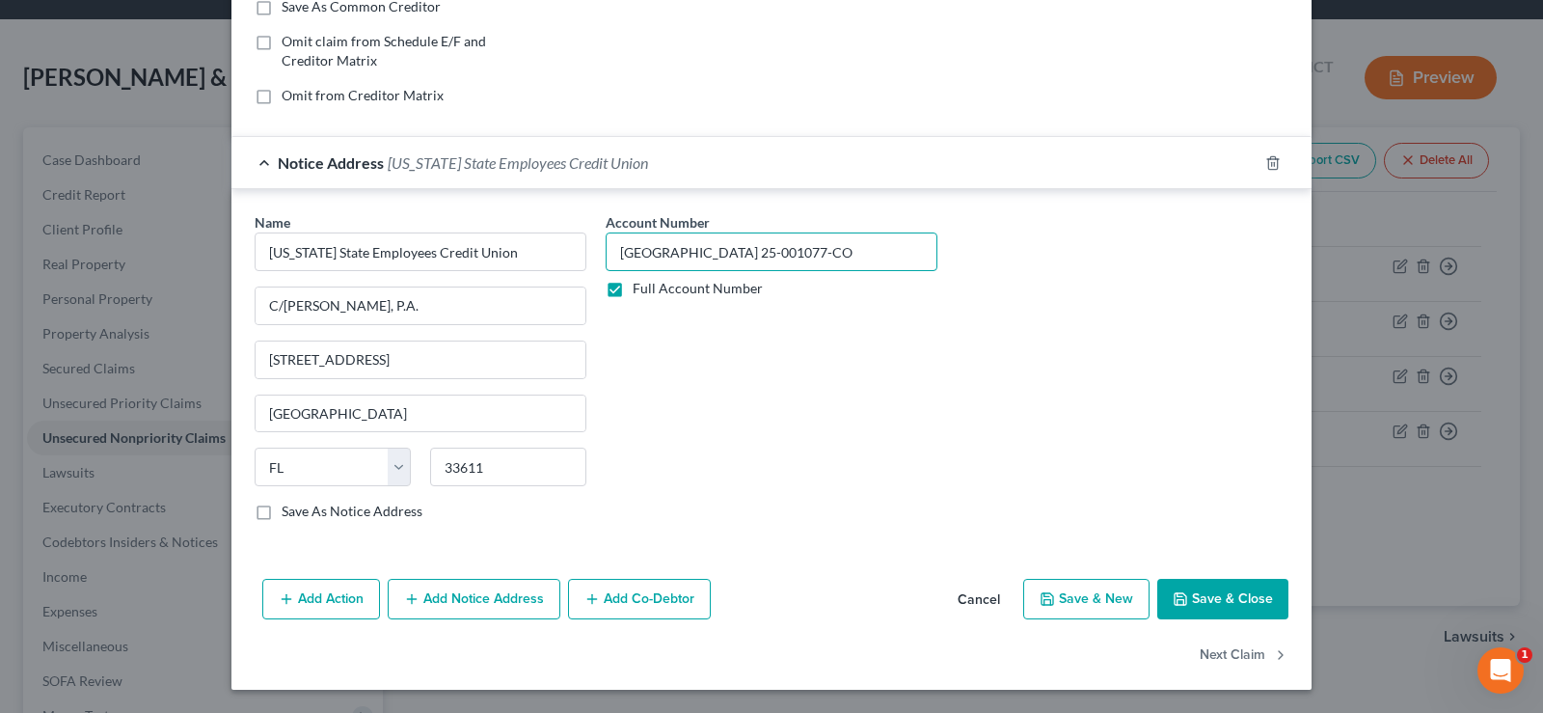
type input "[GEOGRAPHIC_DATA] 25-001077-CO"
click at [1239, 596] on button "Save & Close" at bounding box center [1222, 599] width 131 height 41
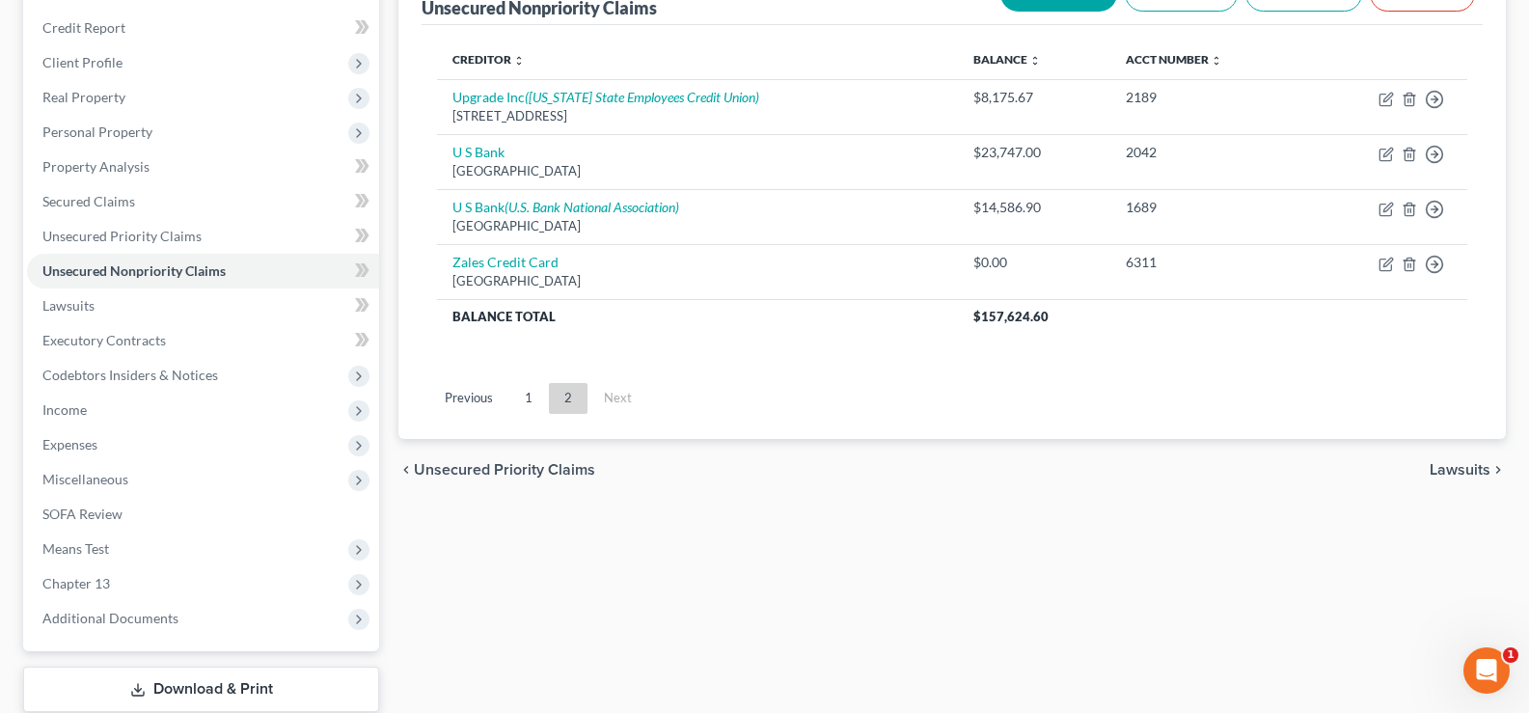
scroll to position [347, 0]
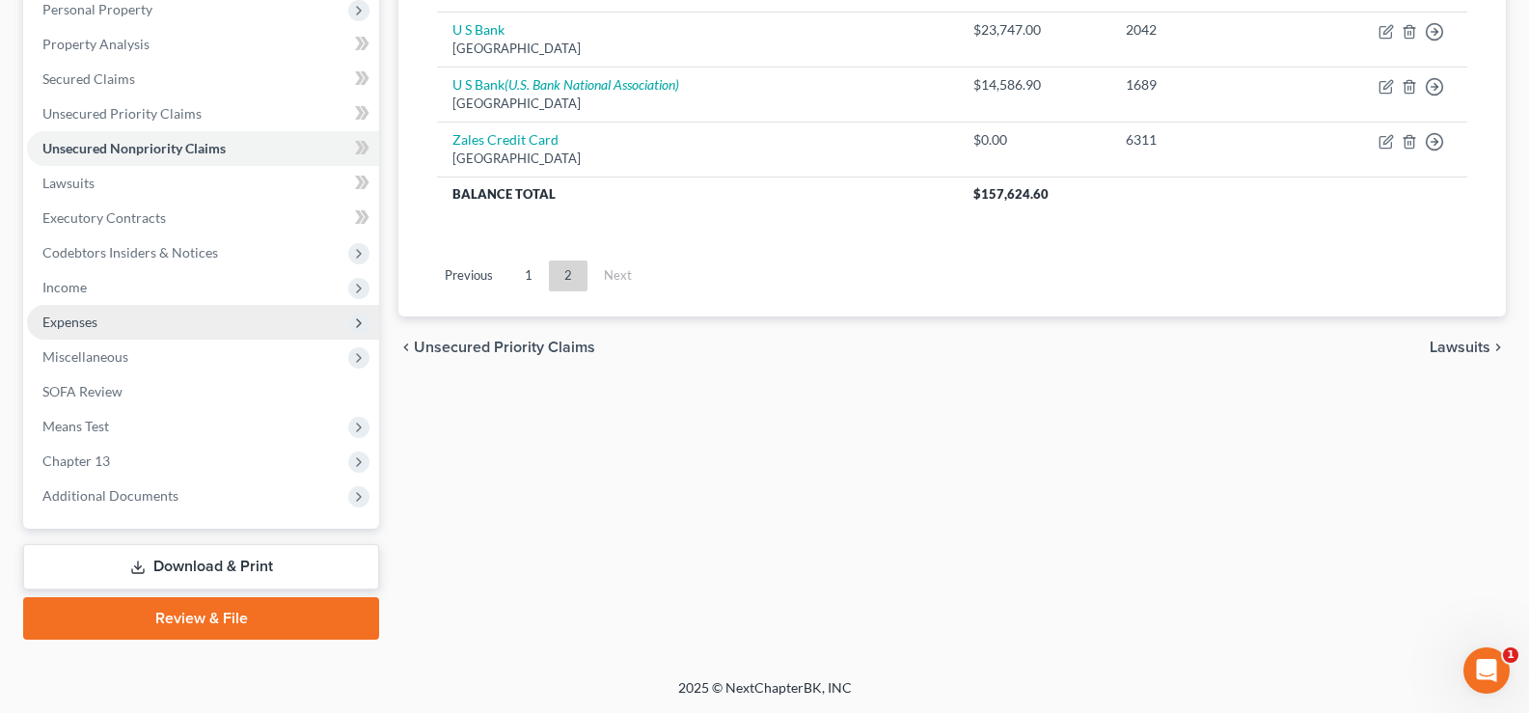
click at [144, 329] on span "Expenses" at bounding box center [203, 322] width 352 height 35
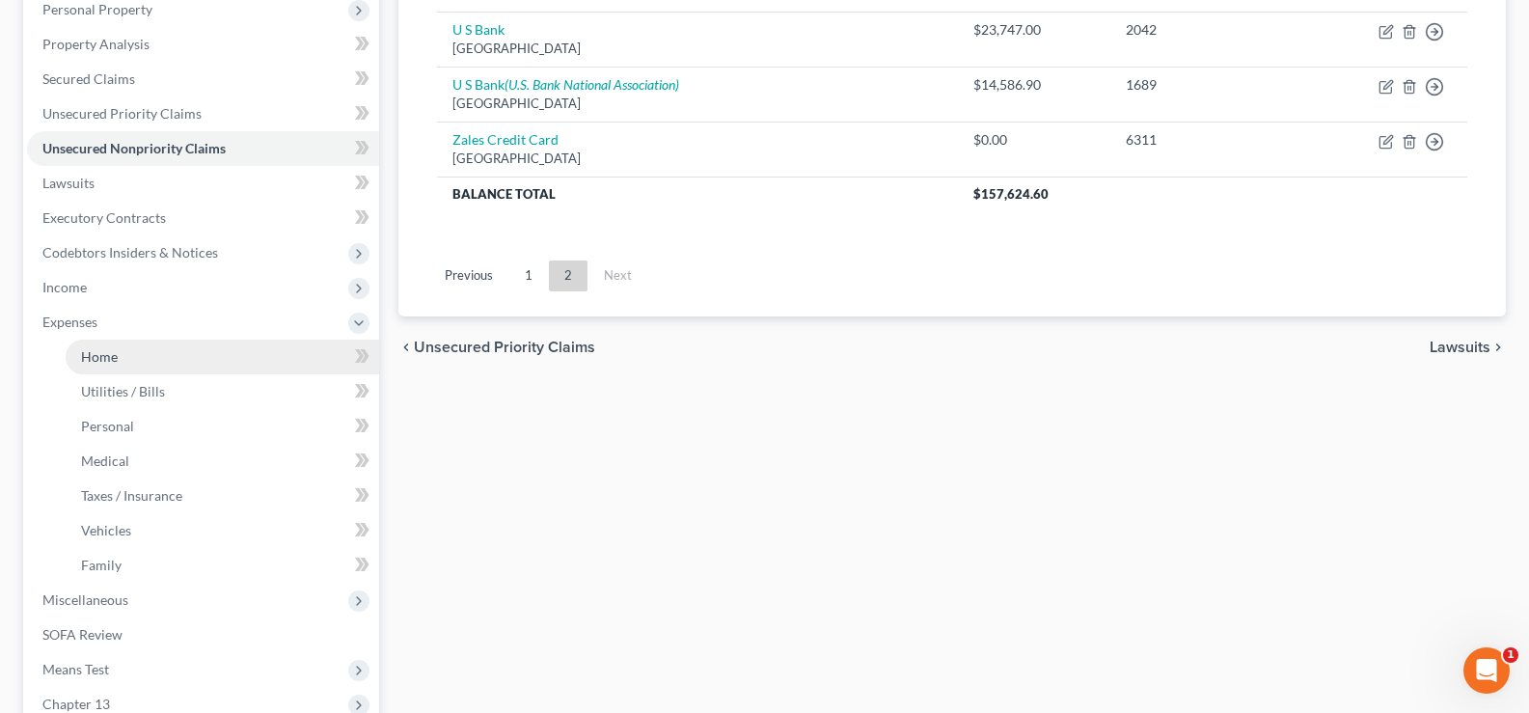
click at [161, 360] on link "Home" at bounding box center [222, 357] width 313 height 35
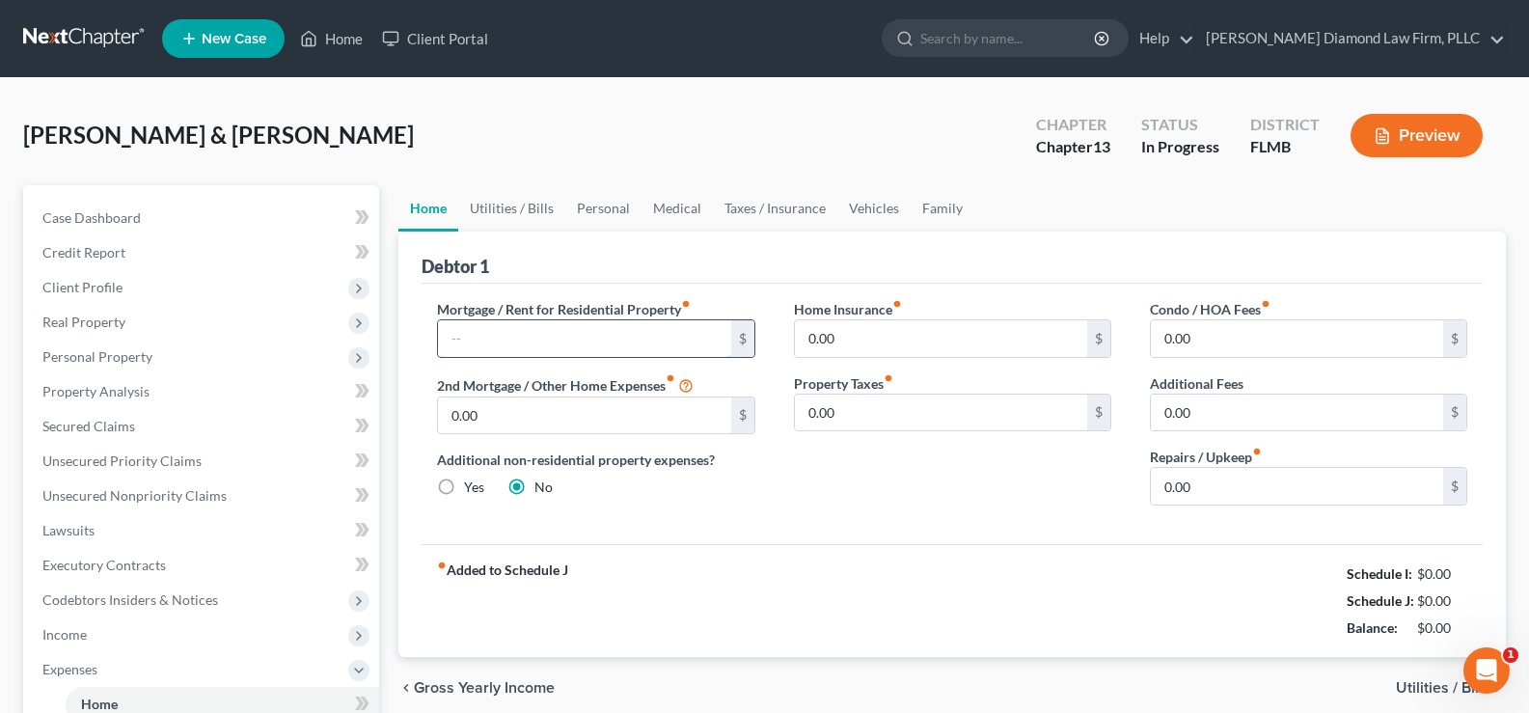
click at [578, 344] on input "text" at bounding box center [584, 338] width 292 height 37
type input "1,987.32"
click at [1209, 476] on input "0.00" at bounding box center [1297, 486] width 292 height 37
type input "150"
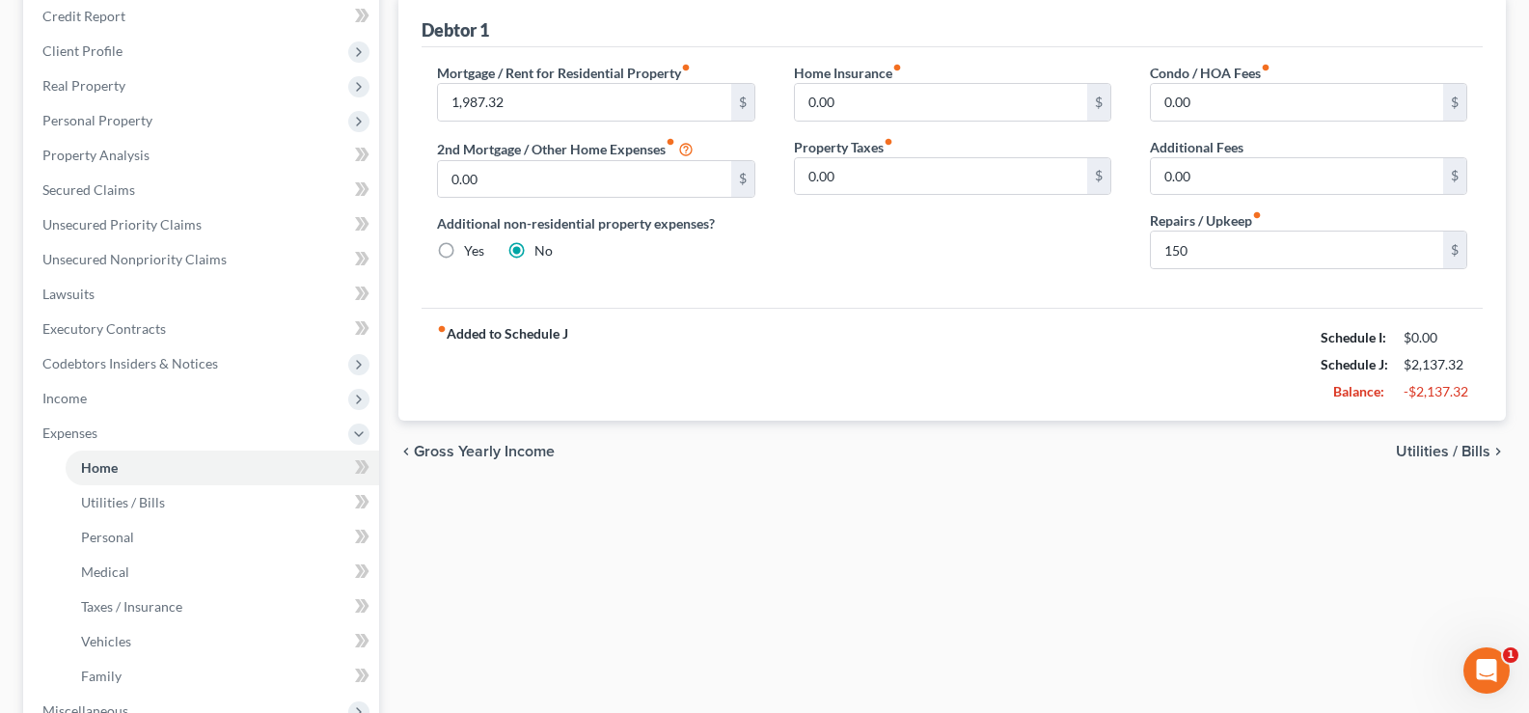
scroll to position [289, 0]
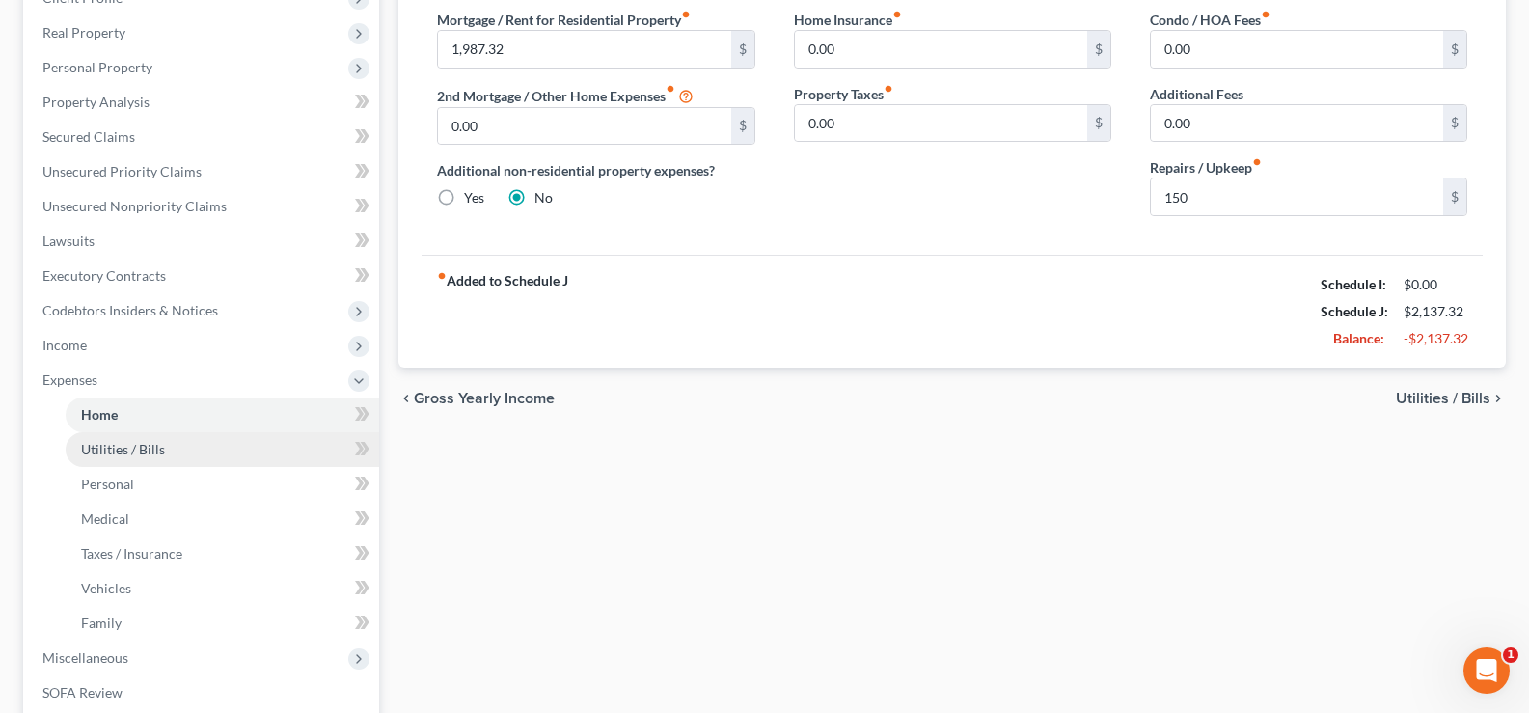
click at [190, 450] on link "Utilities / Bills" at bounding box center [222, 449] width 313 height 35
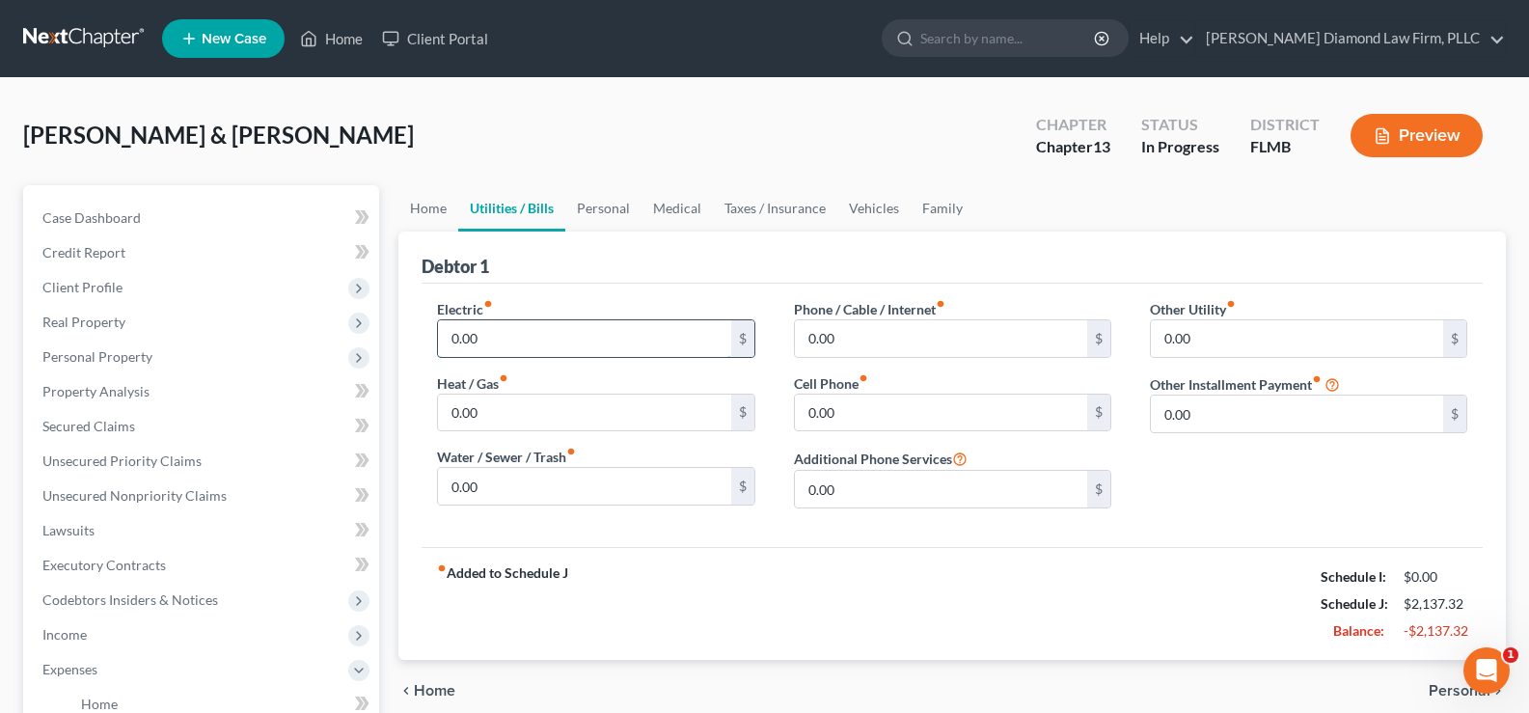
click at [520, 339] on input "0.00" at bounding box center [584, 338] width 292 height 37
type input "250"
type input "125"
type input "100"
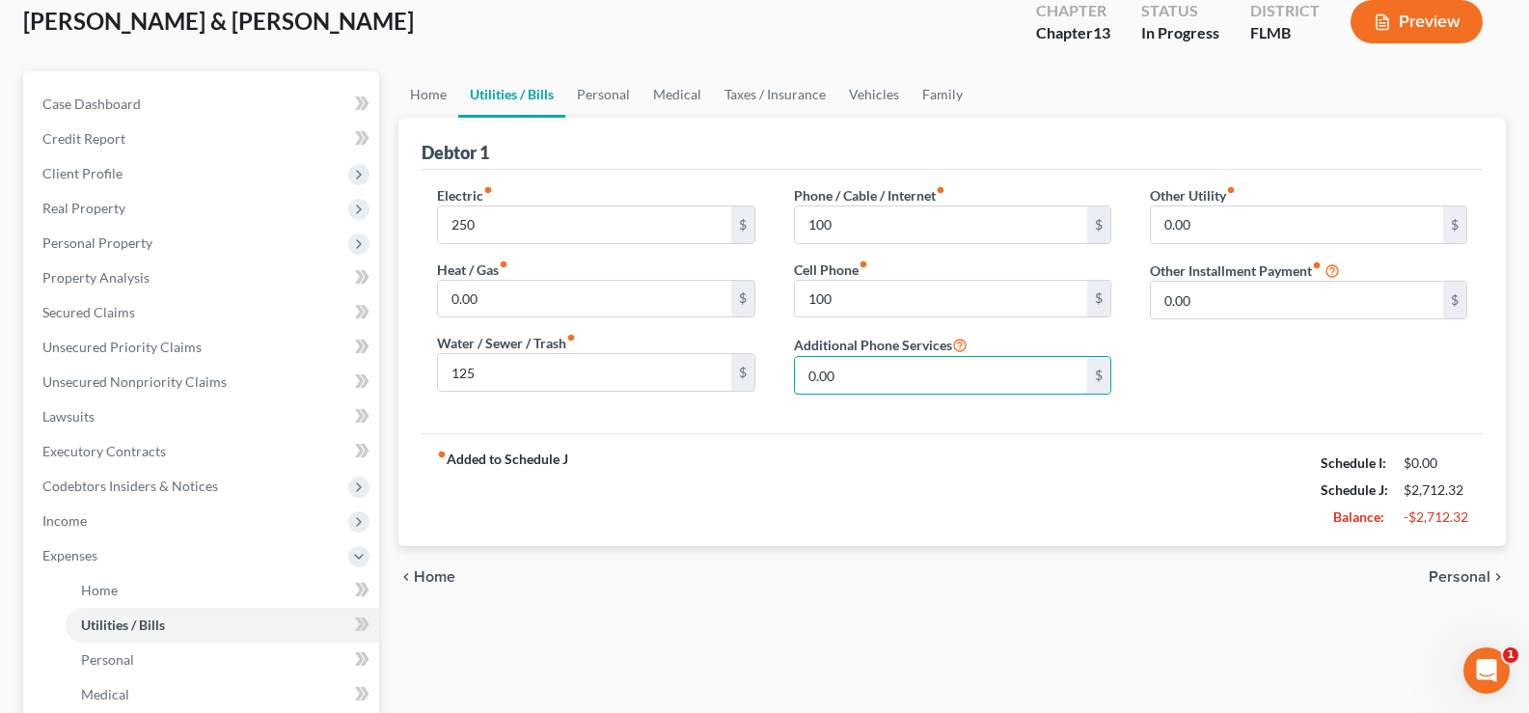
scroll to position [289, 0]
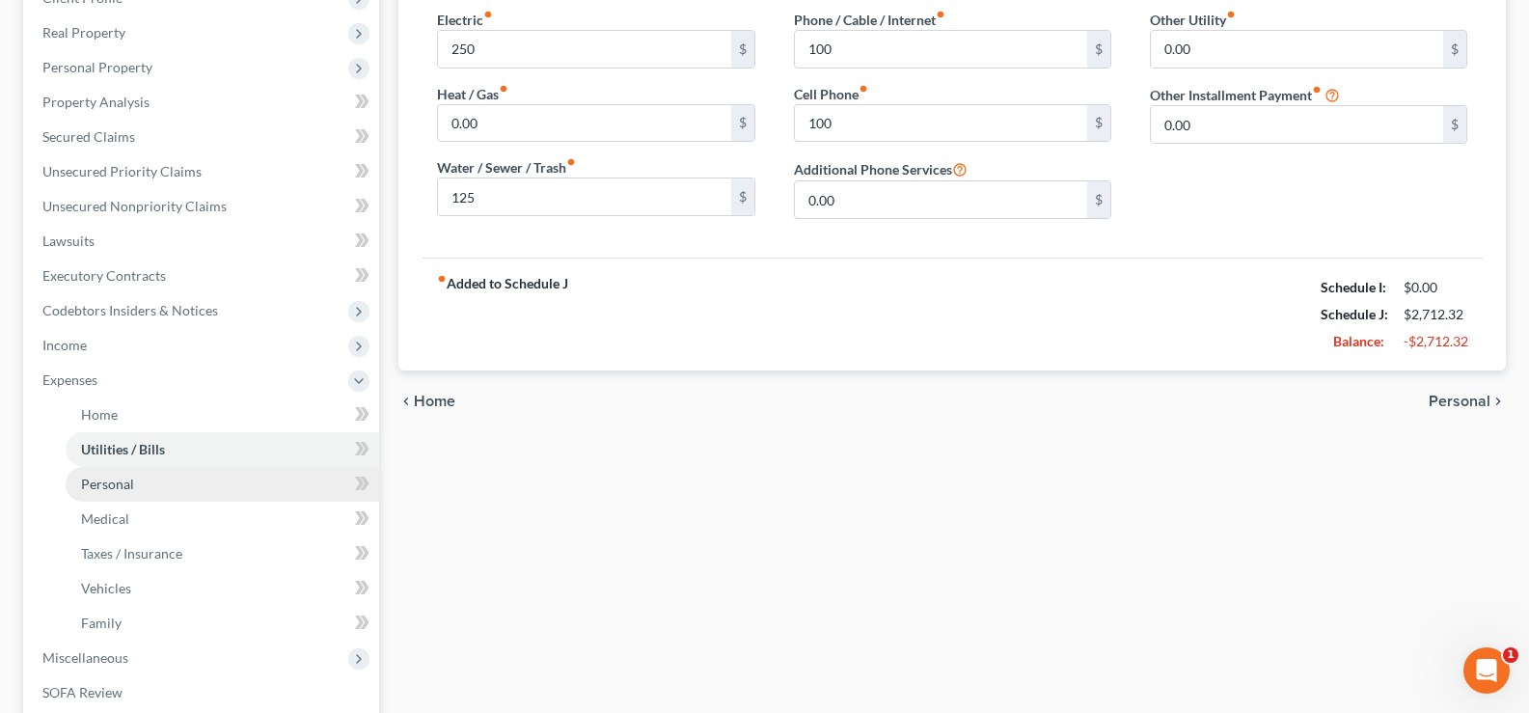
click at [167, 480] on link "Personal" at bounding box center [222, 484] width 313 height 35
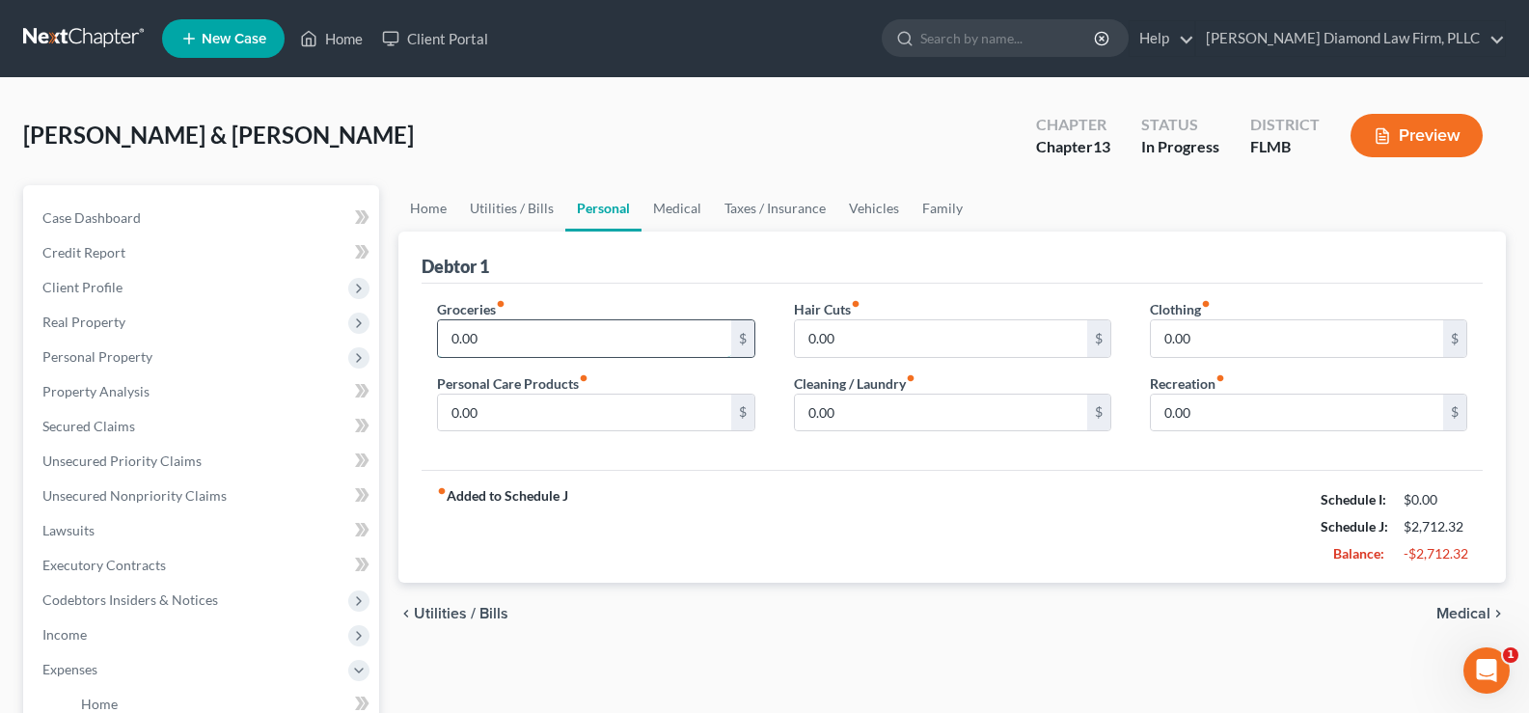
click at [490, 341] on input "0.00" at bounding box center [584, 338] width 292 height 37
type input "1,300"
type input "100"
type input "25"
type input "150"
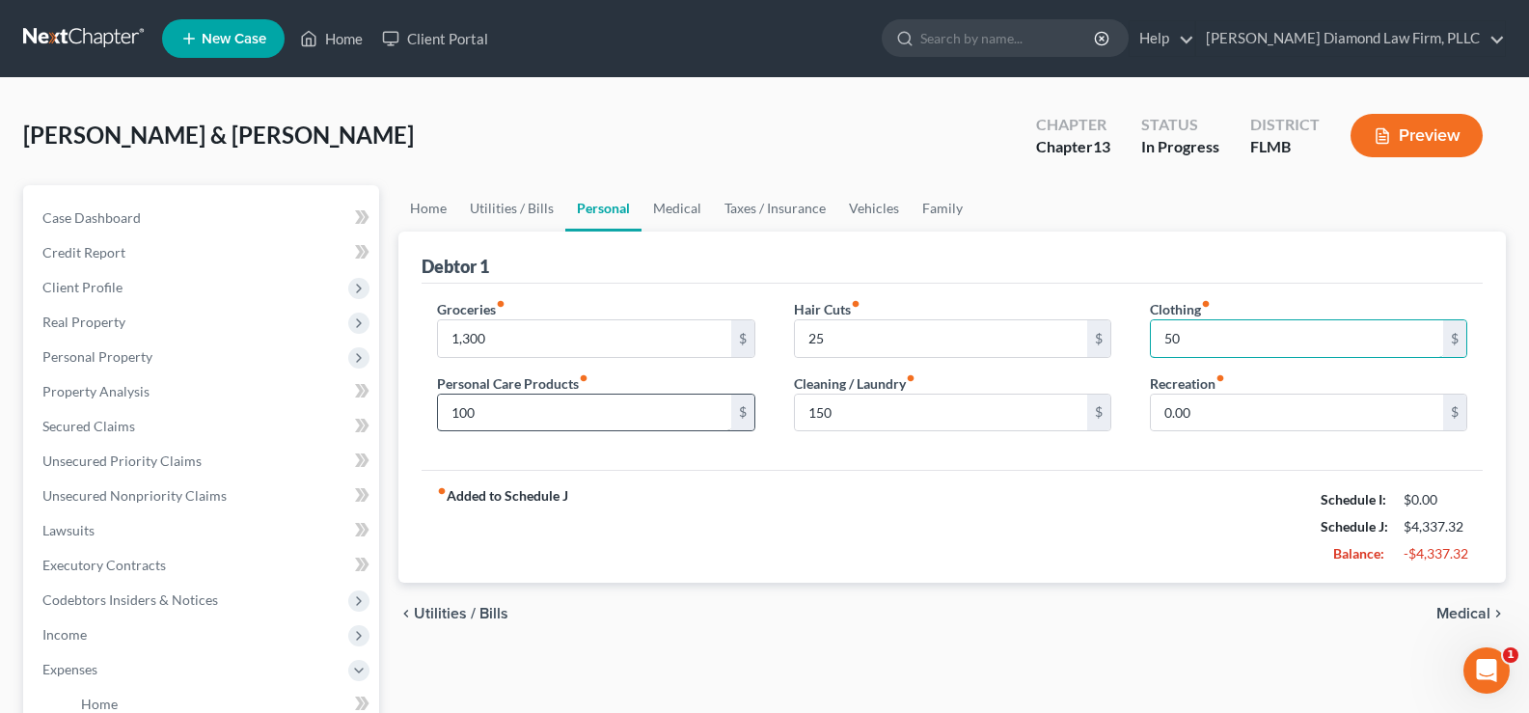
type input "50"
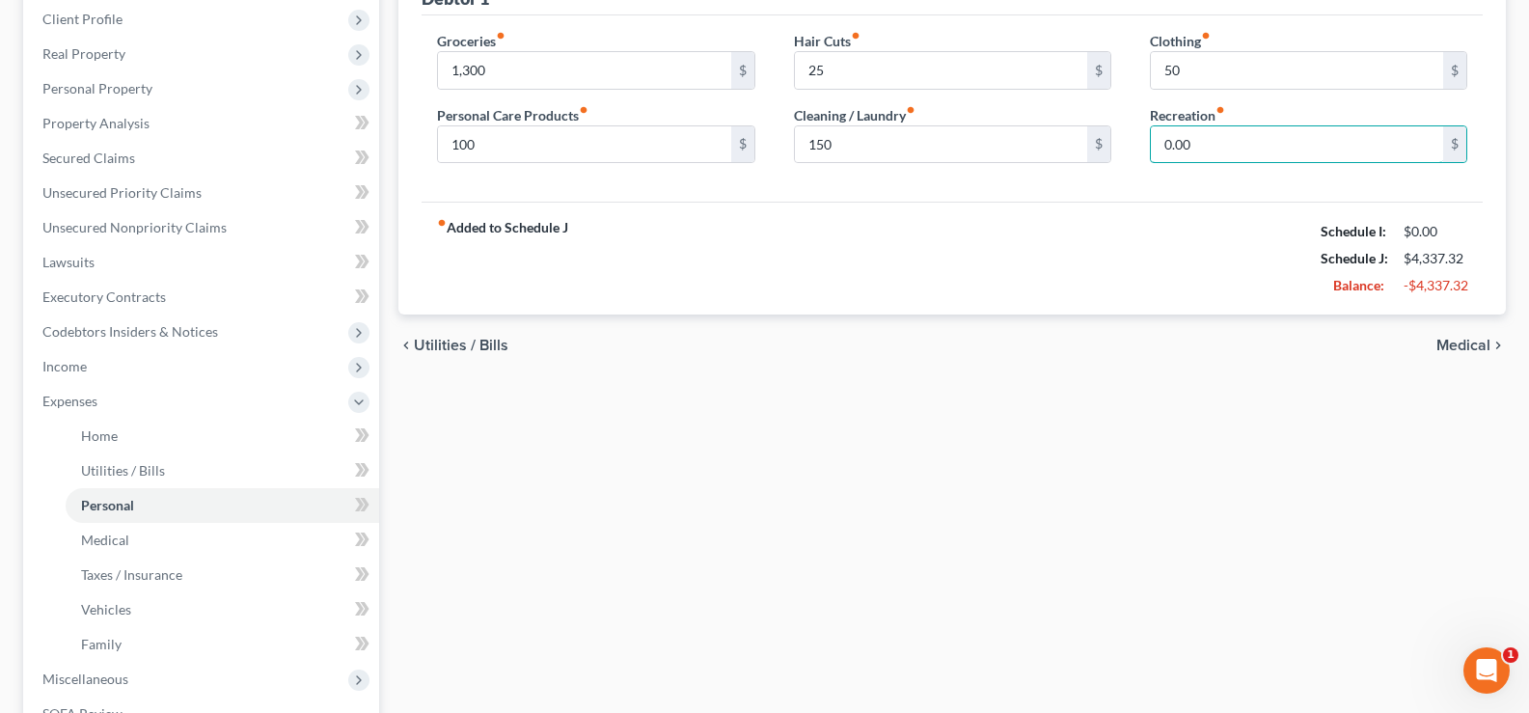
scroll to position [289, 0]
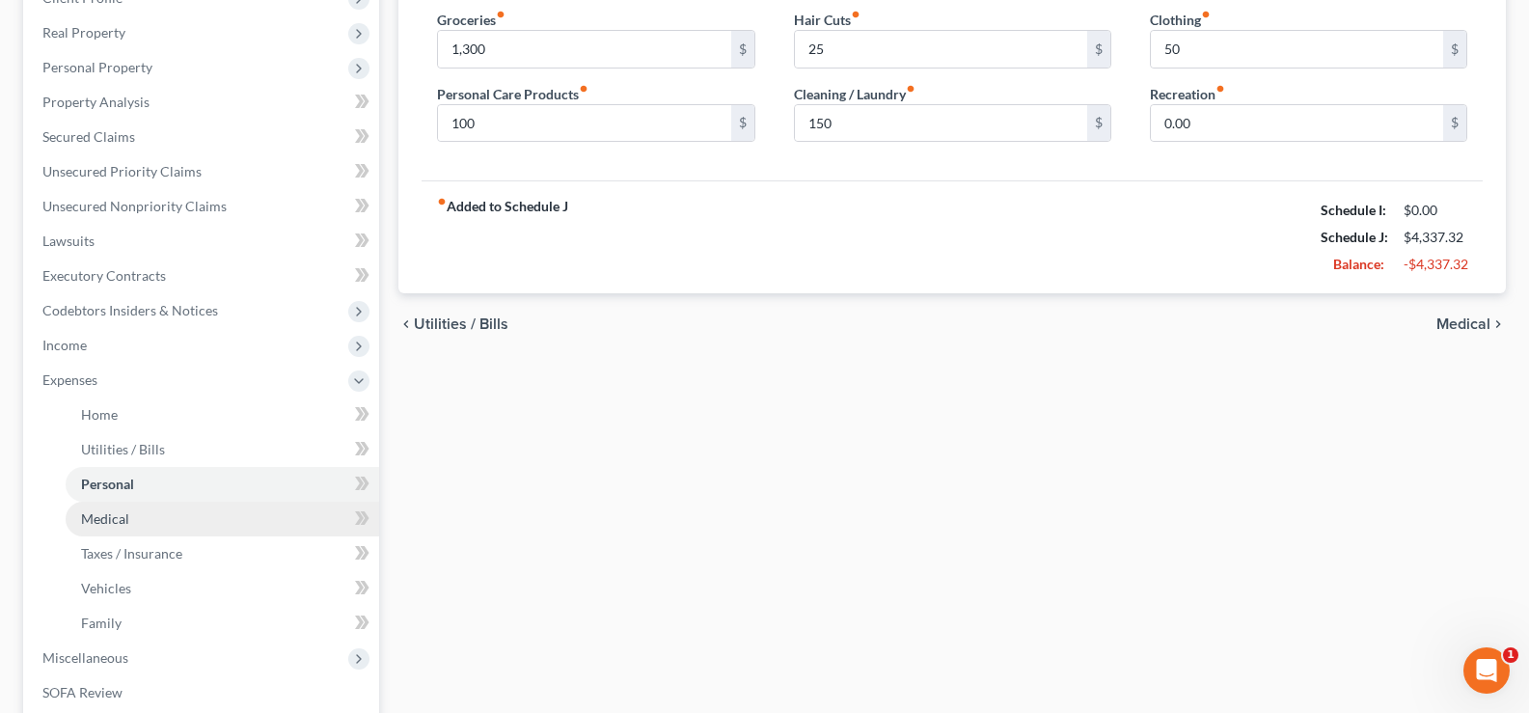
click at [106, 512] on span "Medical" at bounding box center [105, 518] width 48 height 16
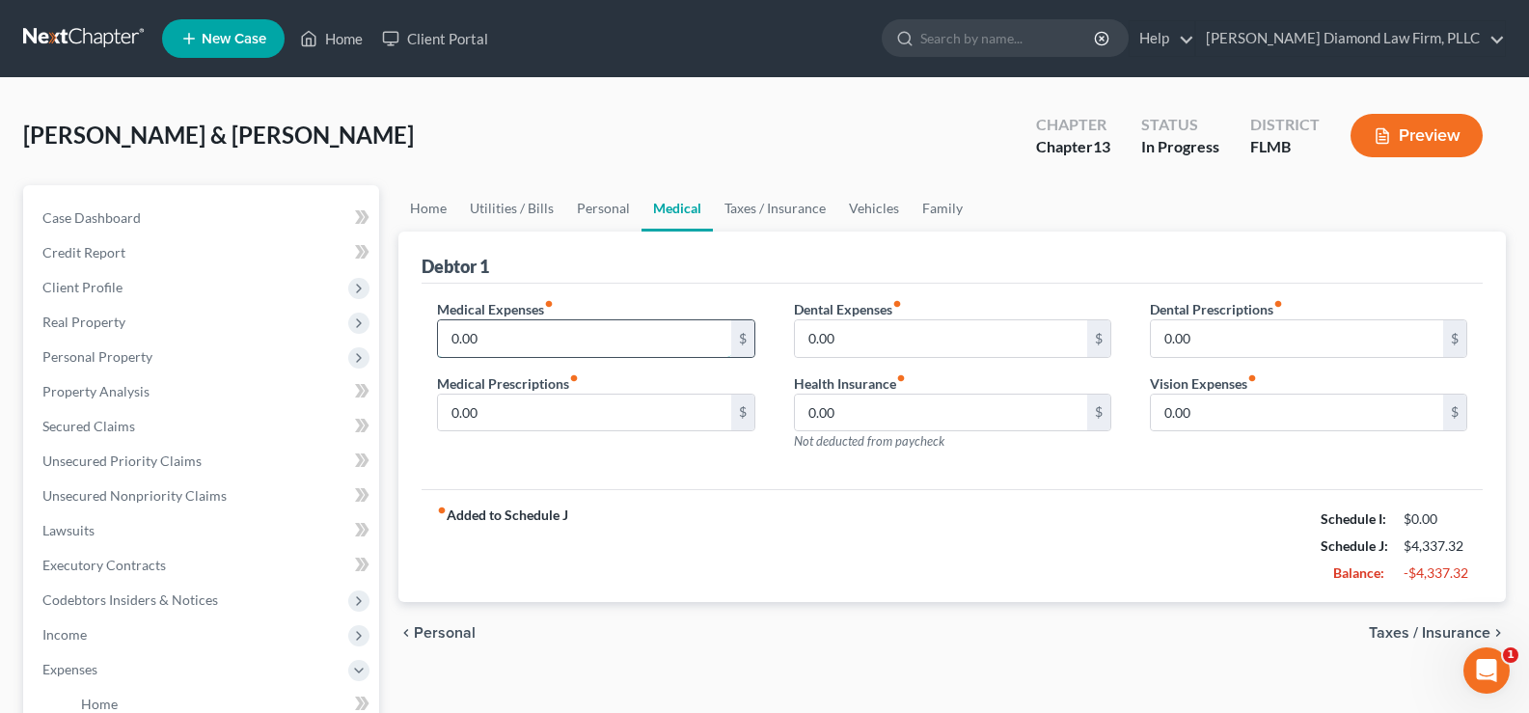
click at [530, 347] on input "0.00" at bounding box center [584, 338] width 292 height 37
type input "100"
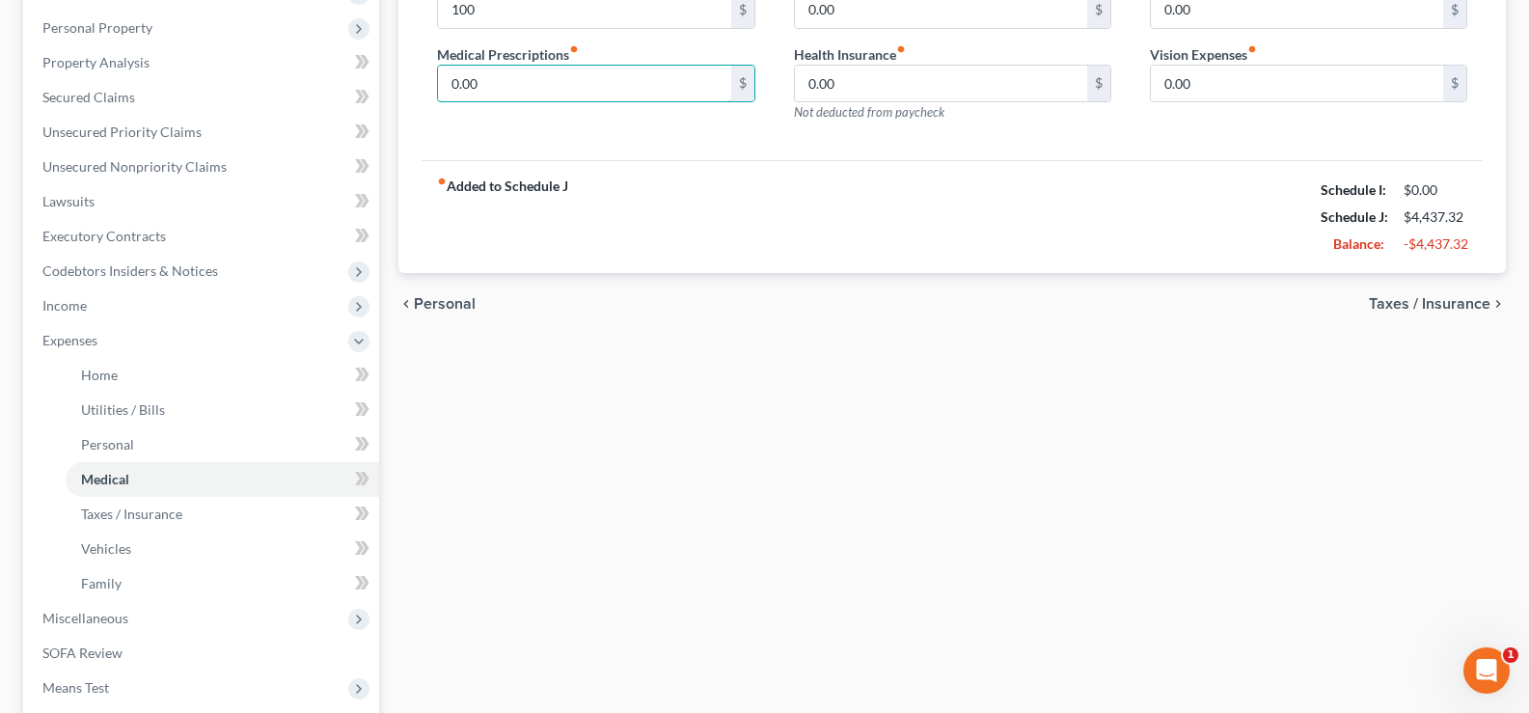
scroll to position [386, 0]
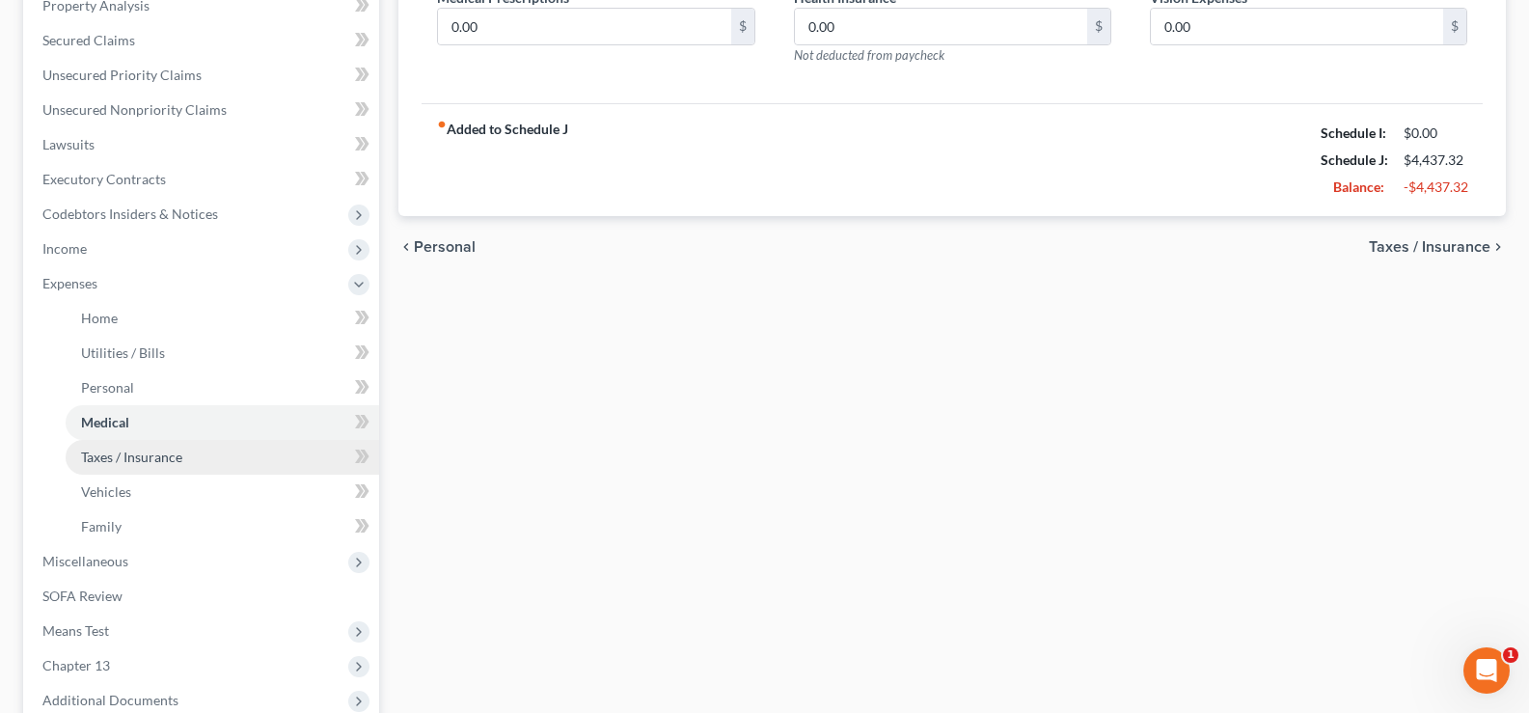
click at [170, 465] on link "Taxes / Insurance" at bounding box center [222, 457] width 313 height 35
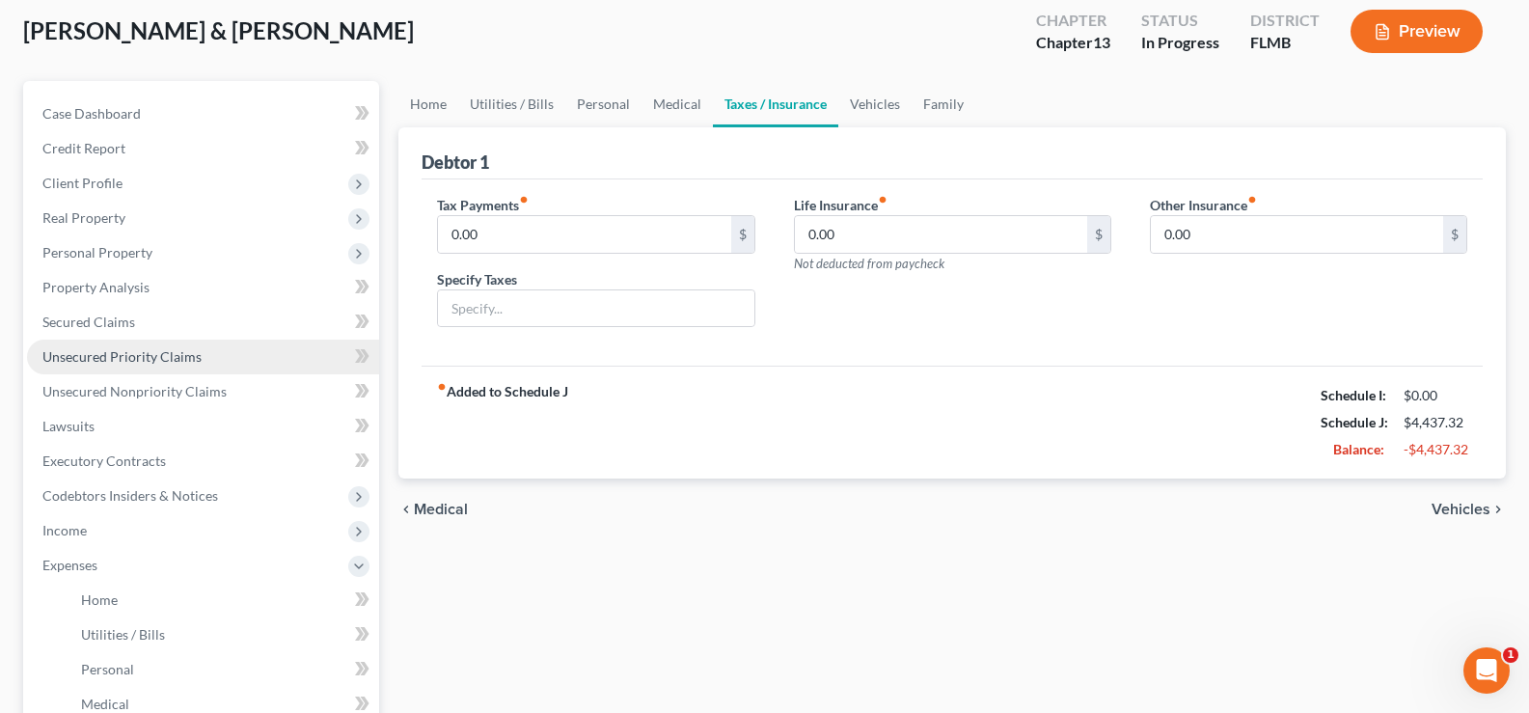
scroll to position [289, 0]
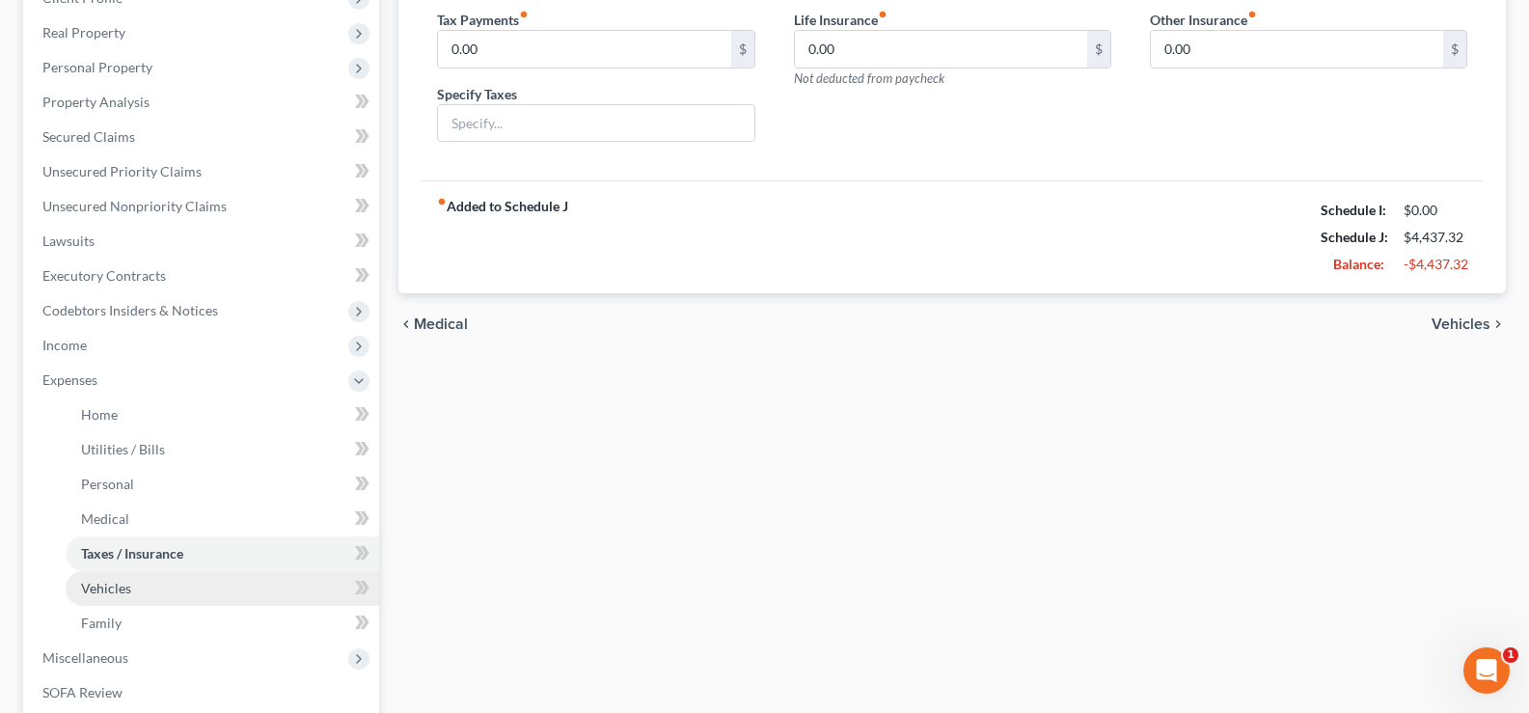
click at [146, 584] on link "Vehicles" at bounding box center [222, 588] width 313 height 35
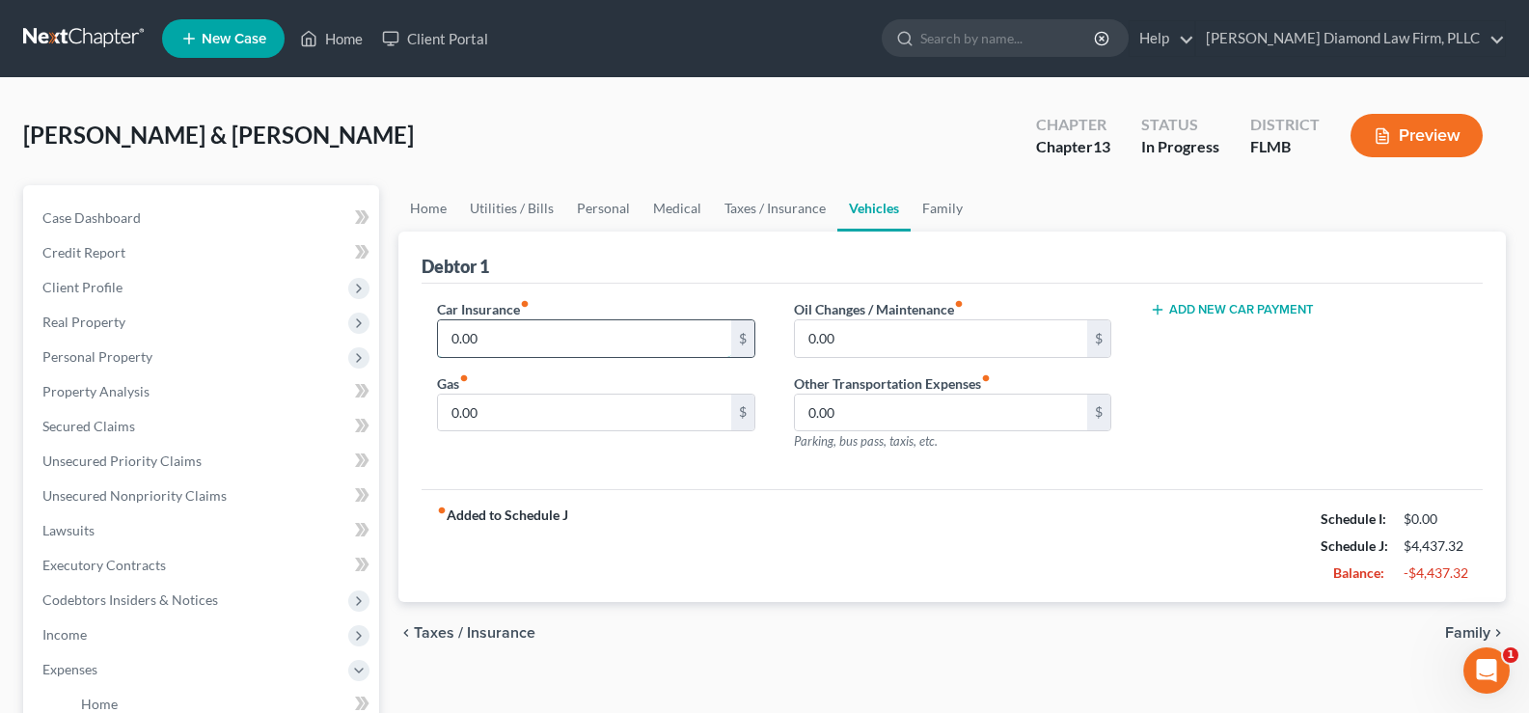
click at [524, 324] on input "0.00" at bounding box center [584, 338] width 292 height 37
type input "250"
click at [521, 399] on input "0.00" at bounding box center [584, 412] width 292 height 37
type input "175"
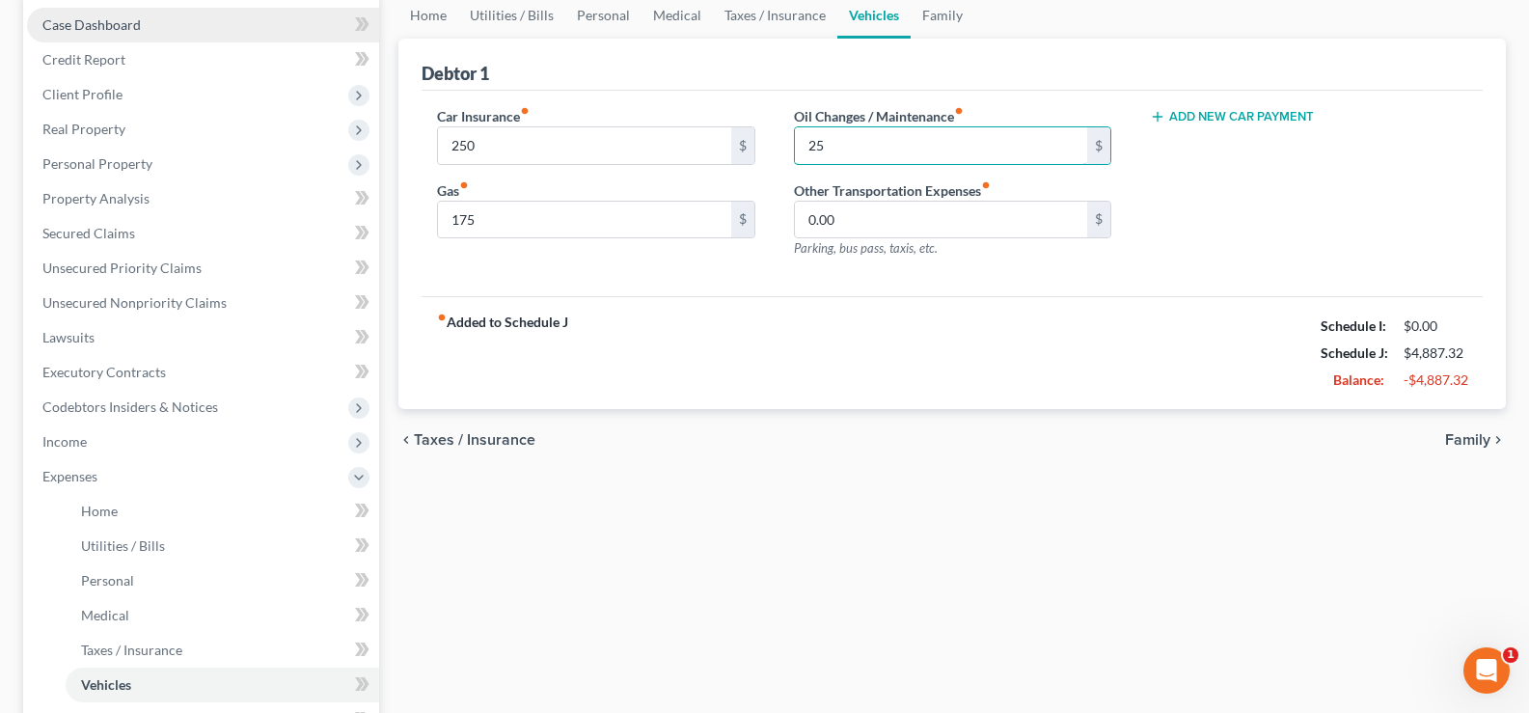
type input "25"
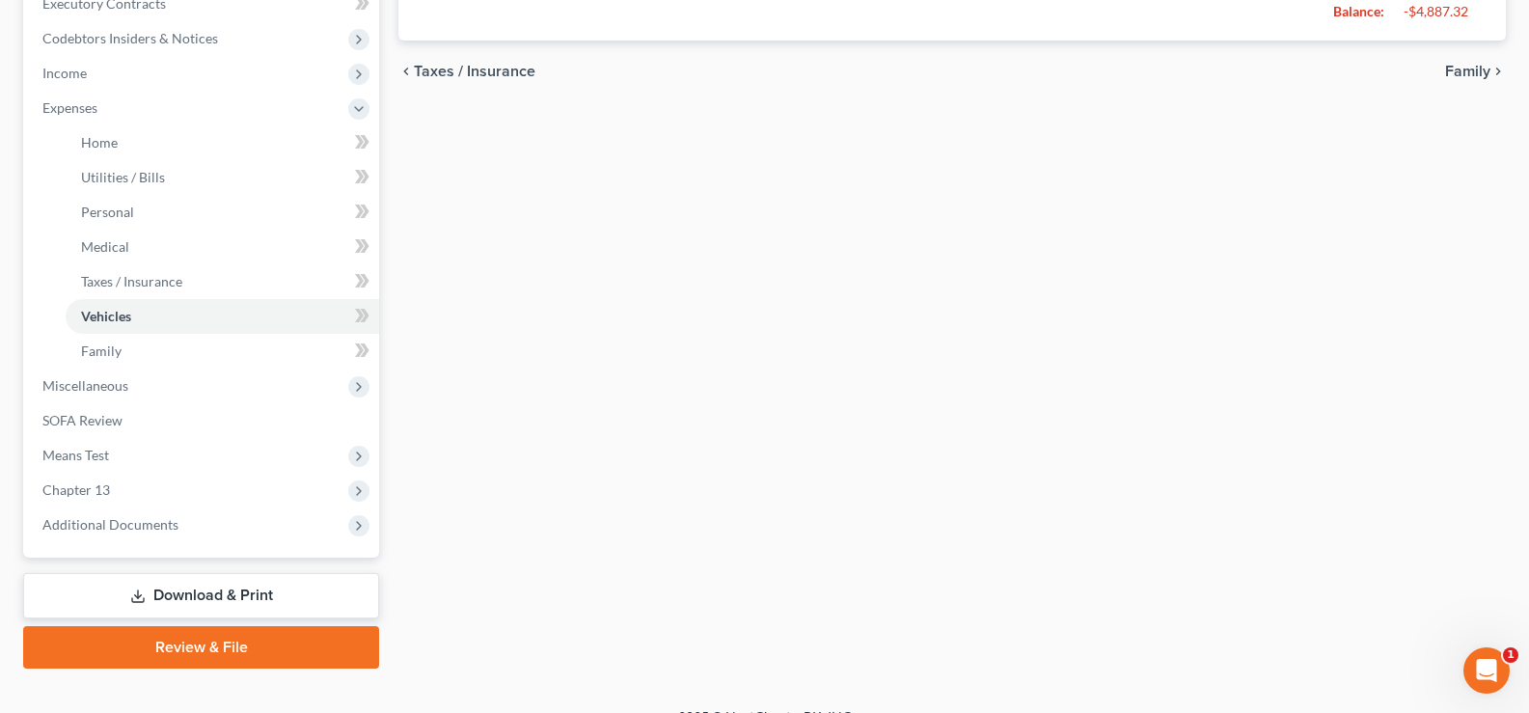
scroll to position [579, 0]
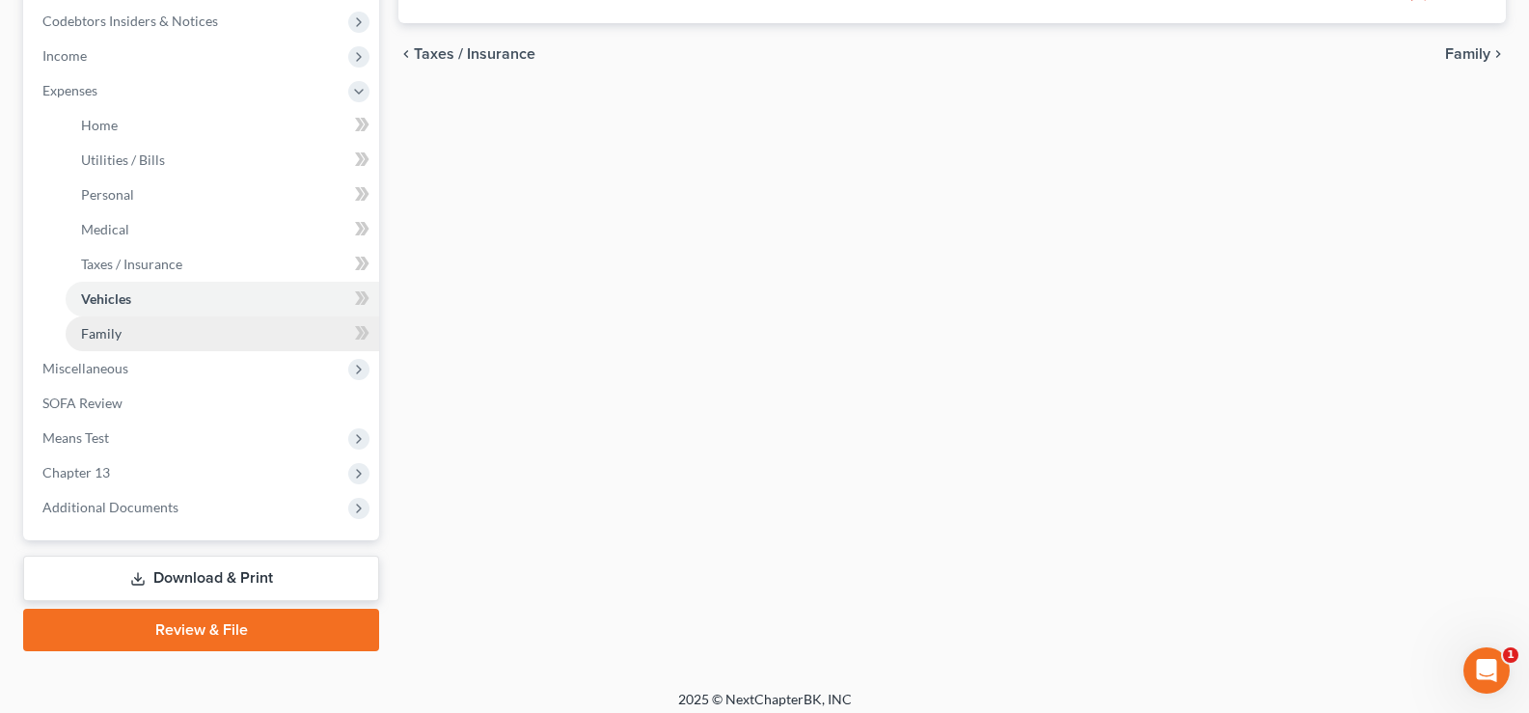
click at [164, 330] on link "Family" at bounding box center [222, 333] width 313 height 35
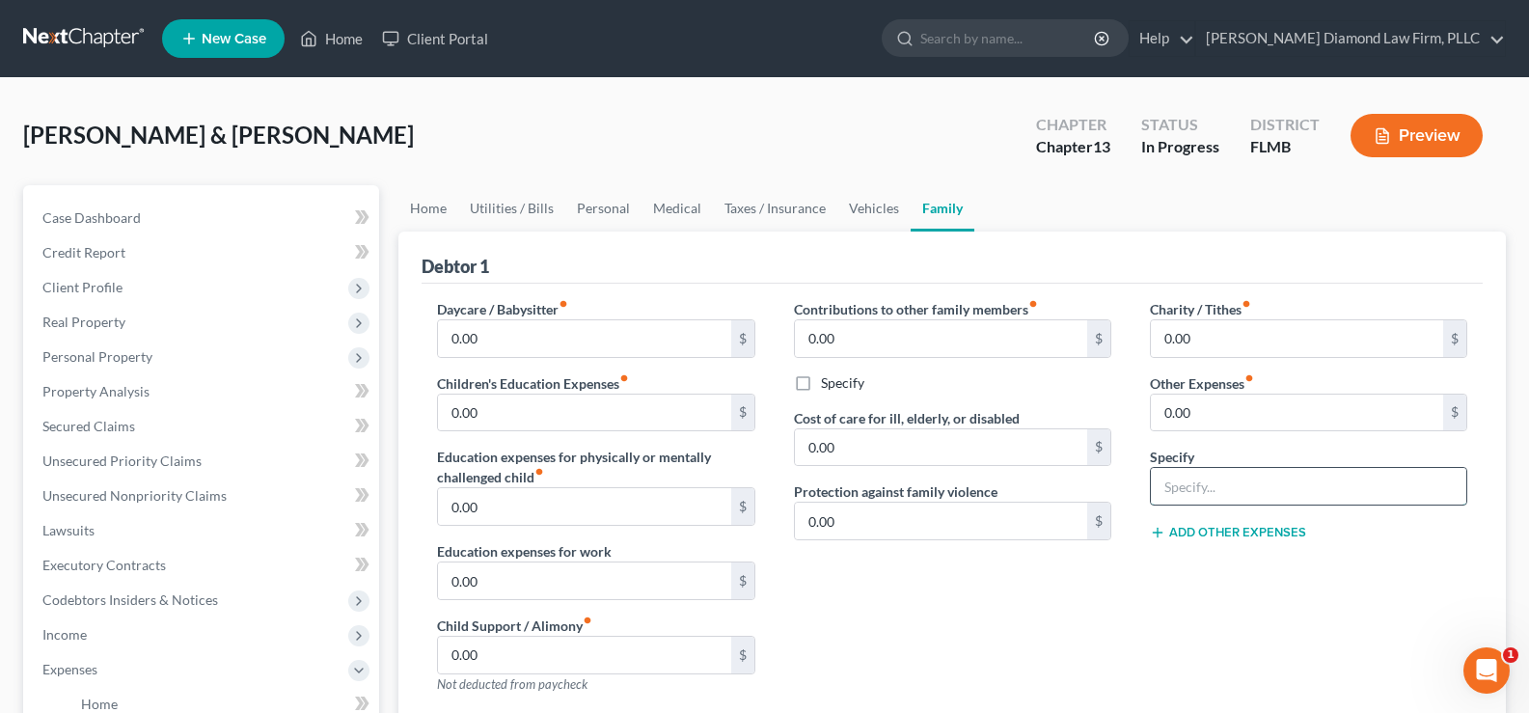
click at [1217, 496] on input "text" at bounding box center [1308, 486] width 315 height 37
type input "Pet expenses"
click at [1237, 418] on input "0.00" at bounding box center [1297, 412] width 292 height 37
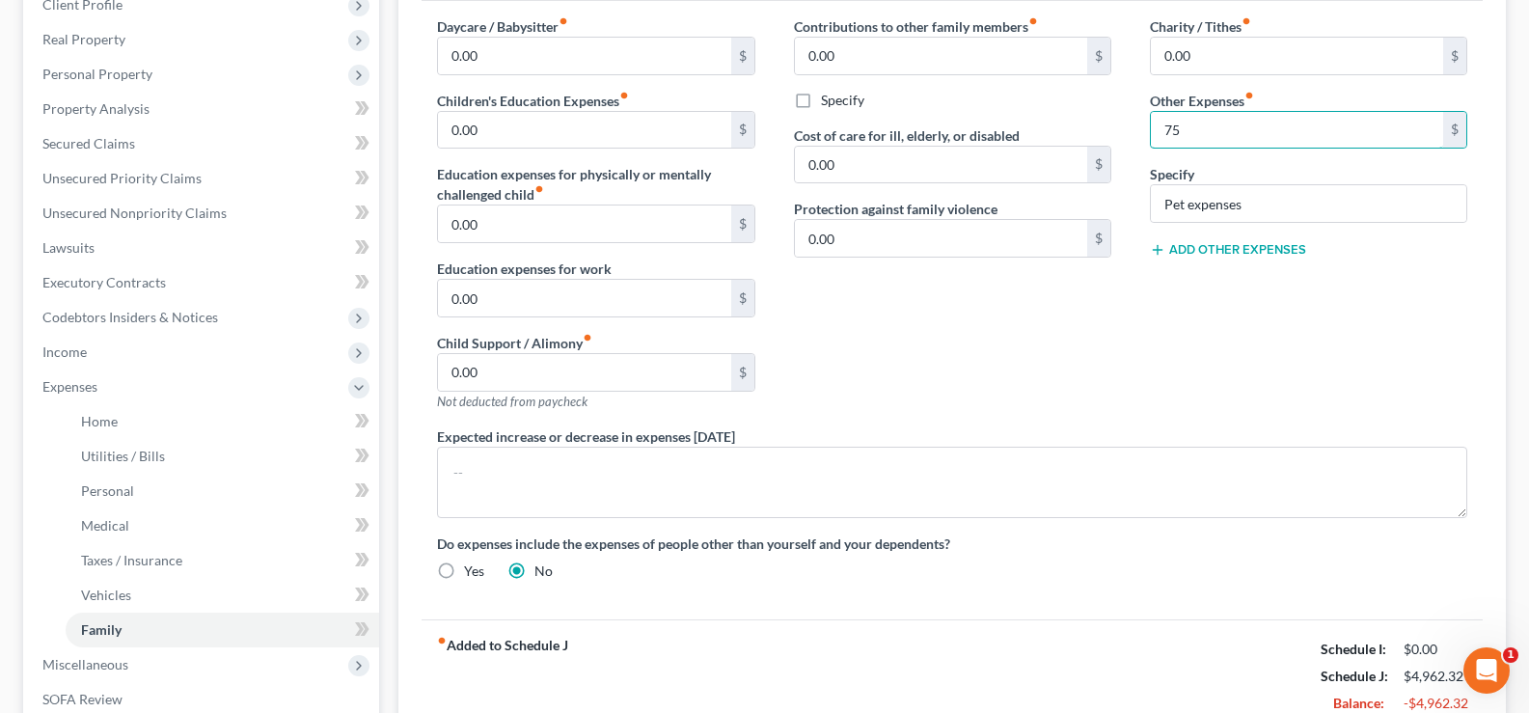
scroll to position [289, 0]
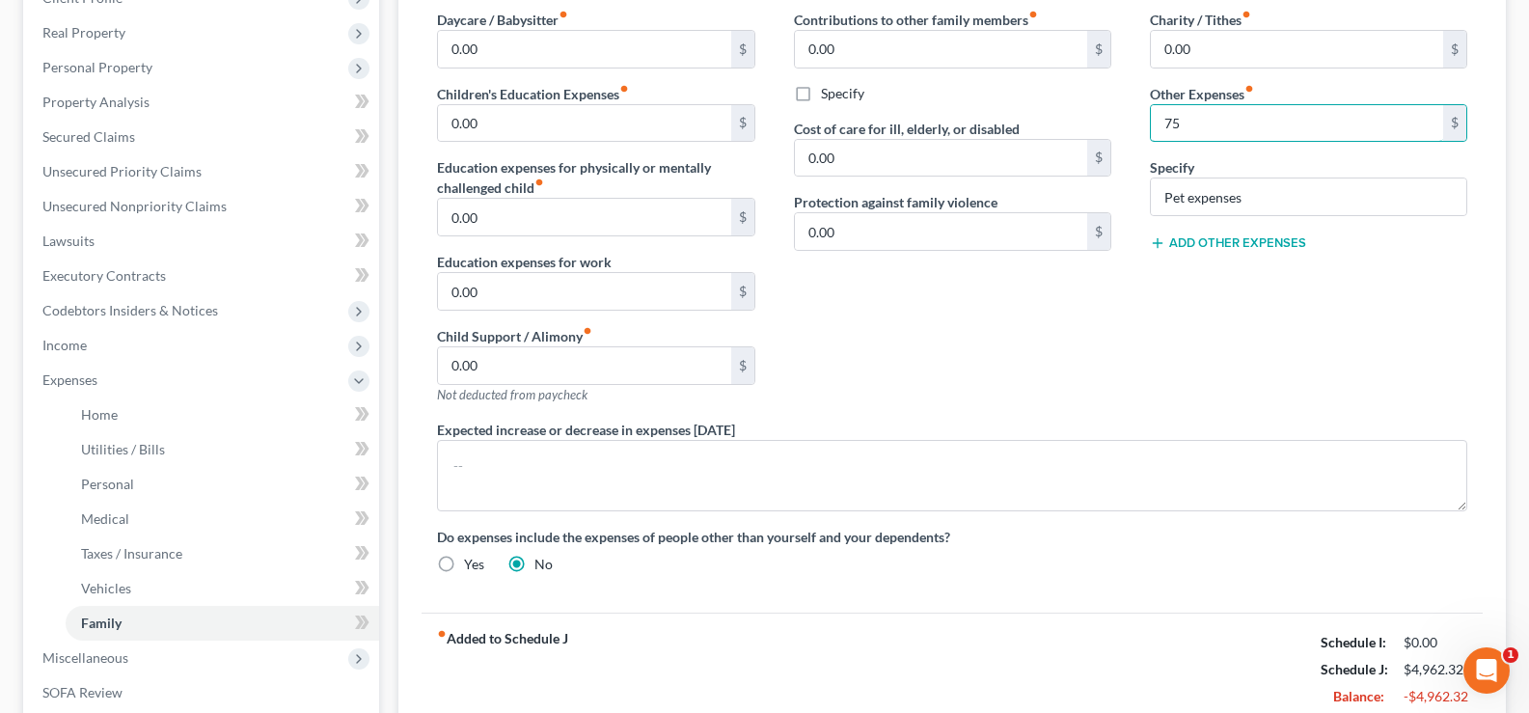
type input "75"
